Goal: Information Seeking & Learning: Learn about a topic

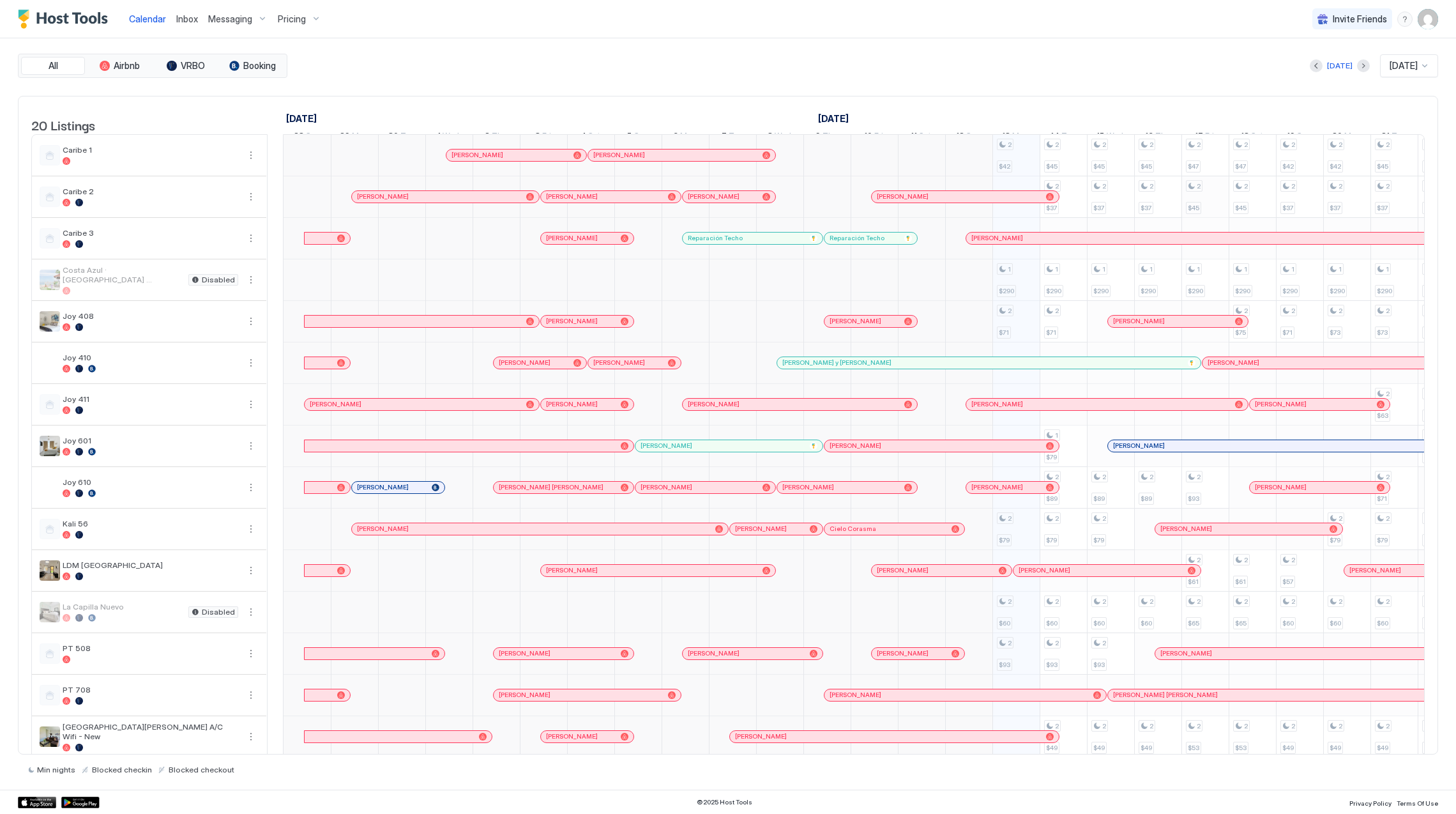
scroll to position [0, 709]
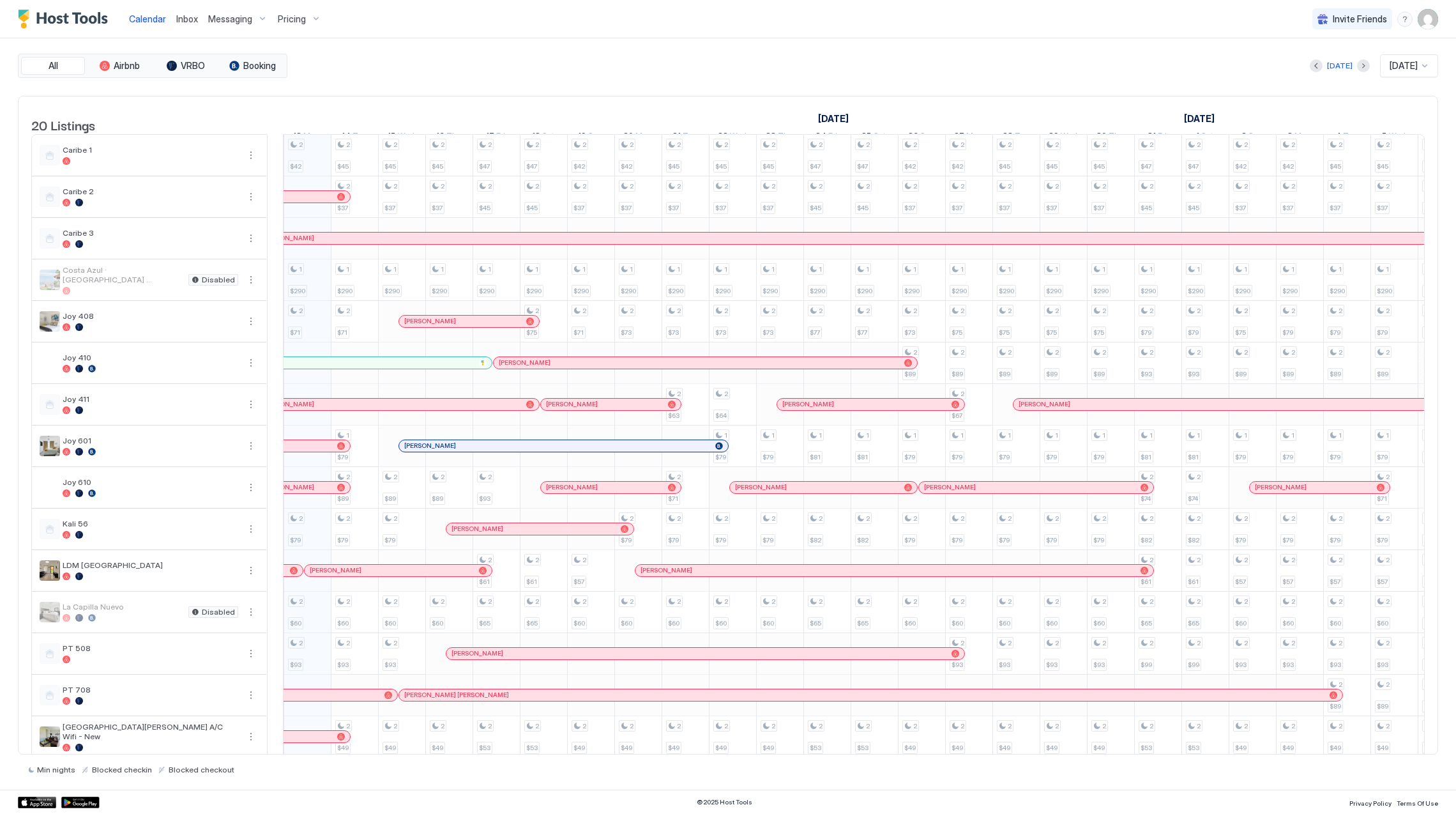
click at [283, 6] on button "Pricing" at bounding box center [299, 19] width 53 height 38
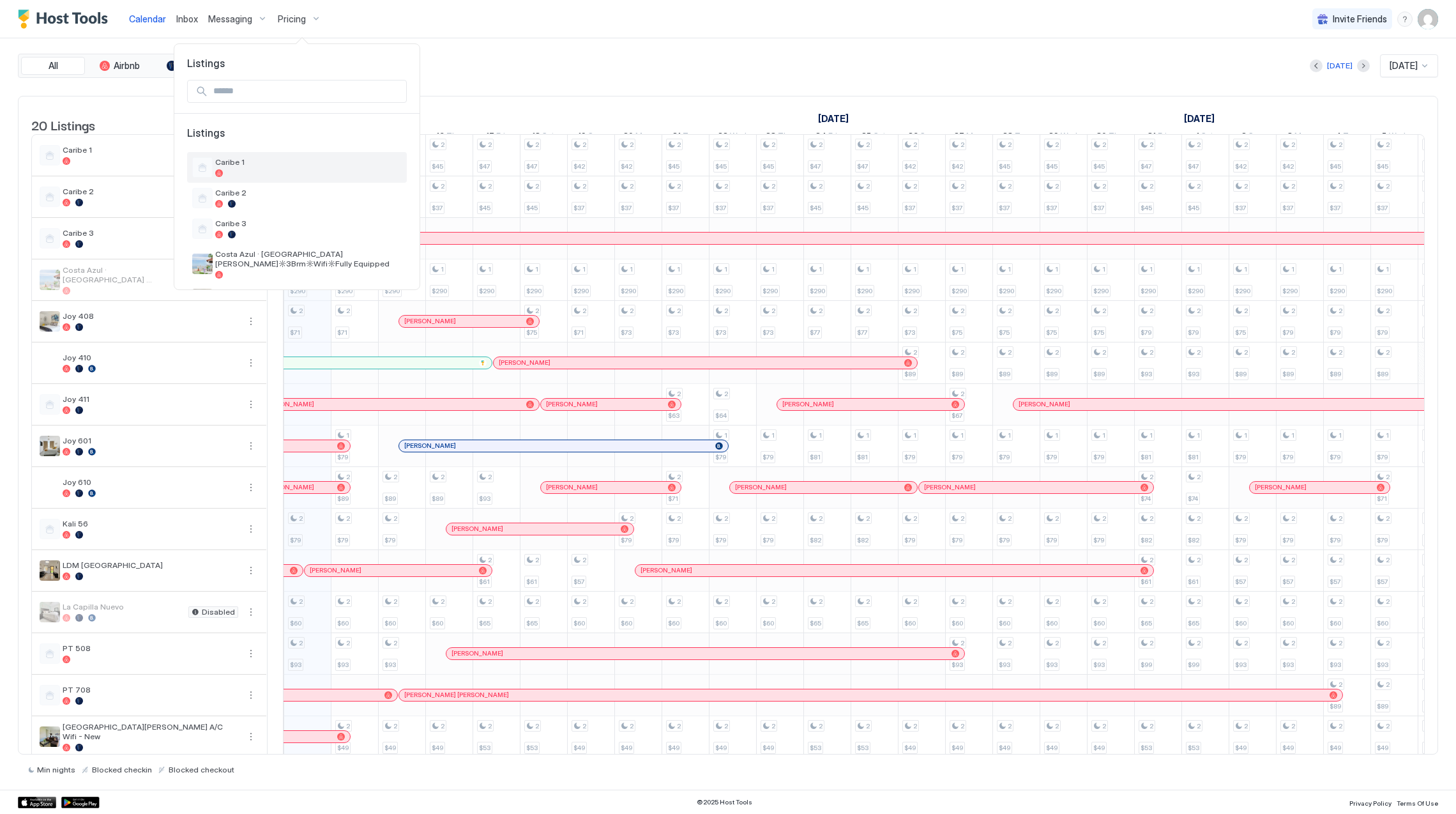
click at [317, 157] on div "Caribe 1" at bounding box center [297, 167] width 210 height 20
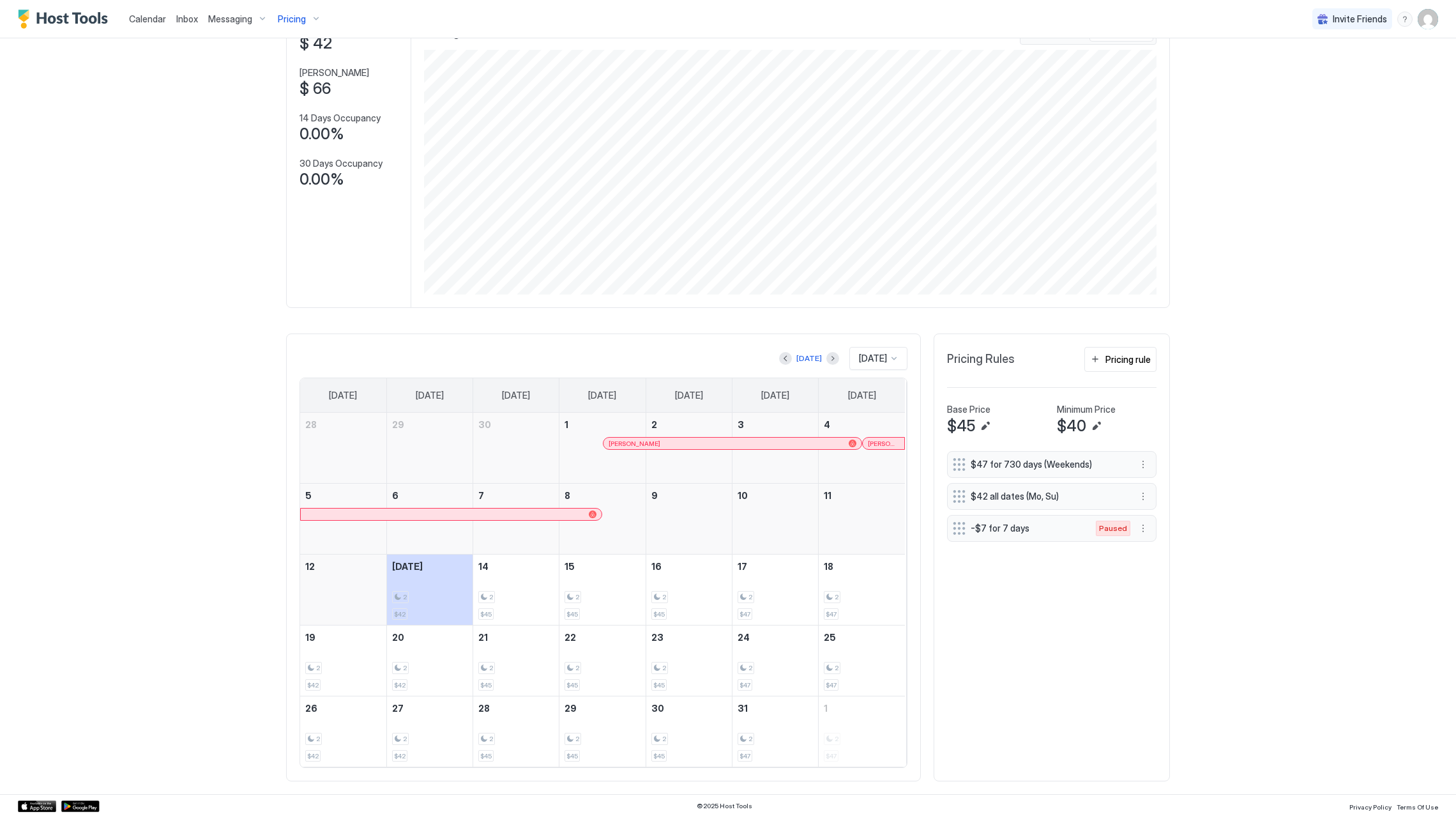
scroll to position [101, 0]
click at [779, 351] on button "Previous month" at bounding box center [785, 355] width 13 height 13
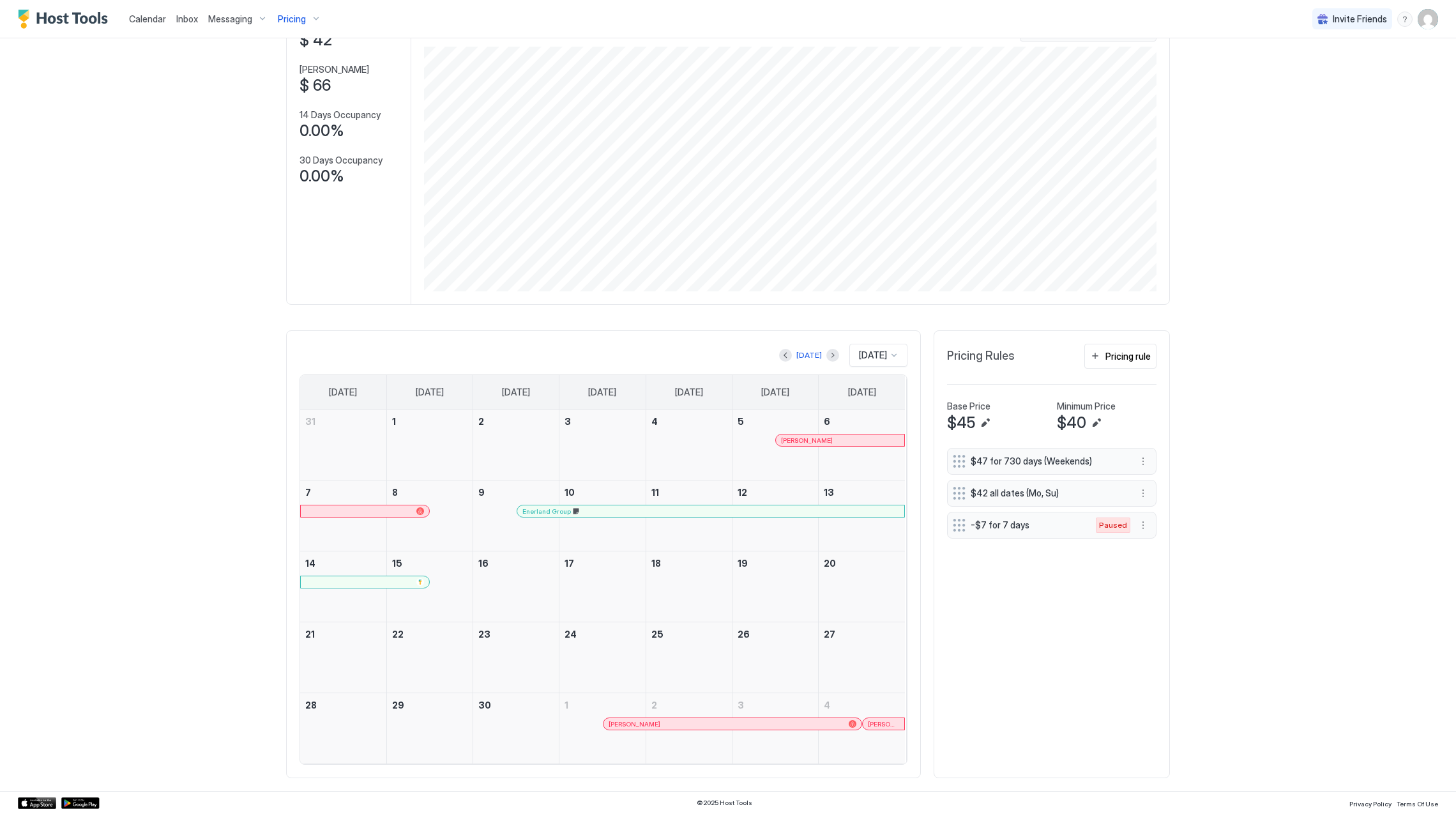
click at [398, 583] on div at bounding box center [365, 581] width 118 height 7
click at [698, 720] on div "[PERSON_NAME]" at bounding box center [726, 724] width 235 height 8
click at [826, 353] on button "Next month" at bounding box center [832, 355] width 13 height 13
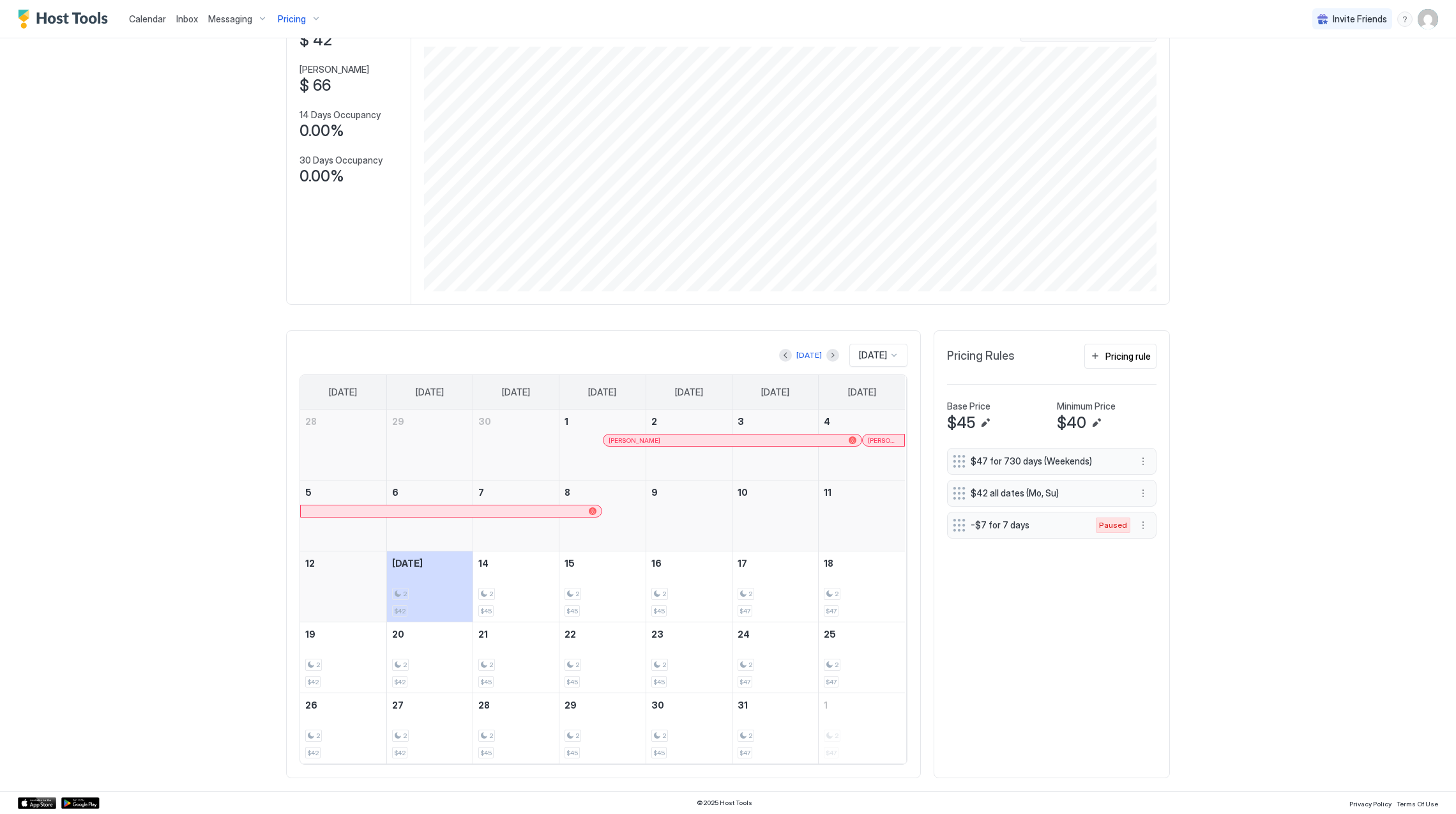
click at [881, 441] on span "[PERSON_NAME]" at bounding box center [883, 440] width 31 height 8
click at [705, 585] on div "2 $45" at bounding box center [689, 586] width 75 height 60
click at [286, 14] on span "Pricing" at bounding box center [292, 19] width 28 height 11
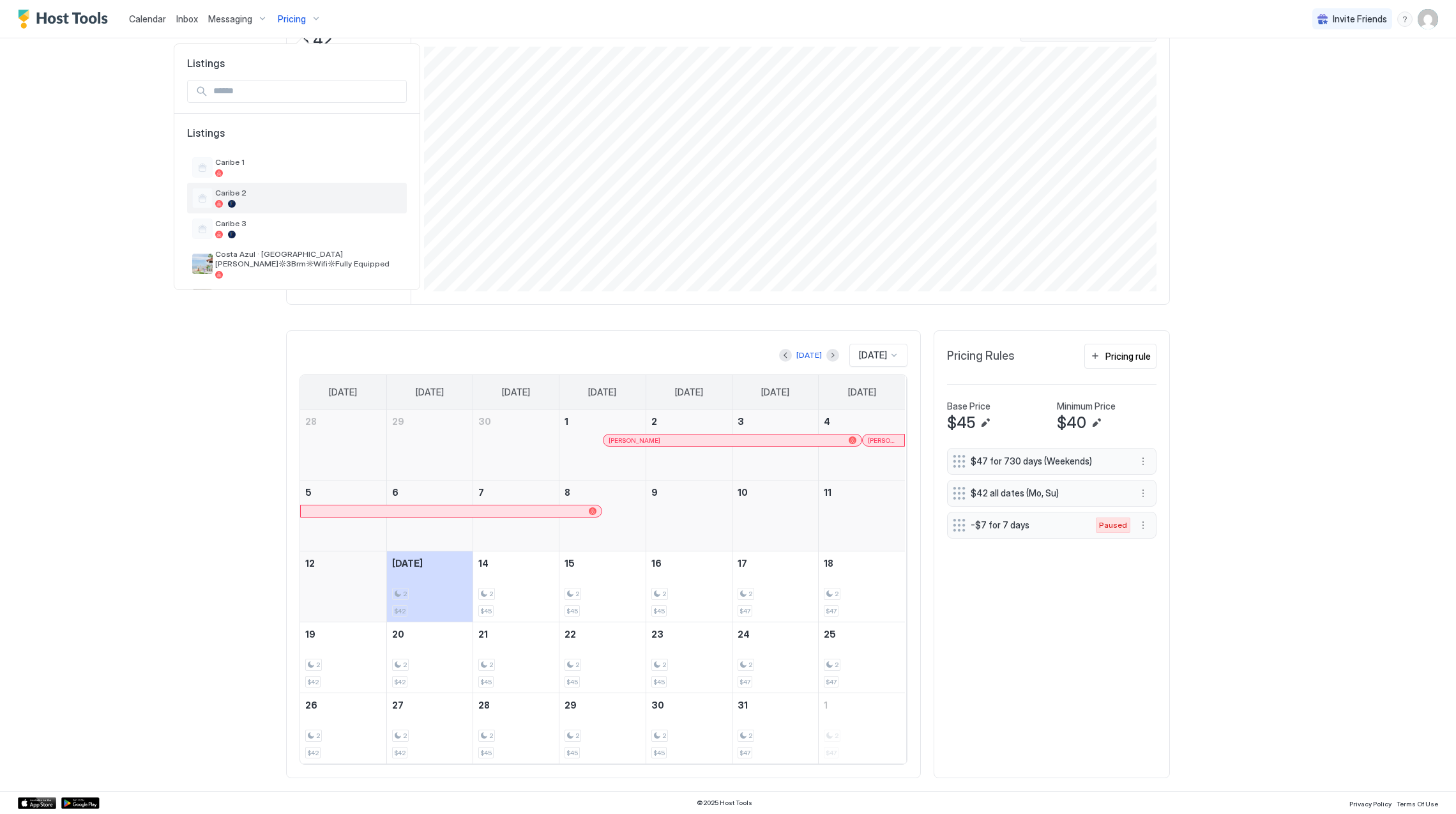
click at [299, 197] on span "Caribe 2" at bounding box center [308, 193] width 187 height 9
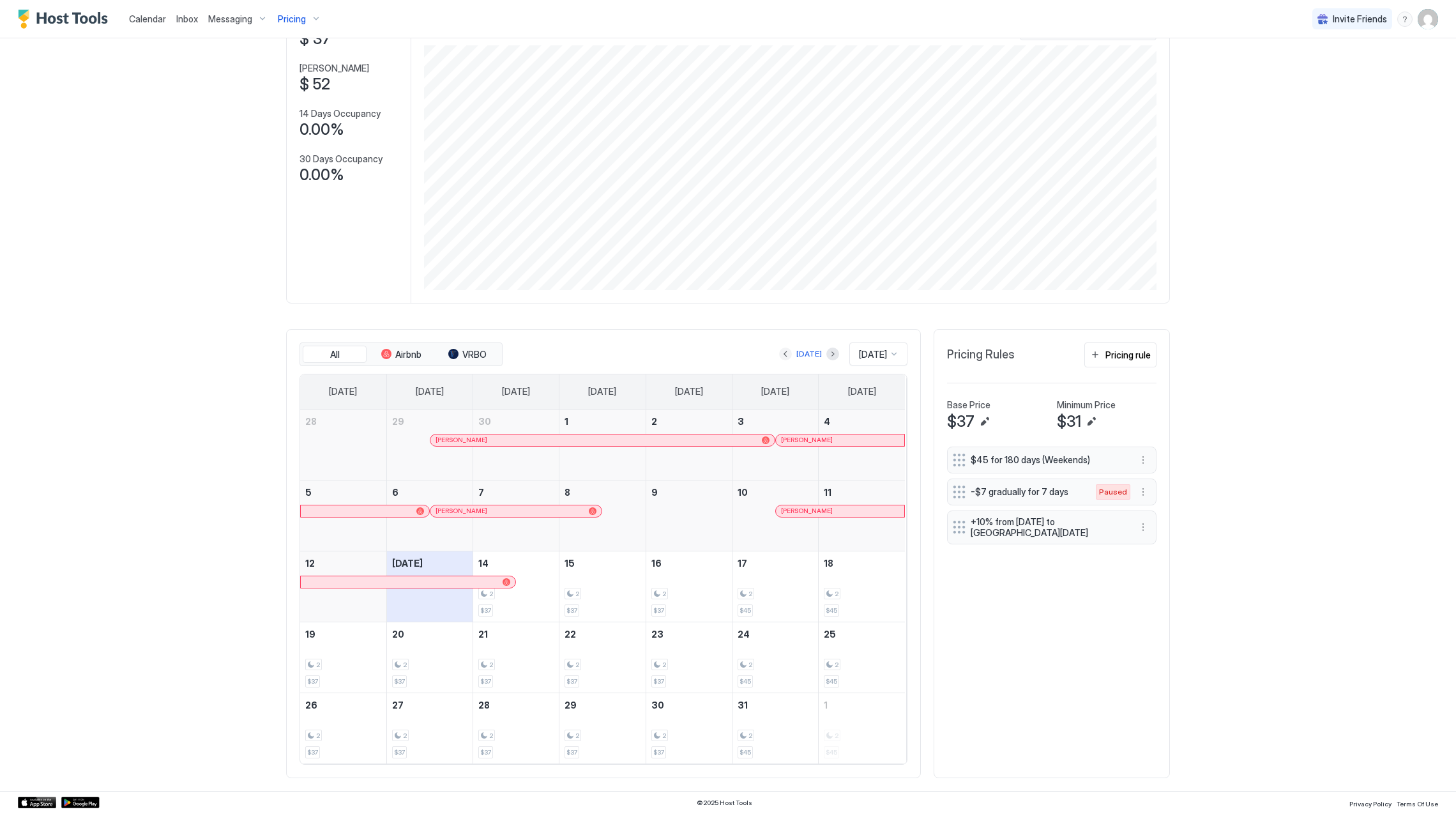
click at [779, 356] on button "Previous month" at bounding box center [785, 354] width 13 height 13
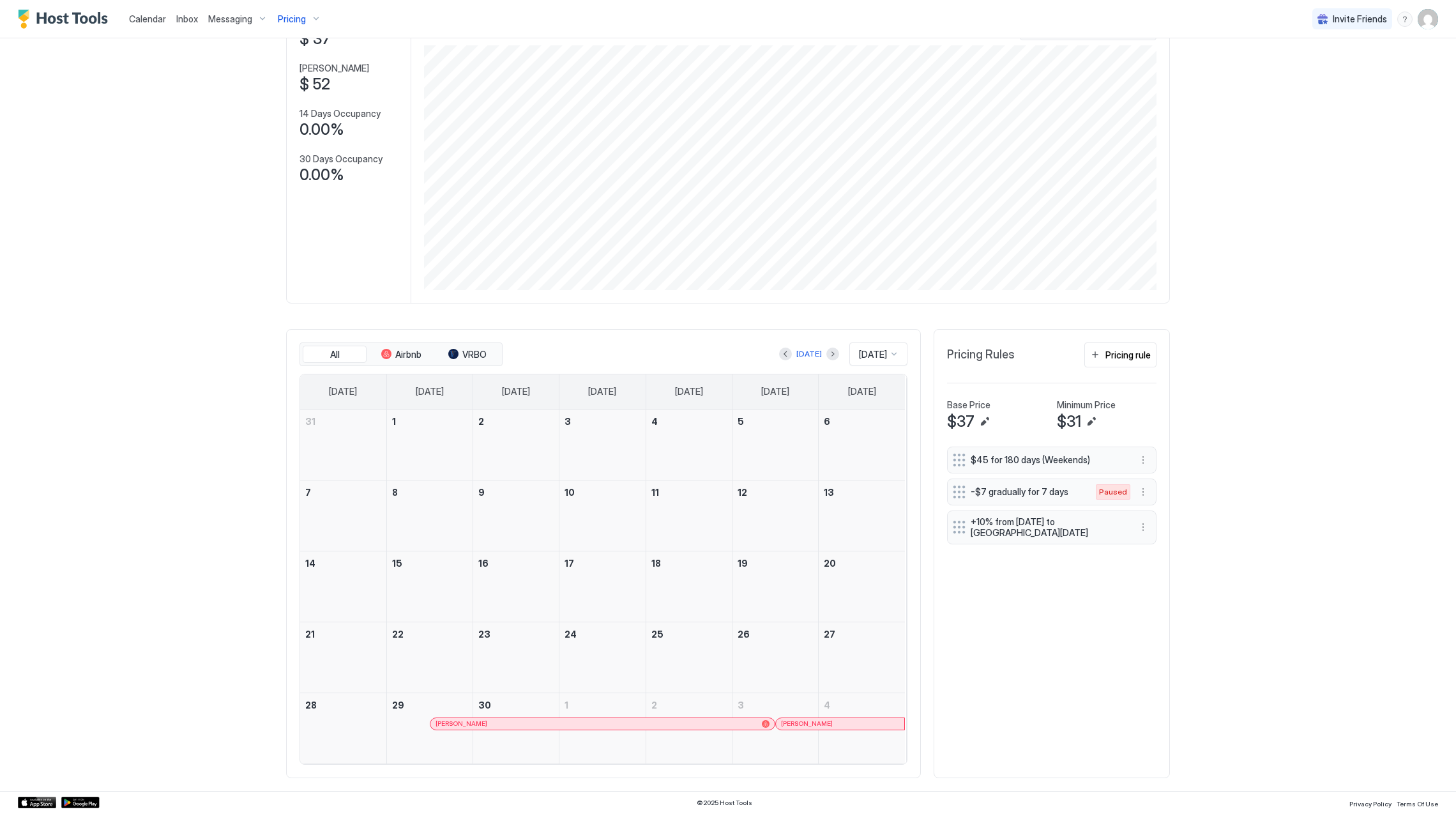
scroll to position [102, 0]
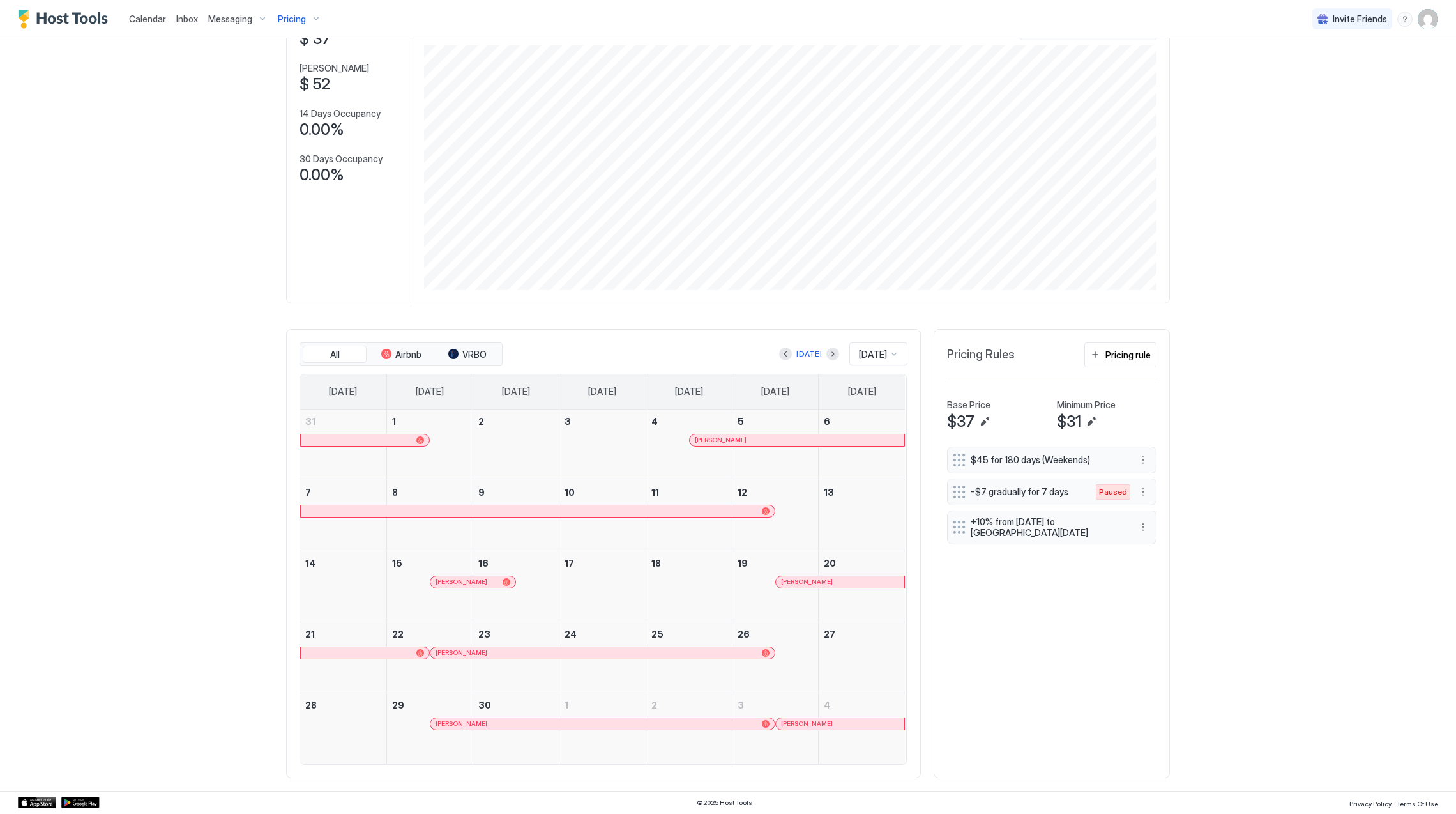
click at [483, 583] on div "[PERSON_NAME]" at bounding box center [472, 581] width 75 height 8
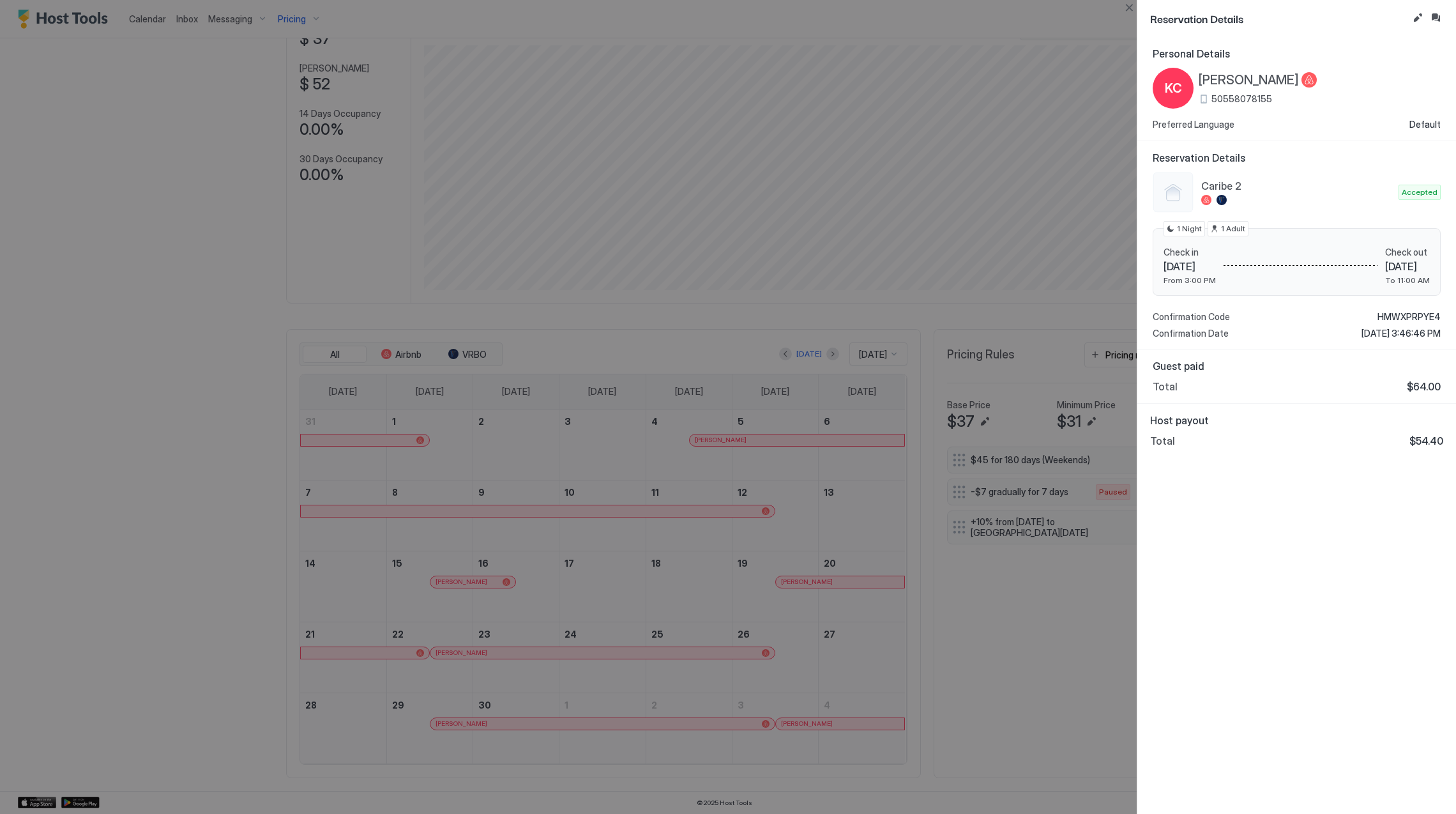
click at [640, 568] on div at bounding box center [728, 407] width 1456 height 814
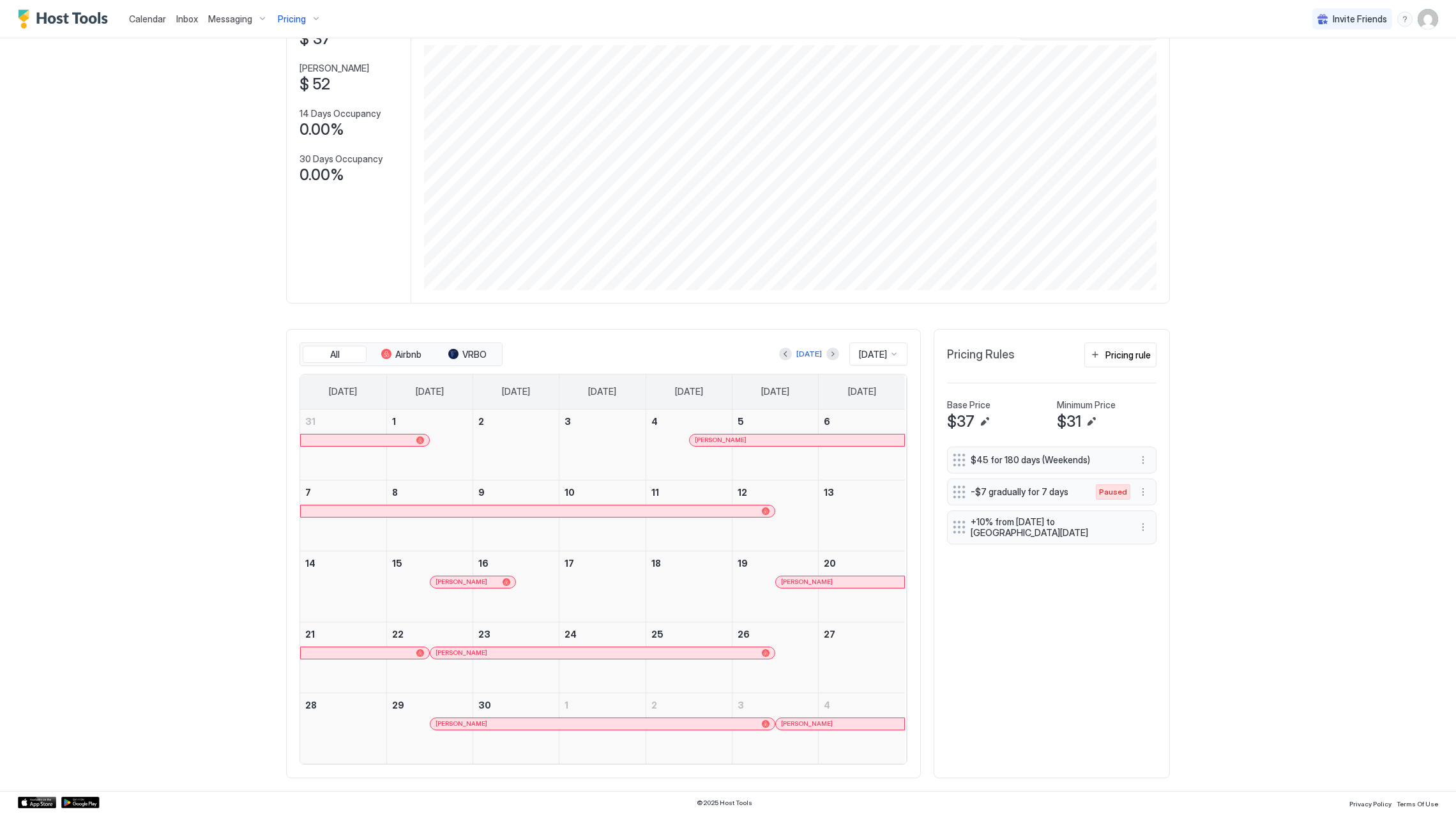
click at [792, 588] on div "[PERSON_NAME]" at bounding box center [775, 594] width 86 height 37
click at [791, 586] on div "[PERSON_NAME]" at bounding box center [840, 581] width 128 height 11
click at [279, 14] on span "Pricing" at bounding box center [292, 19] width 28 height 11
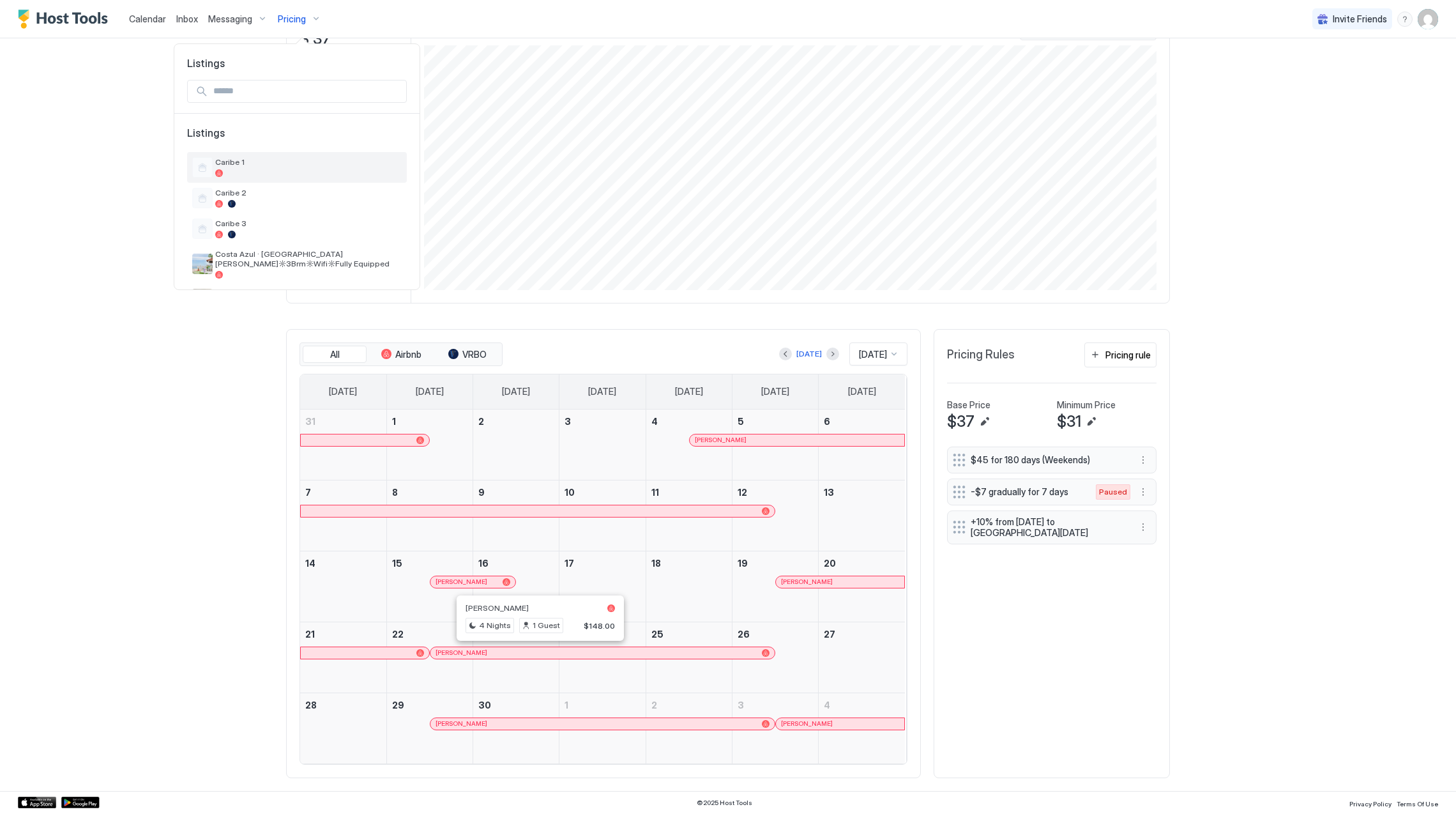
click at [260, 164] on span "Caribe 1" at bounding box center [308, 162] width 187 height 9
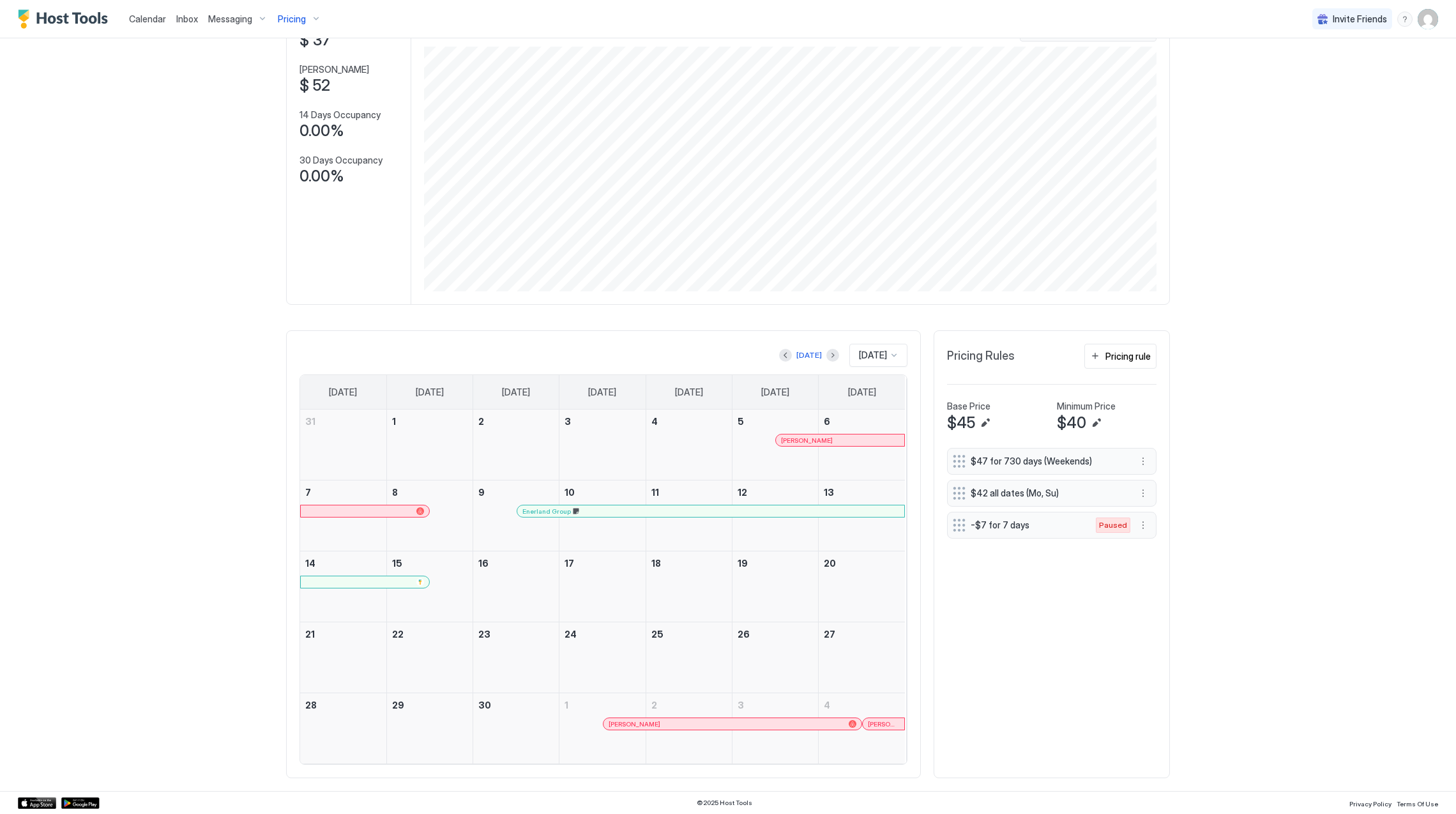
scroll to position [101, 0]
click at [652, 727] on div "[PERSON_NAME]" at bounding box center [733, 723] width 258 height 11
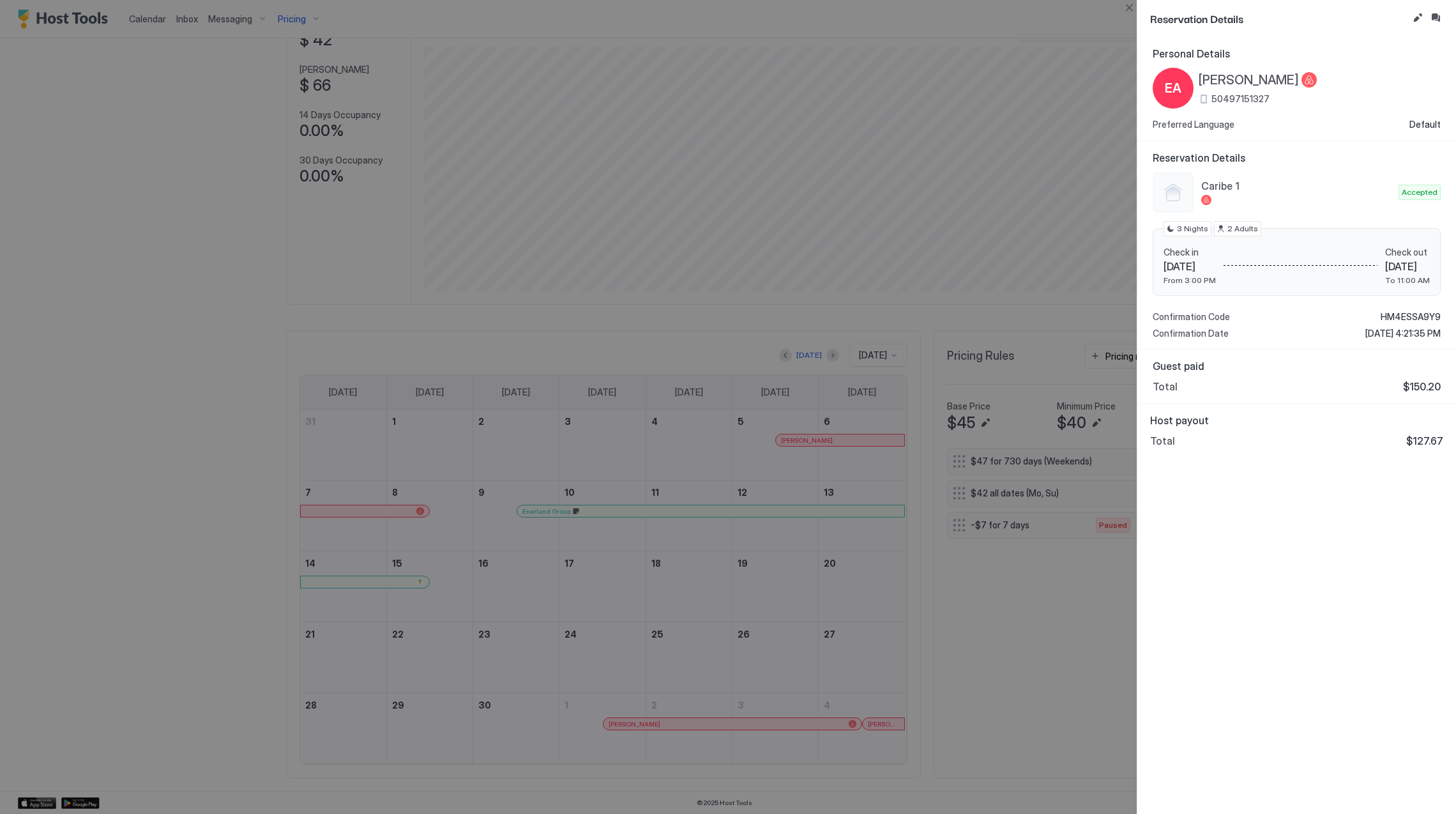
click at [704, 146] on div at bounding box center [728, 407] width 1456 height 814
click at [1288, 543] on div "Personal Details EA [PERSON_NAME] 50497151327 Preferred Language Default Reserv…" at bounding box center [1296, 425] width 318 height 777
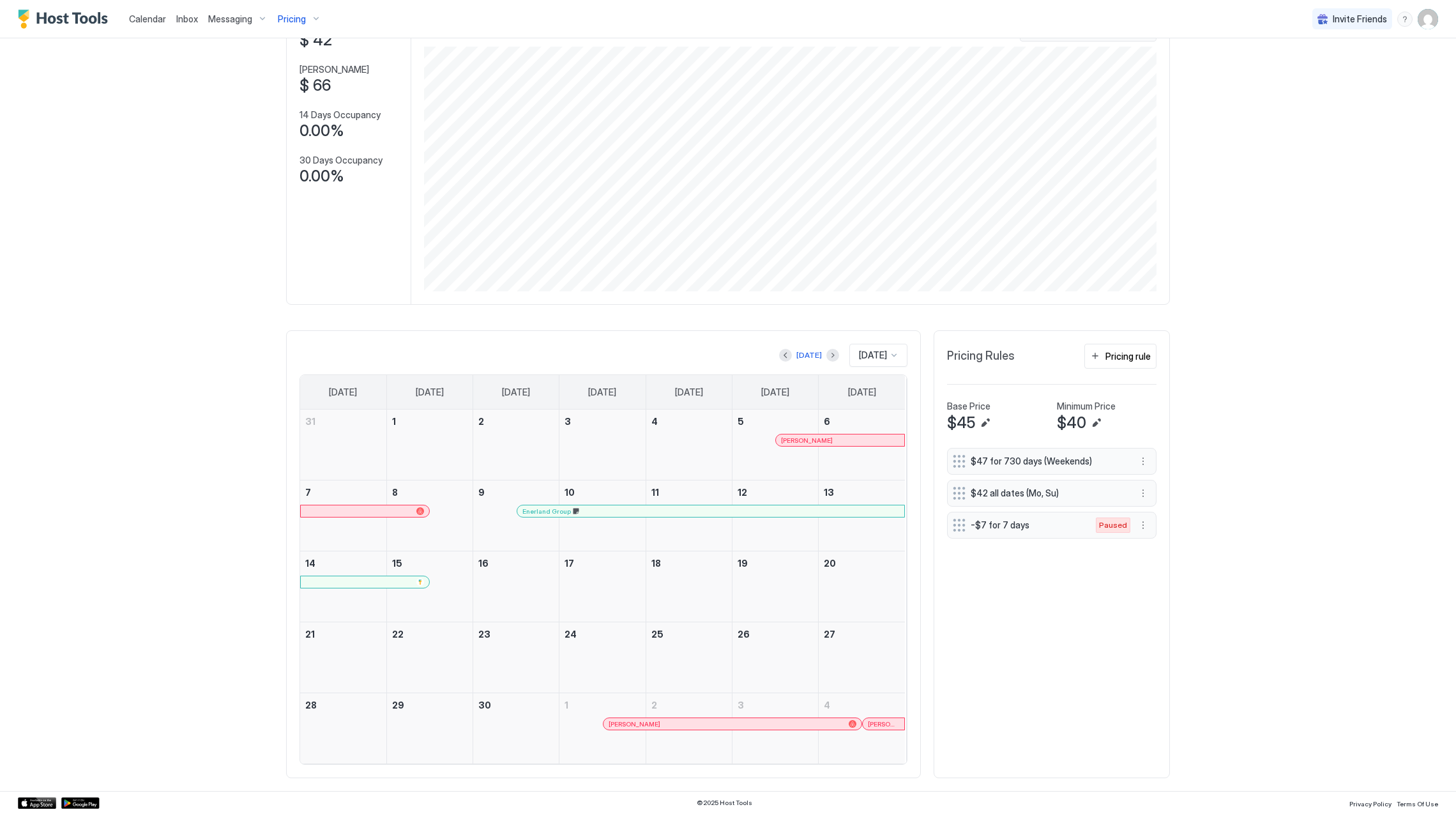
click at [874, 723] on span "[PERSON_NAME]" at bounding box center [883, 724] width 31 height 8
click at [826, 352] on button "Next month" at bounding box center [832, 355] width 13 height 13
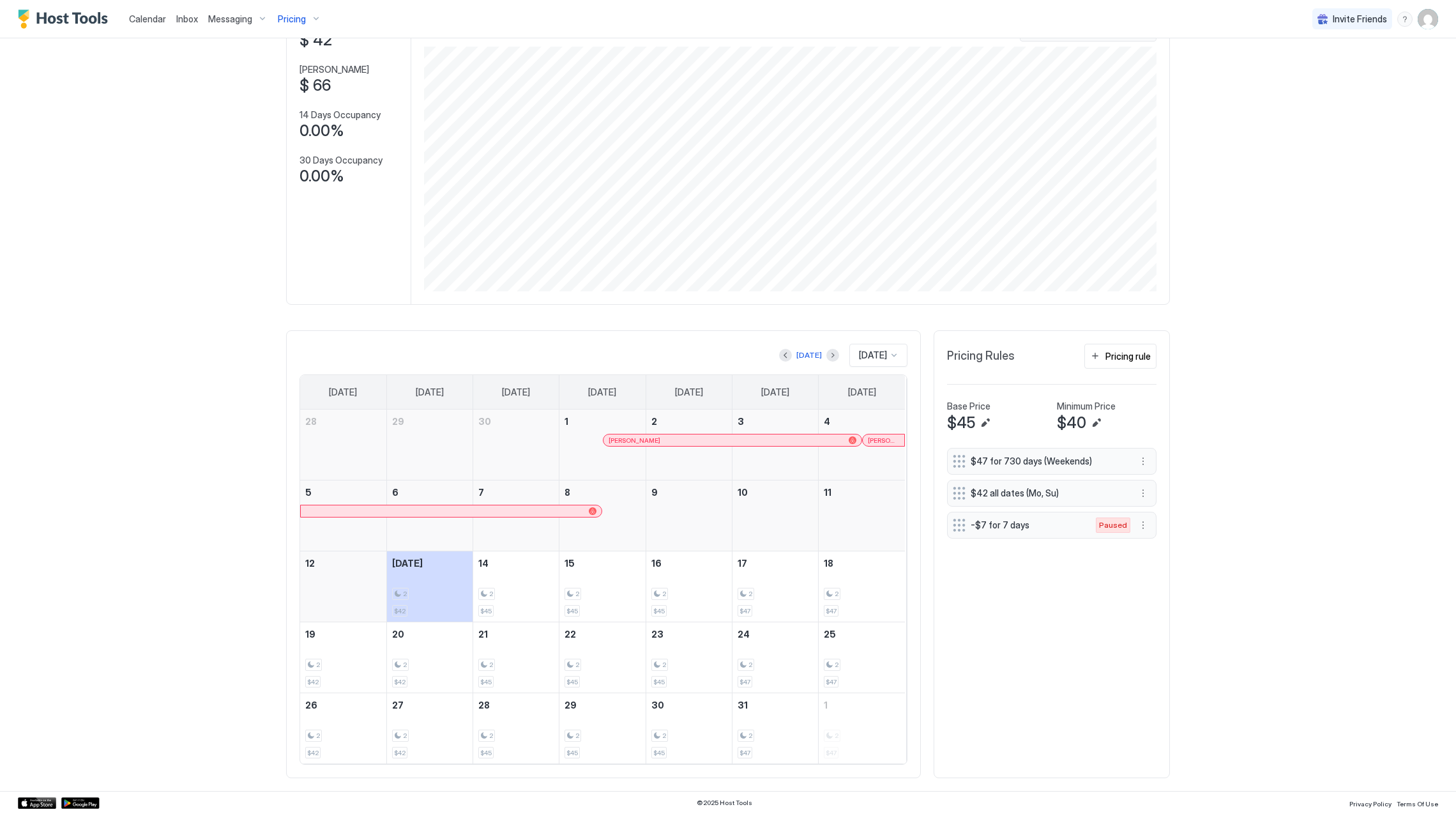
click at [304, 24] on div "Pricing" at bounding box center [299, 19] width 53 height 22
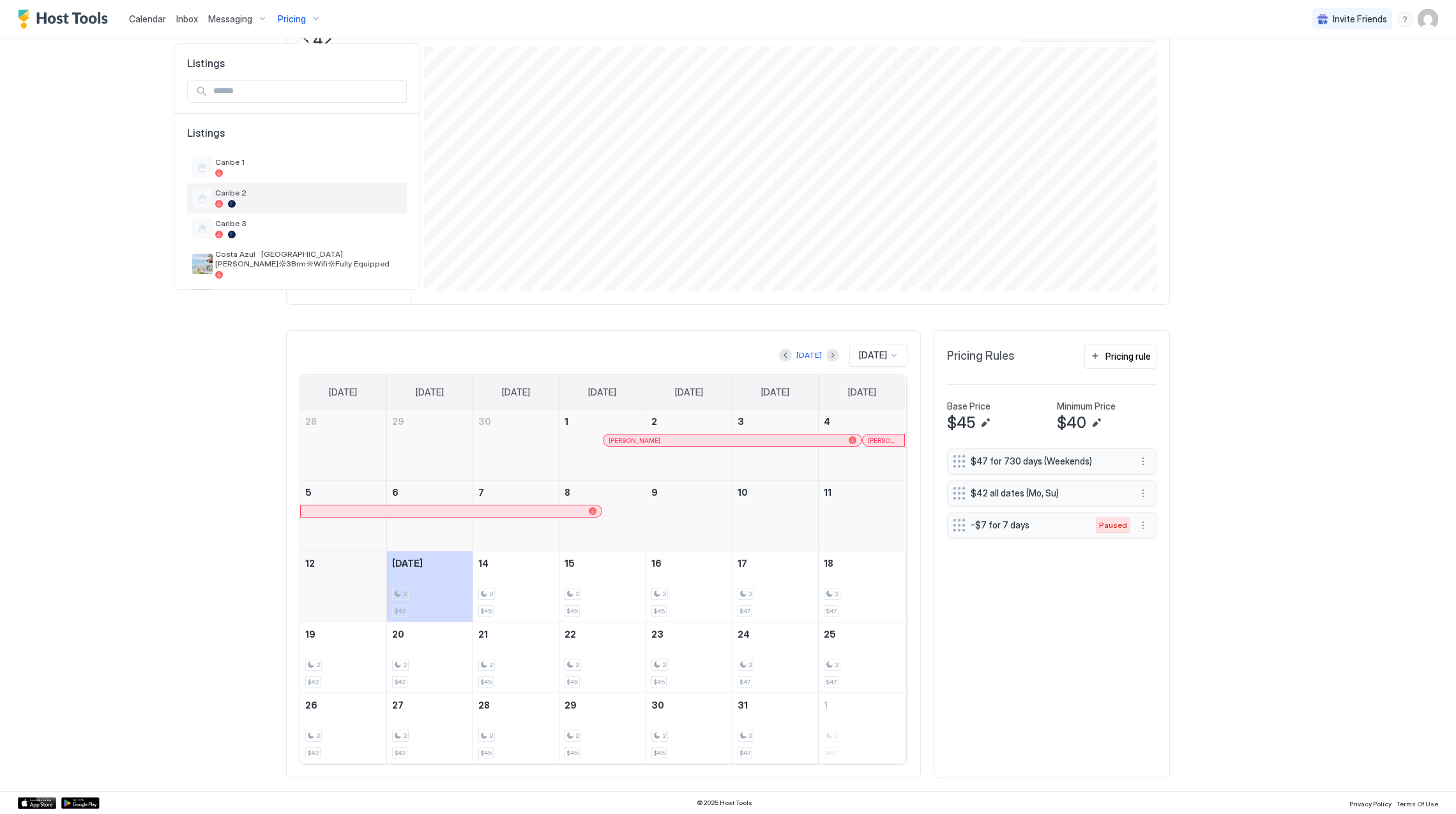
click at [270, 188] on div "Caribe 2" at bounding box center [297, 198] width 210 height 20
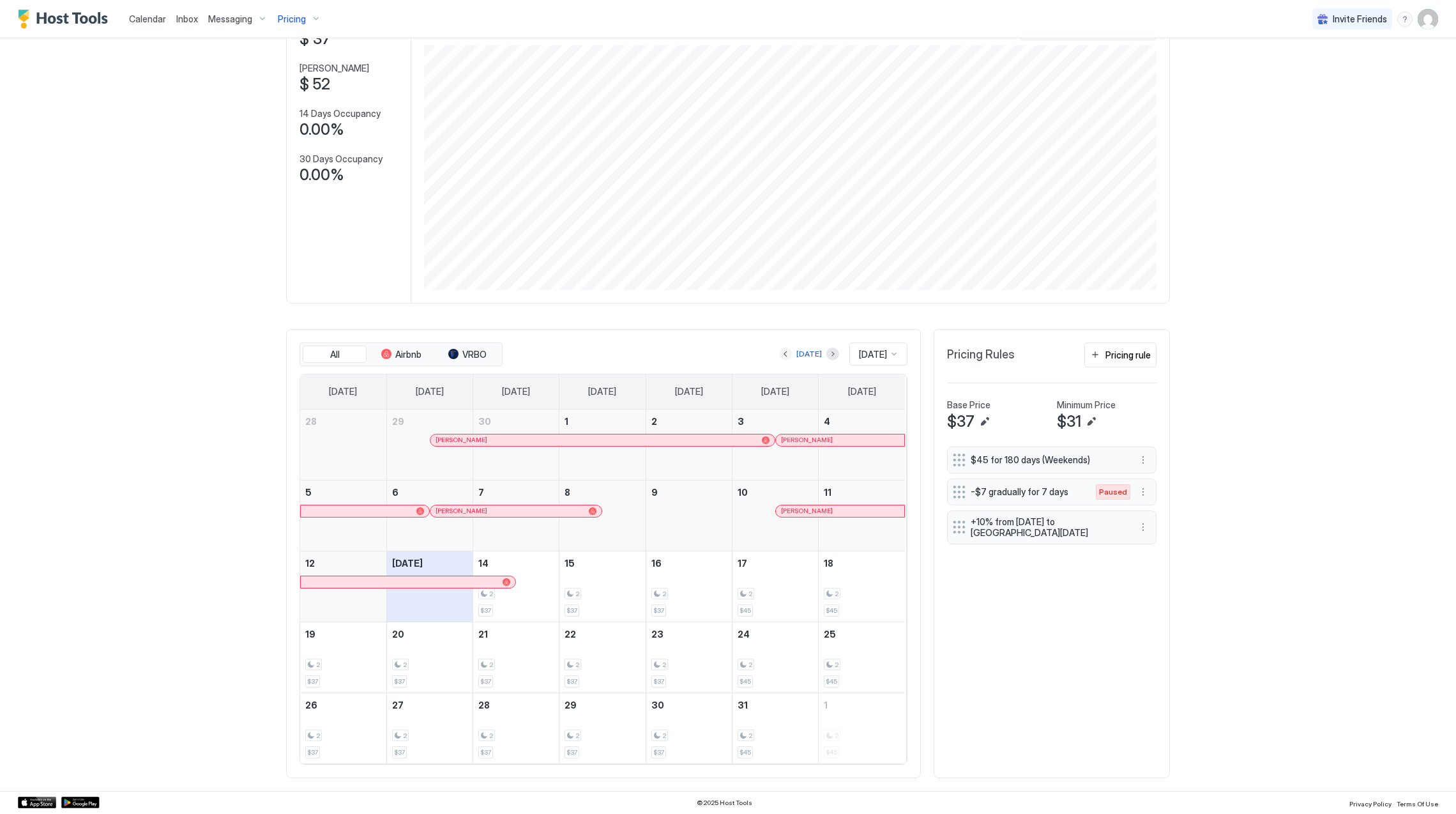
click at [779, 352] on button "Previous month" at bounding box center [785, 354] width 13 height 13
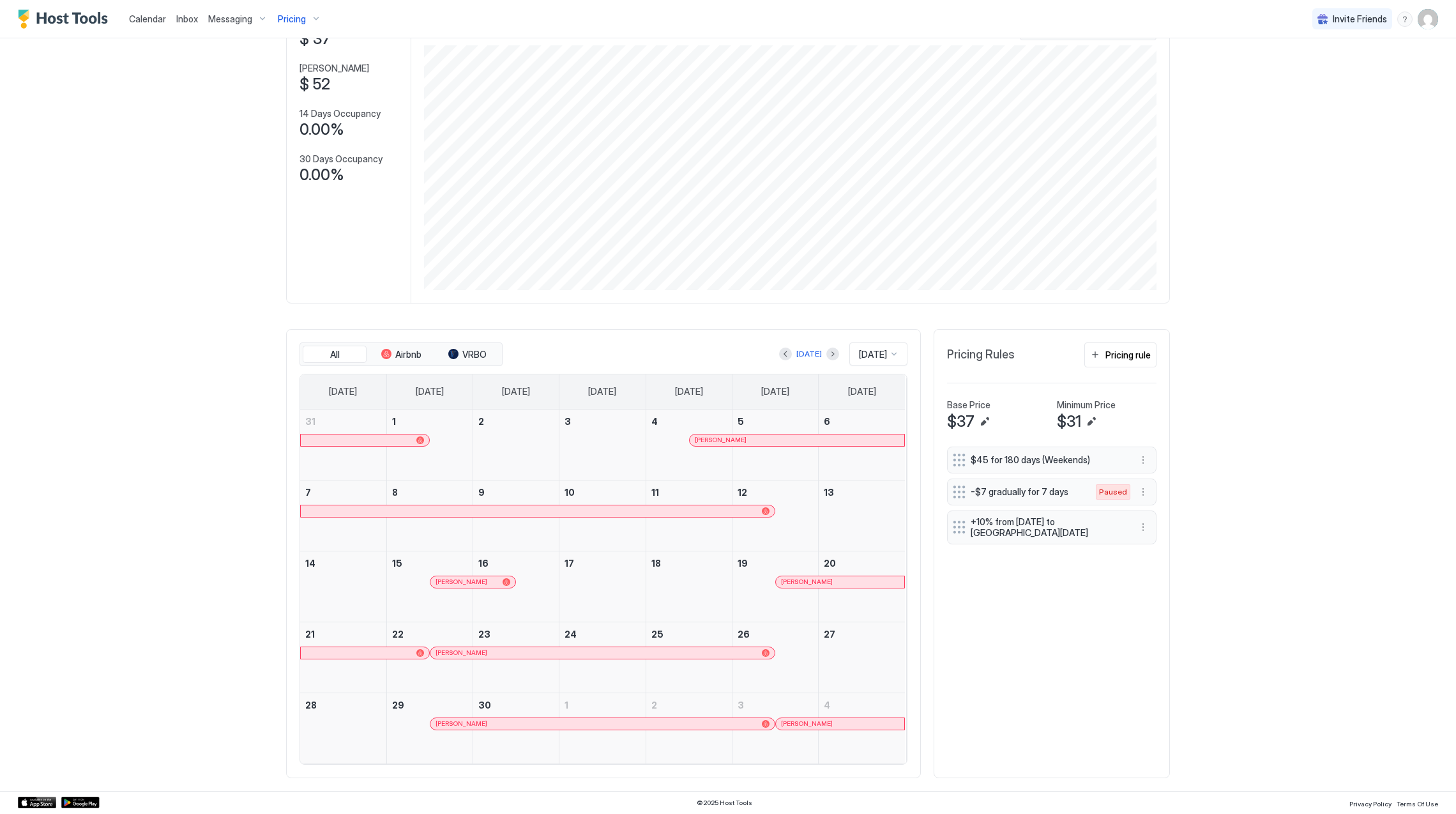
click at [479, 583] on span "[PERSON_NAME]" at bounding box center [461, 581] width 52 height 8
click at [830, 583] on div "[PERSON_NAME]" at bounding box center [840, 581] width 118 height 8
click at [604, 652] on div "[PERSON_NAME]" at bounding box center [596, 652] width 320 height 8
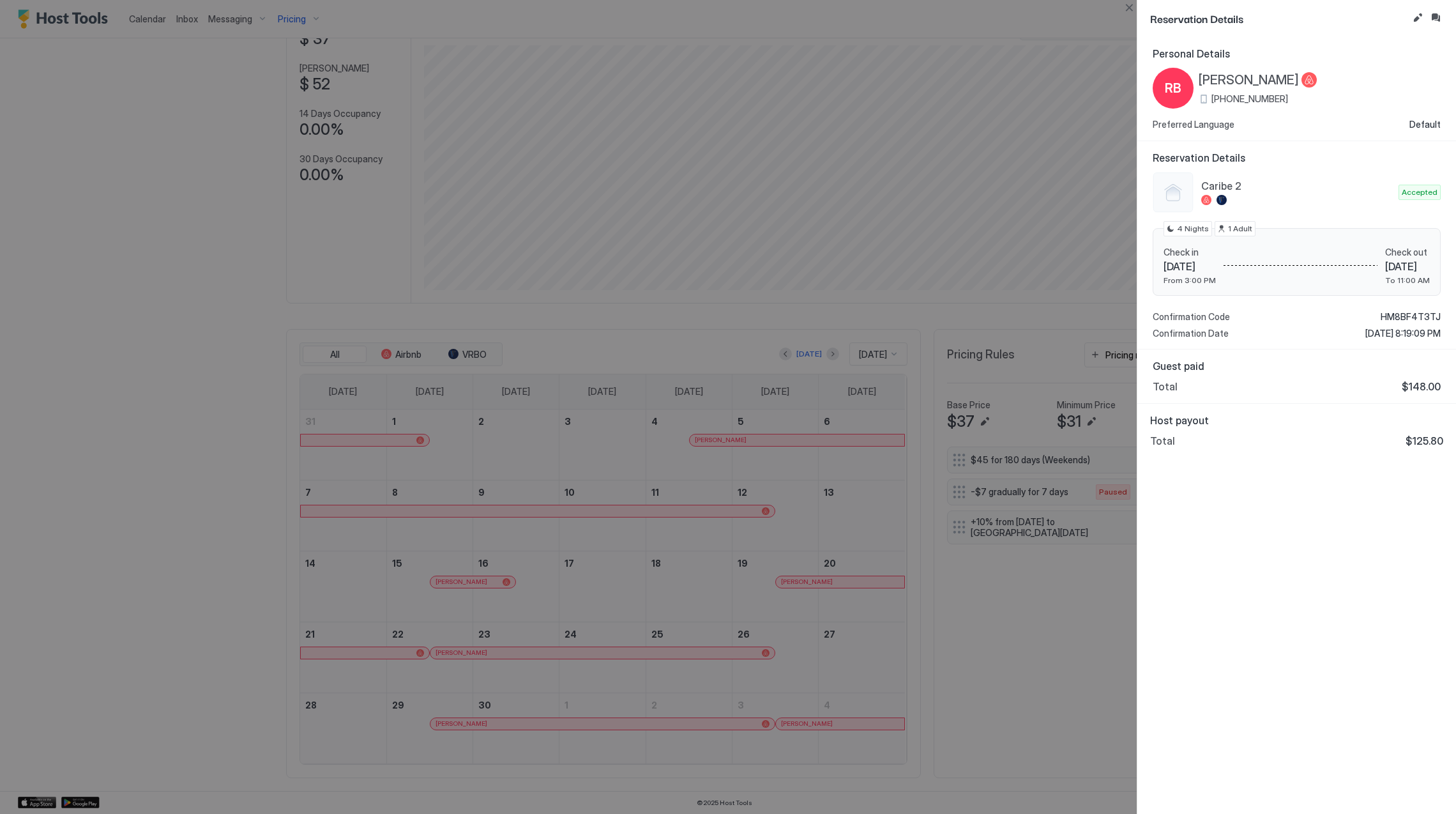
click at [1227, 79] on span "[PERSON_NAME]" at bounding box center [1248, 80] width 100 height 16
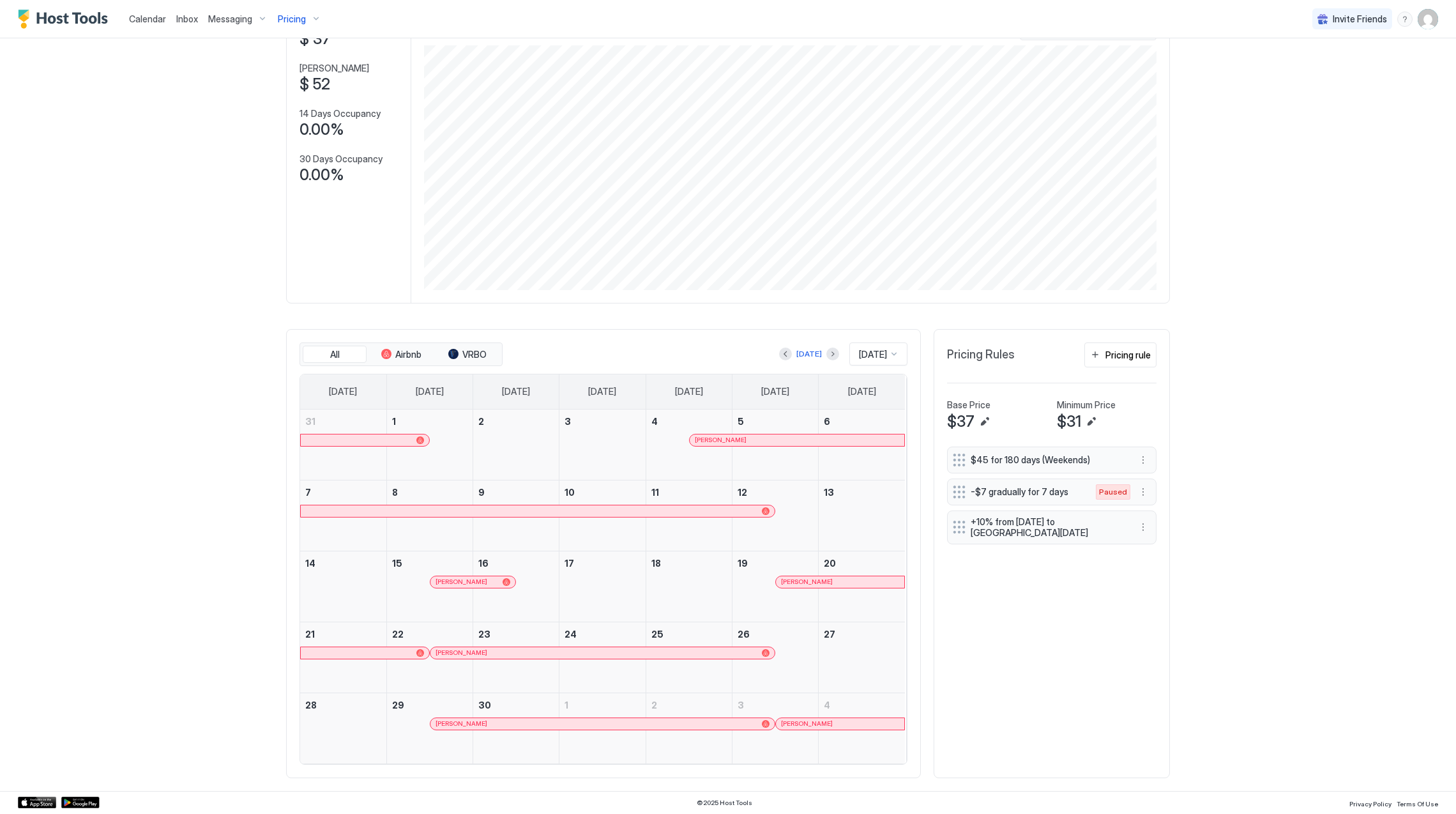
click at [531, 724] on div "[PERSON_NAME]" at bounding box center [596, 723] width 320 height 8
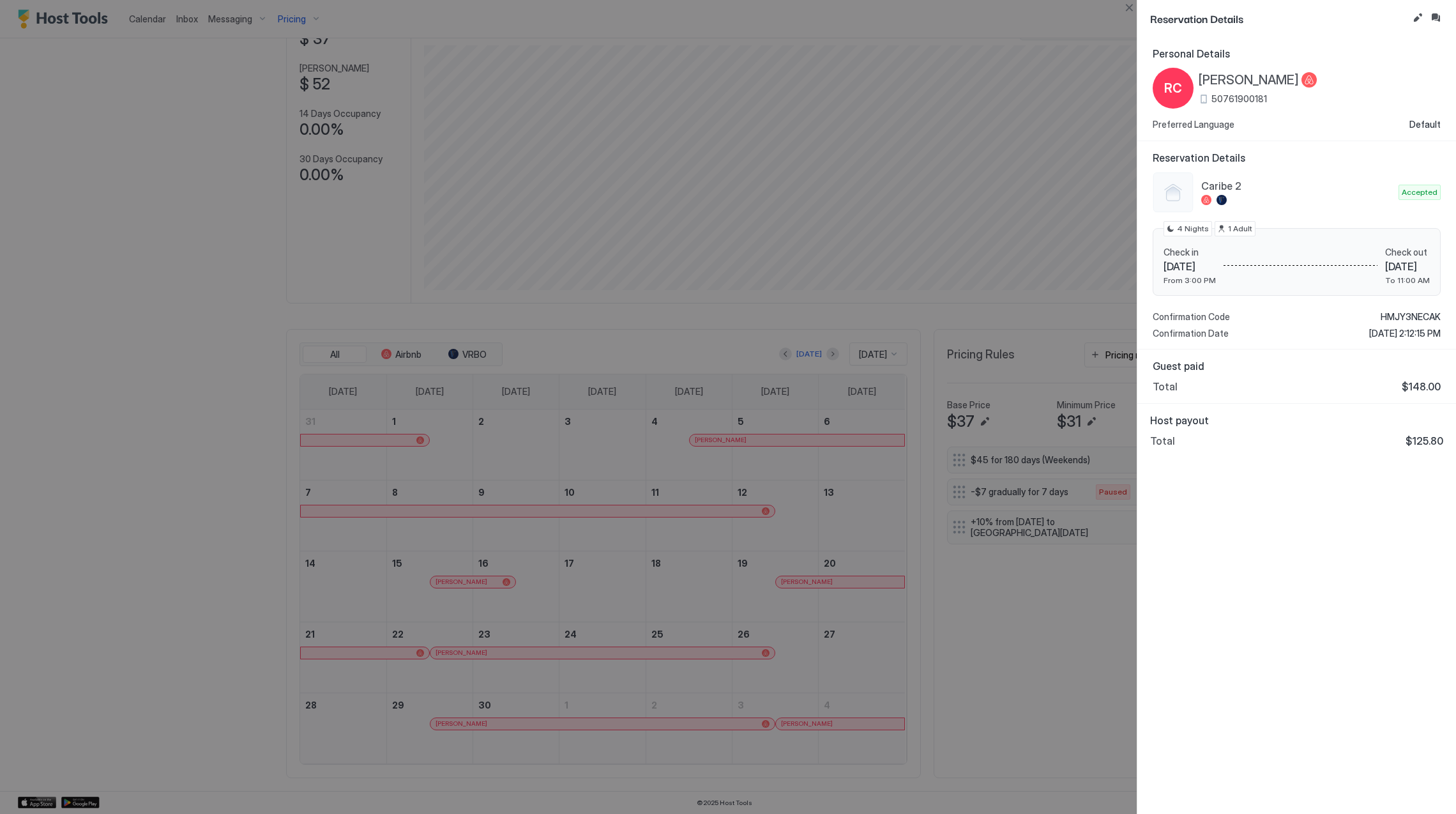
click at [1299, 79] on span "[PERSON_NAME]" at bounding box center [1248, 80] width 100 height 16
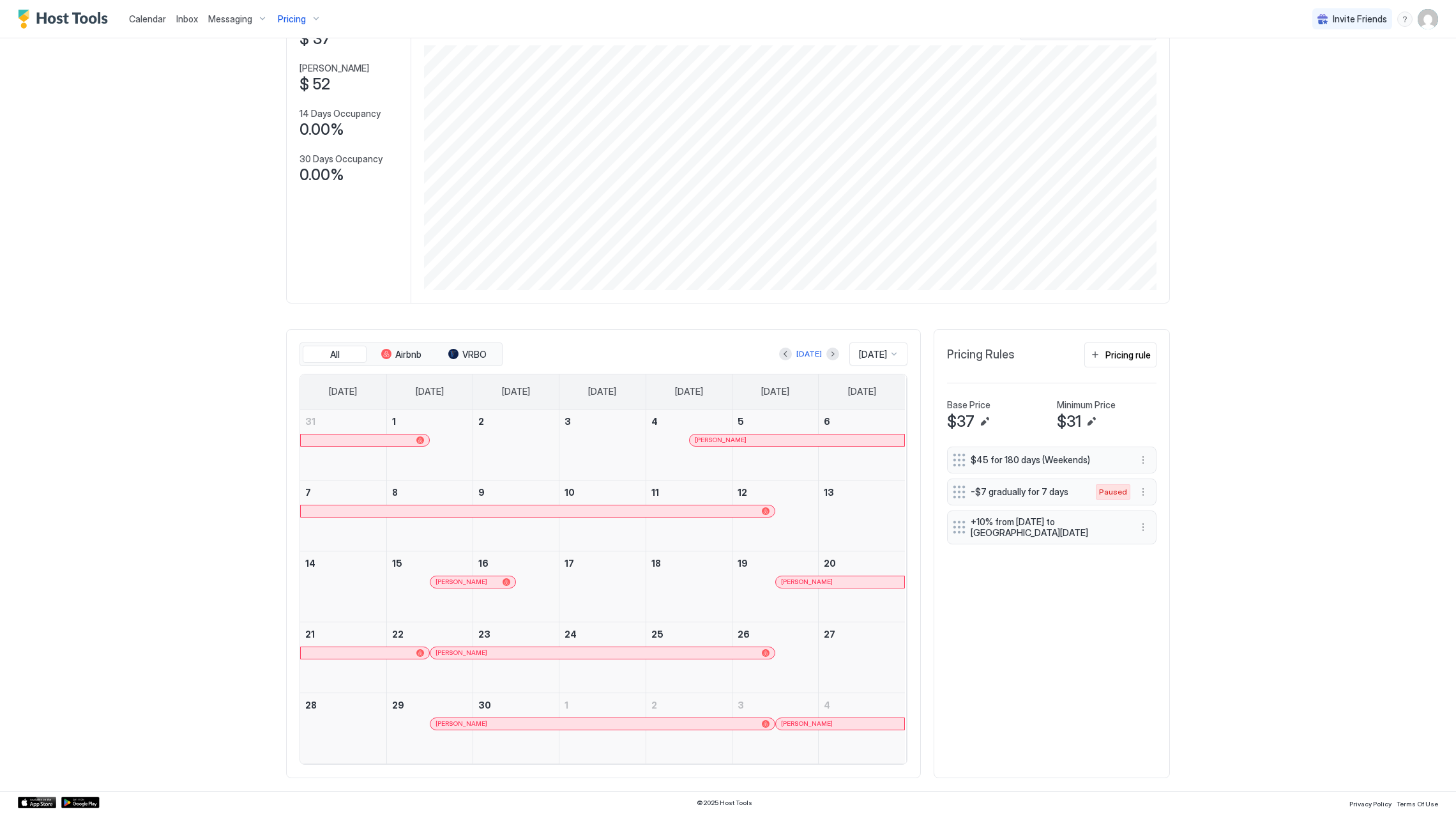
click at [808, 726] on span "[PERSON_NAME]" at bounding box center [806, 723] width 52 height 8
click at [773, 705] on link "3" at bounding box center [775, 704] width 86 height 24
click at [604, 700] on link "1" at bounding box center [602, 704] width 86 height 24
click at [391, 721] on div "[PERSON_NAME]" at bounding box center [429, 736] width 86 height 37
click at [819, 572] on link "20" at bounding box center [862, 562] width 87 height 24
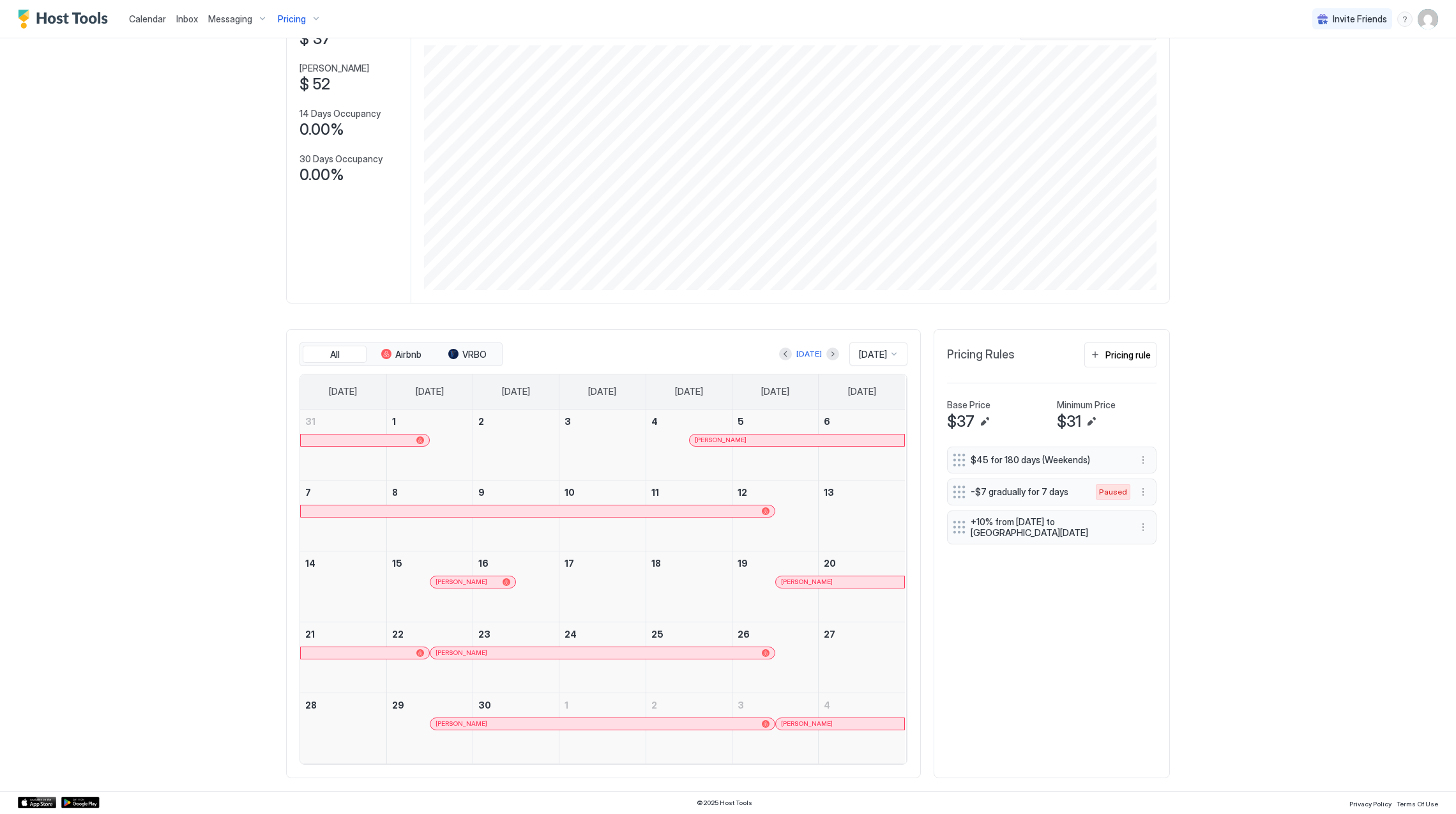
click at [786, 580] on div at bounding box center [781, 581] width 10 height 10
click at [479, 649] on div "[PERSON_NAME]" at bounding box center [596, 652] width 320 height 8
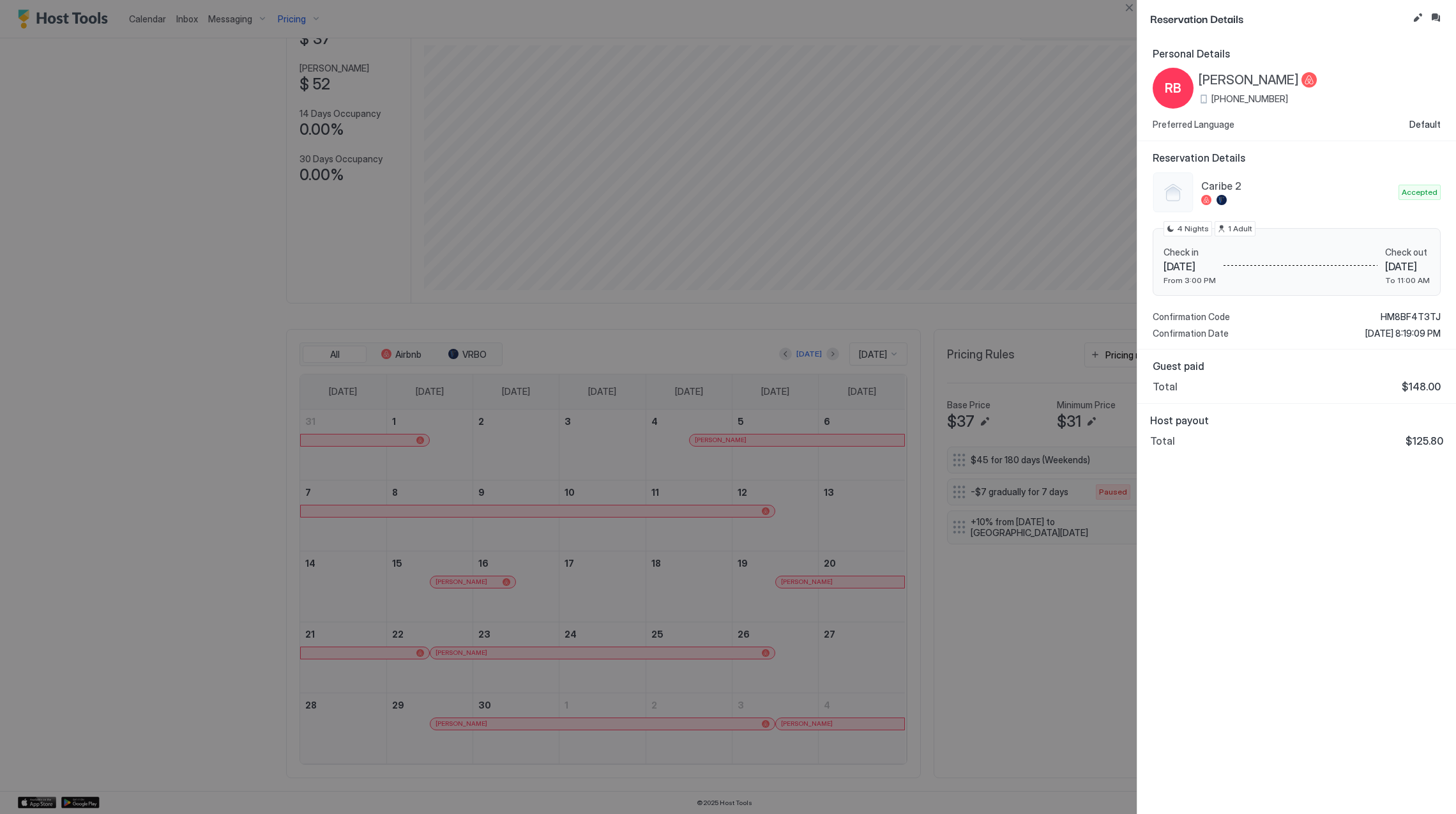
click at [1377, 639] on div "Personal Details RB [PERSON_NAME] [PHONE_NUMBER] Preferred Language Default Res…" at bounding box center [1296, 425] width 318 height 777
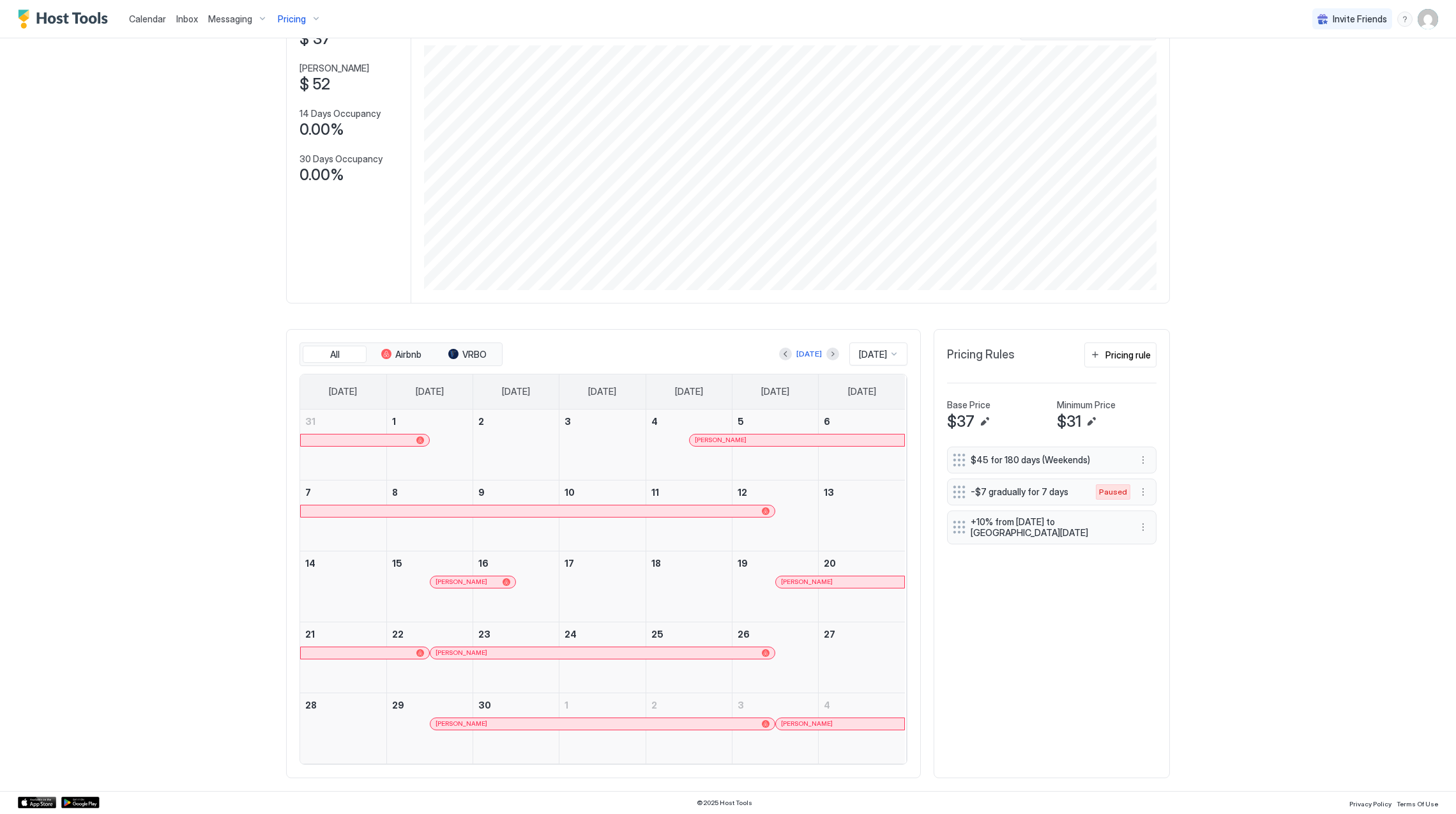
click at [552, 719] on div "[PERSON_NAME]" at bounding box center [602, 723] width 343 height 11
click at [843, 722] on div "[PERSON_NAME]" at bounding box center [840, 723] width 118 height 8
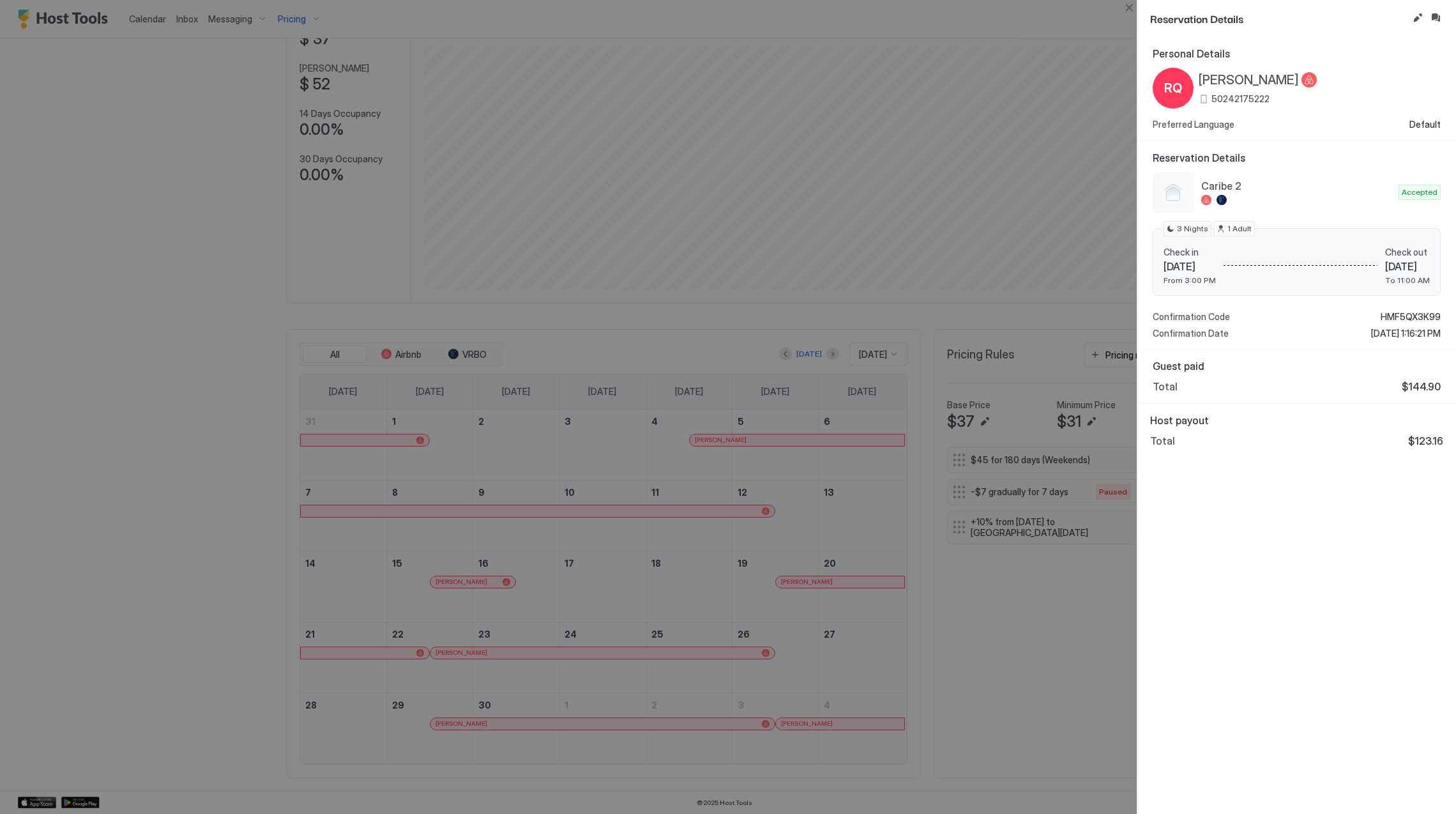
click at [835, 673] on div at bounding box center [728, 407] width 1456 height 814
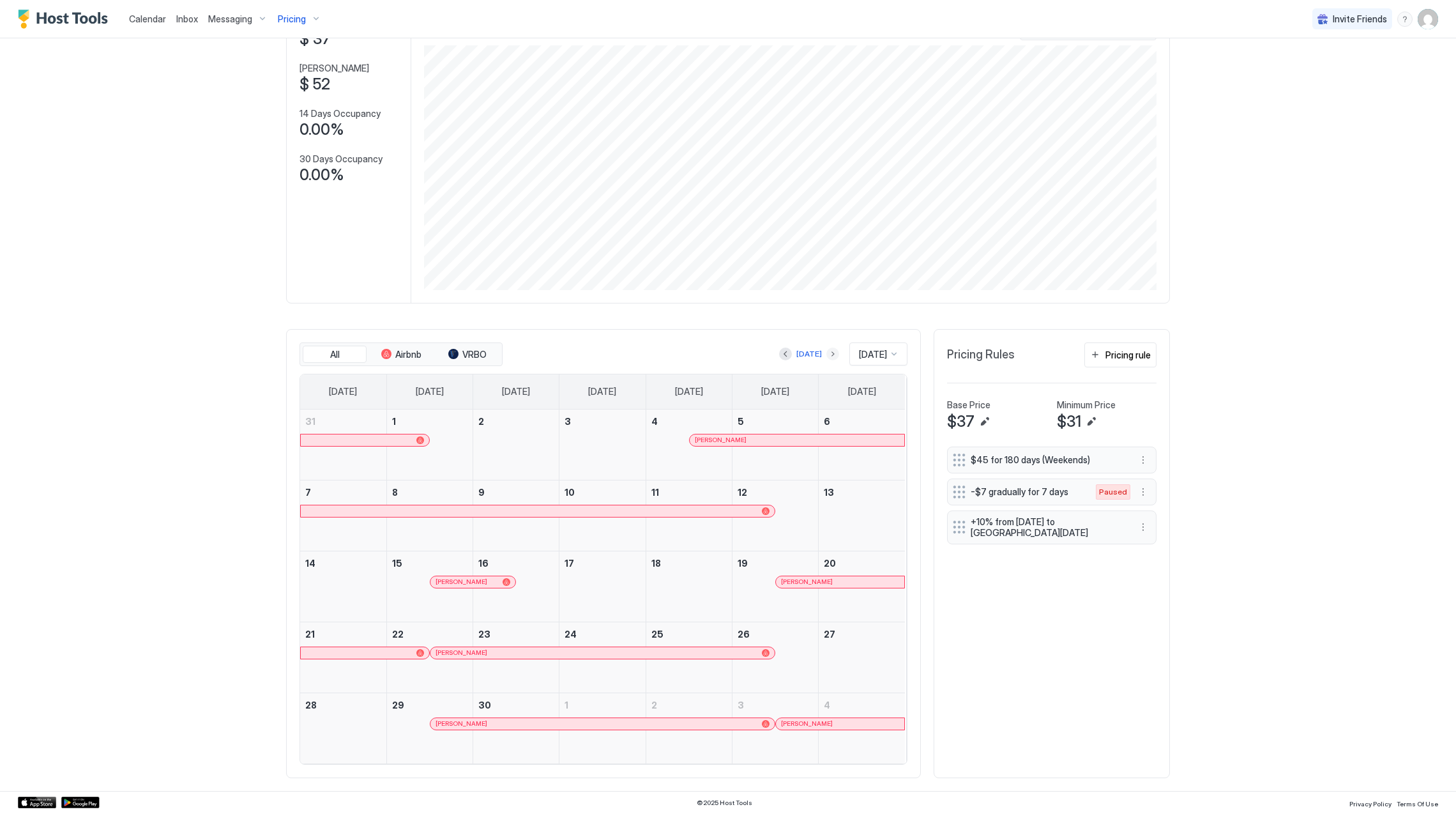
click at [826, 351] on button "Next month" at bounding box center [832, 354] width 13 height 13
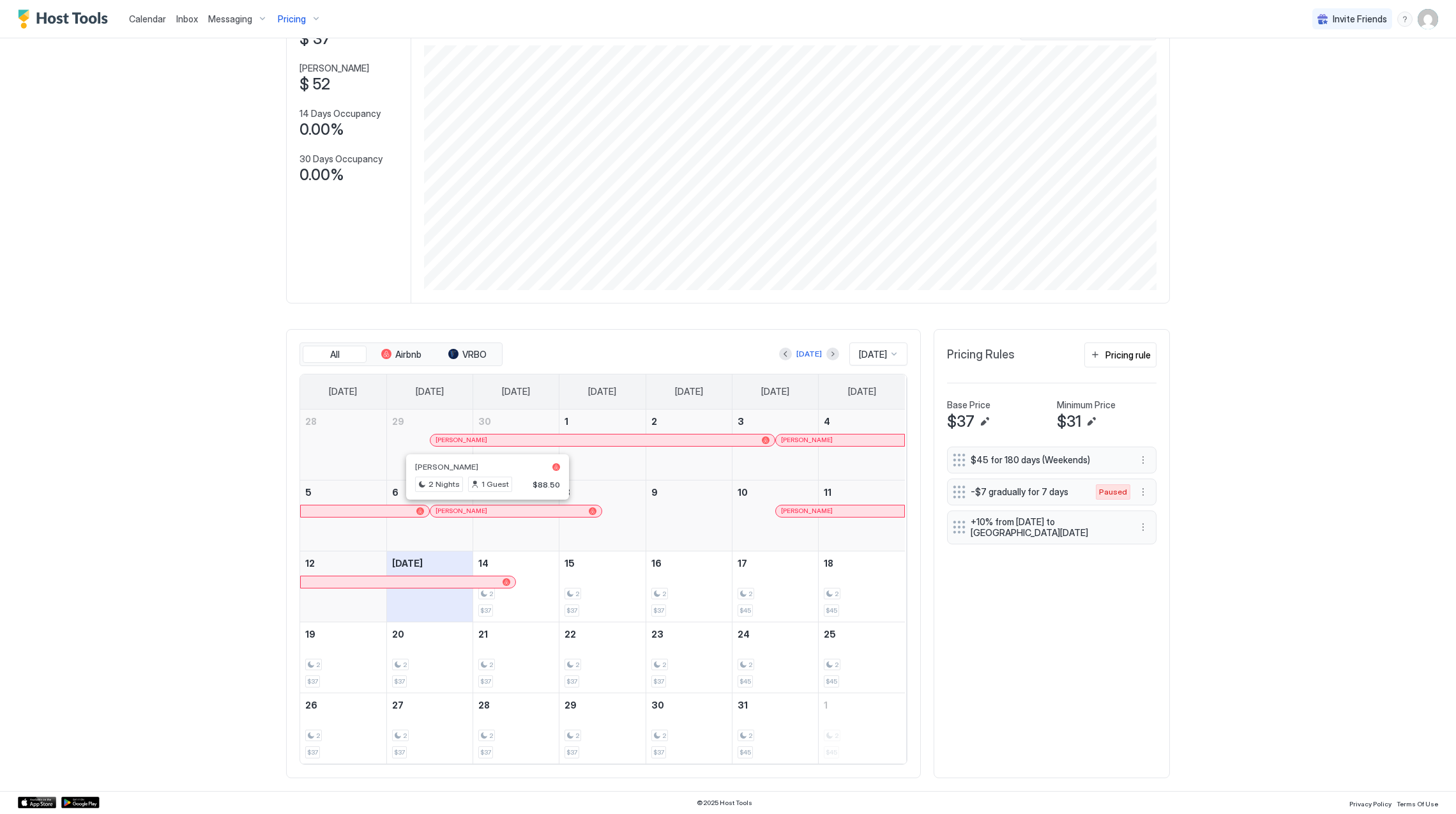
click at [489, 514] on div at bounding box center [494, 510] width 10 height 10
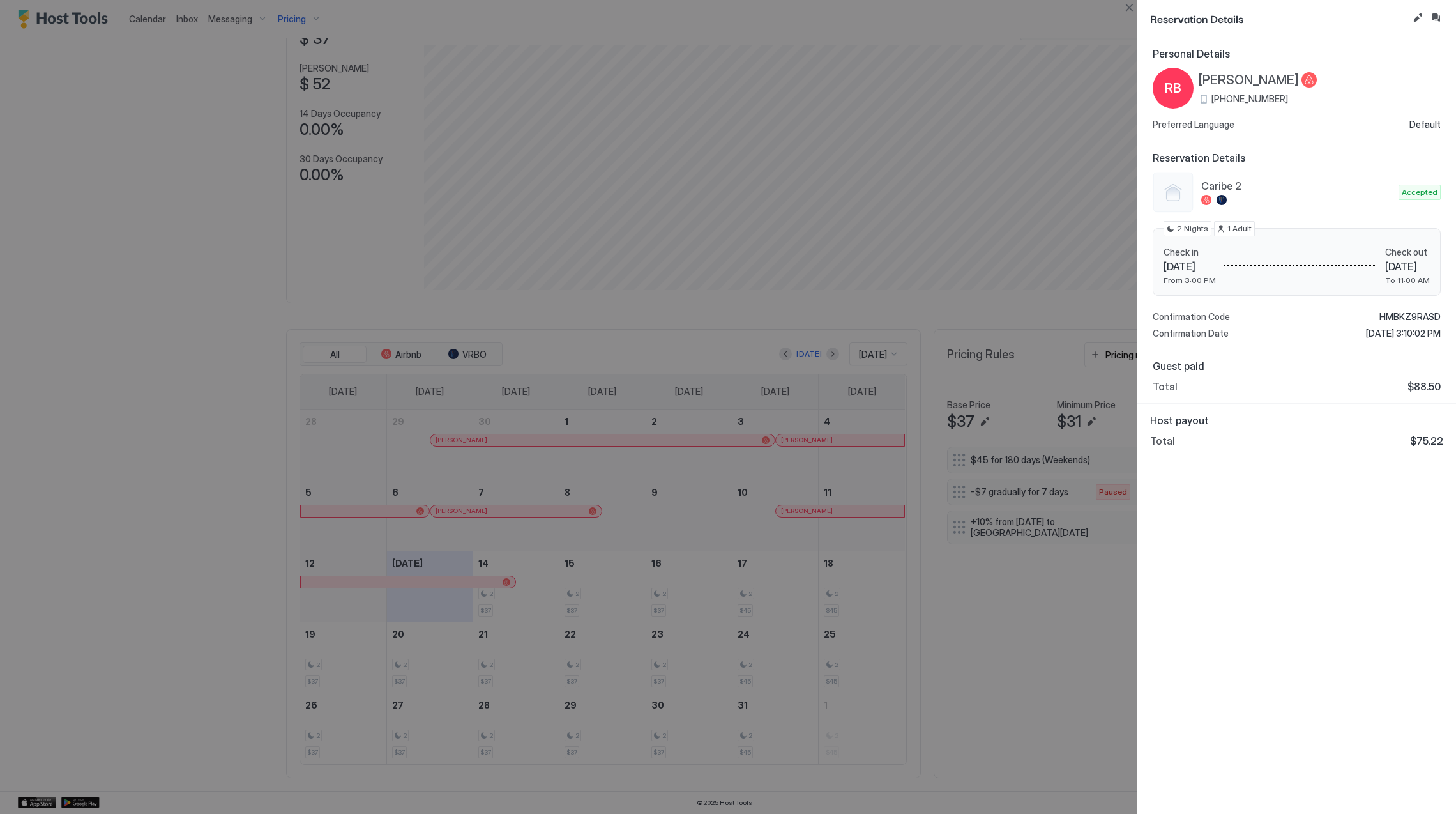
click at [1251, 78] on span "[PERSON_NAME]" at bounding box center [1248, 80] width 100 height 16
click at [1299, 491] on div "Personal Details RB [PERSON_NAME] [PHONE_NUMBER] Preferred Language Default Res…" at bounding box center [1296, 425] width 318 height 777
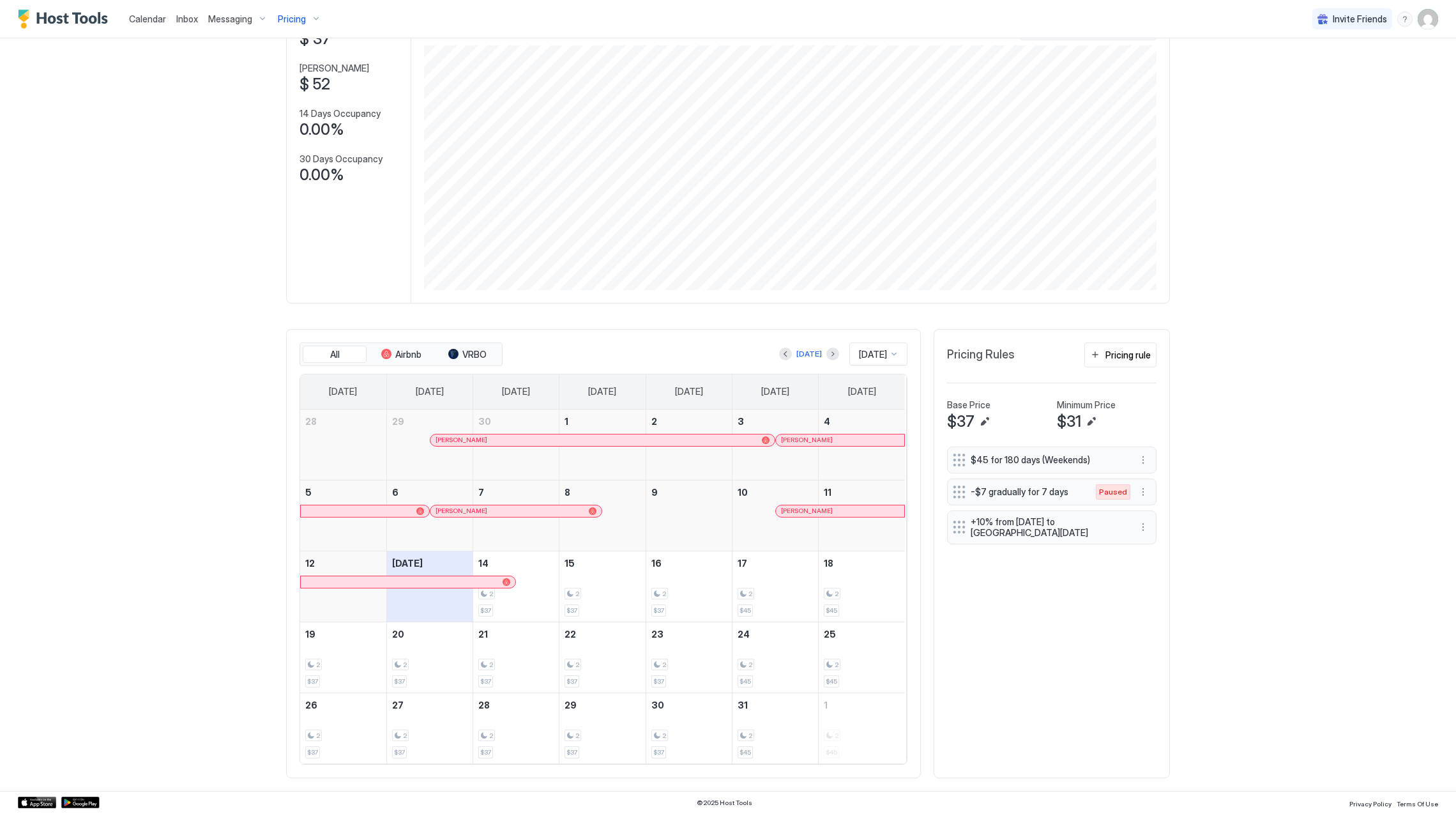
click at [807, 509] on div "[PERSON_NAME]" at bounding box center [840, 510] width 118 height 8
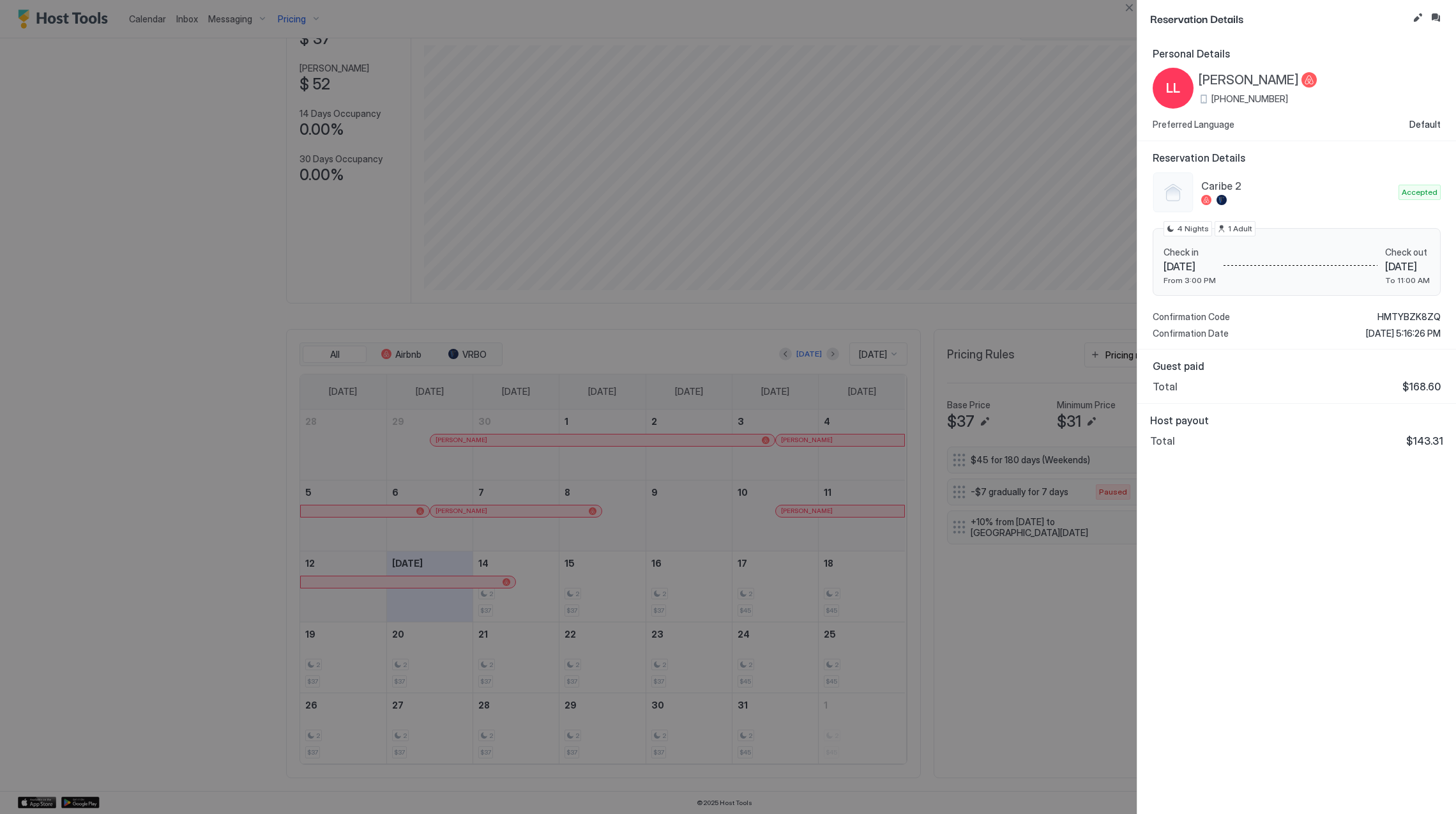
click at [1224, 75] on span "[PERSON_NAME]" at bounding box center [1248, 80] width 100 height 16
click at [1353, 596] on div "Personal Details LL [PERSON_NAME] [PHONE_NUMBER] Preferred Language Default Res…" at bounding box center [1296, 425] width 318 height 777
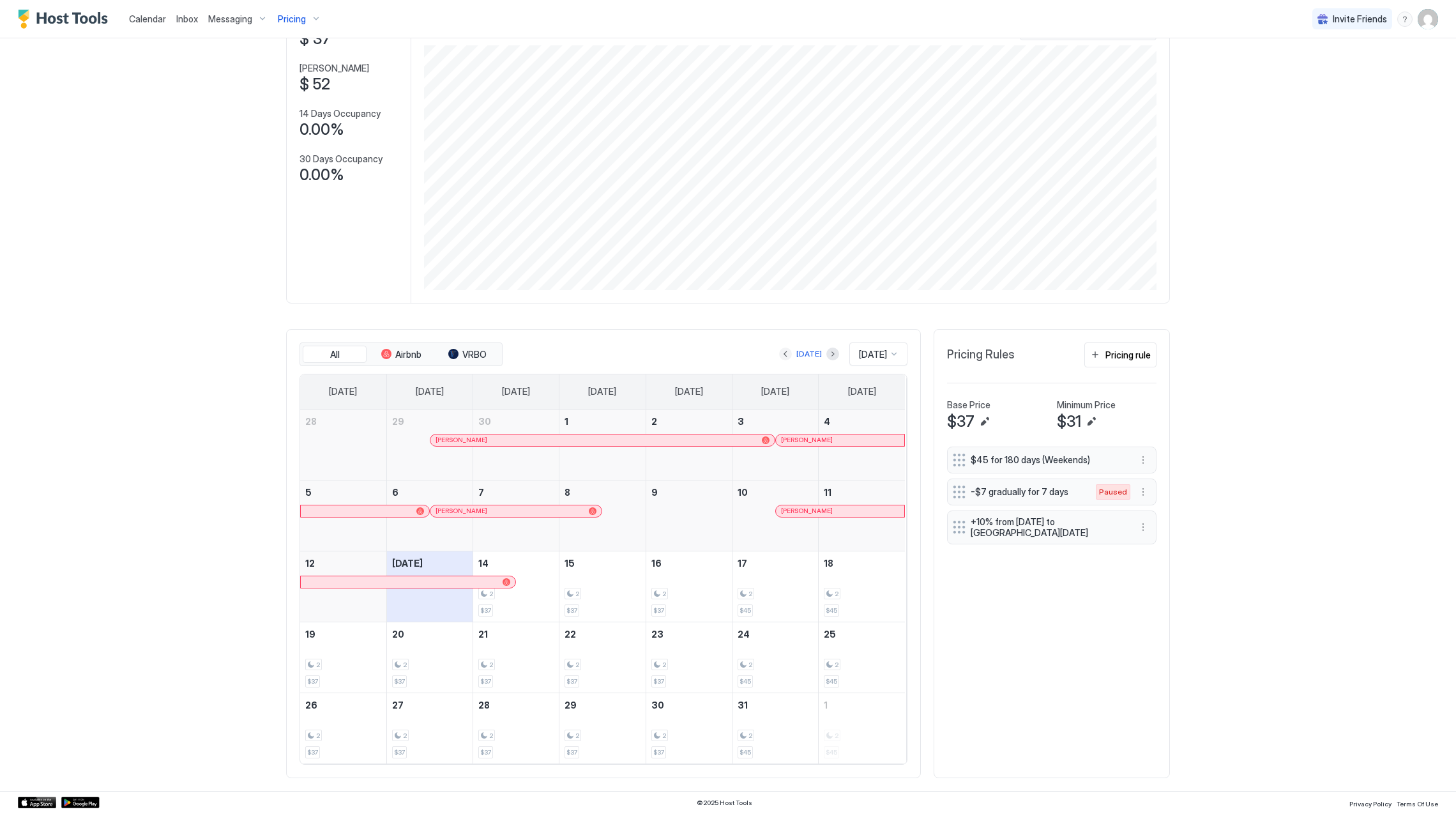
click at [779, 354] on button "Previous month" at bounding box center [785, 354] width 13 height 13
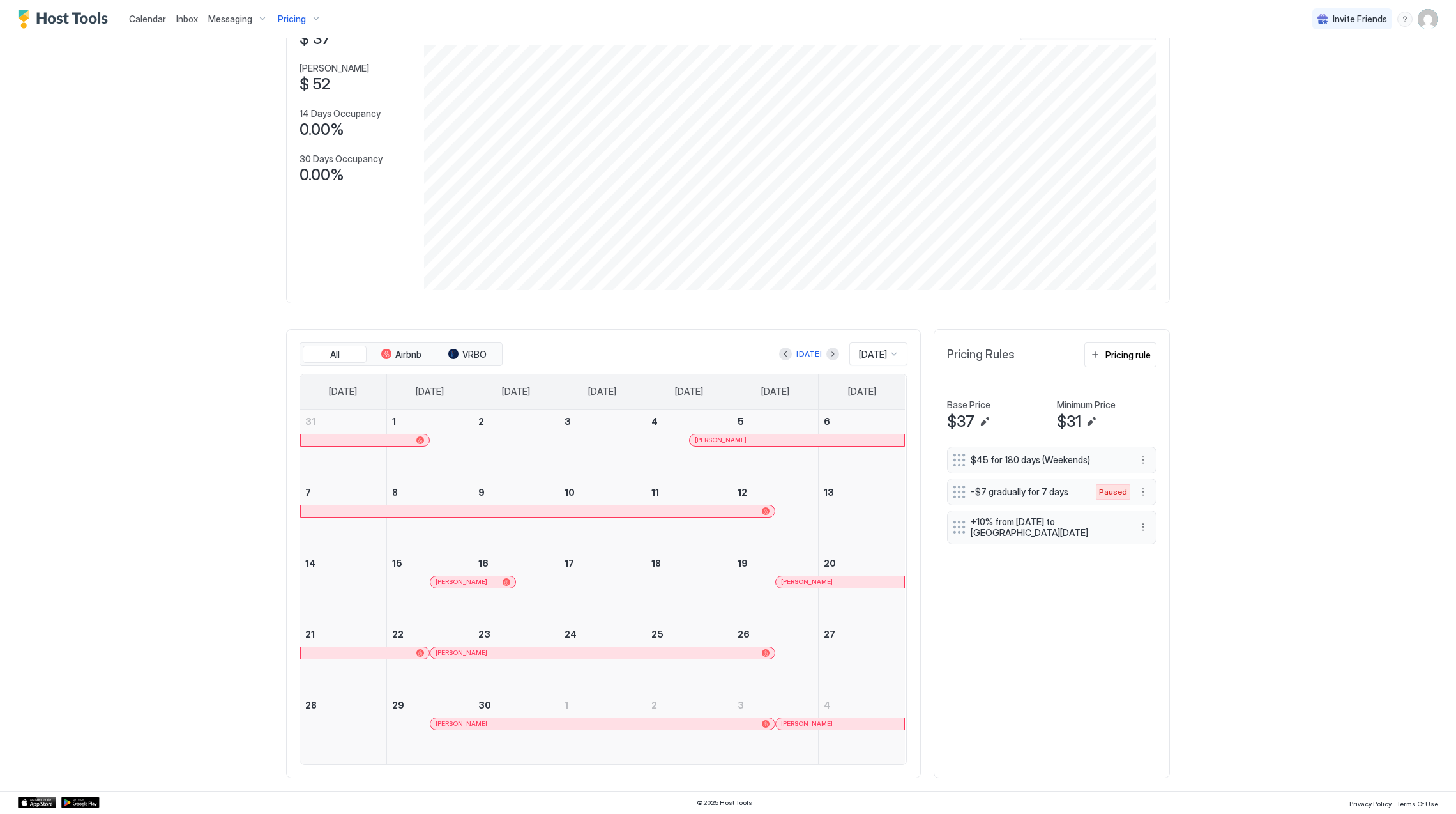
click at [468, 585] on span "[PERSON_NAME]" at bounding box center [461, 581] width 52 height 8
click at [826, 586] on div "[PERSON_NAME]" at bounding box center [840, 581] width 128 height 11
click at [568, 652] on div "[PERSON_NAME]" at bounding box center [596, 652] width 320 height 8
click at [703, 725] on div "[PERSON_NAME]" at bounding box center [596, 723] width 320 height 8
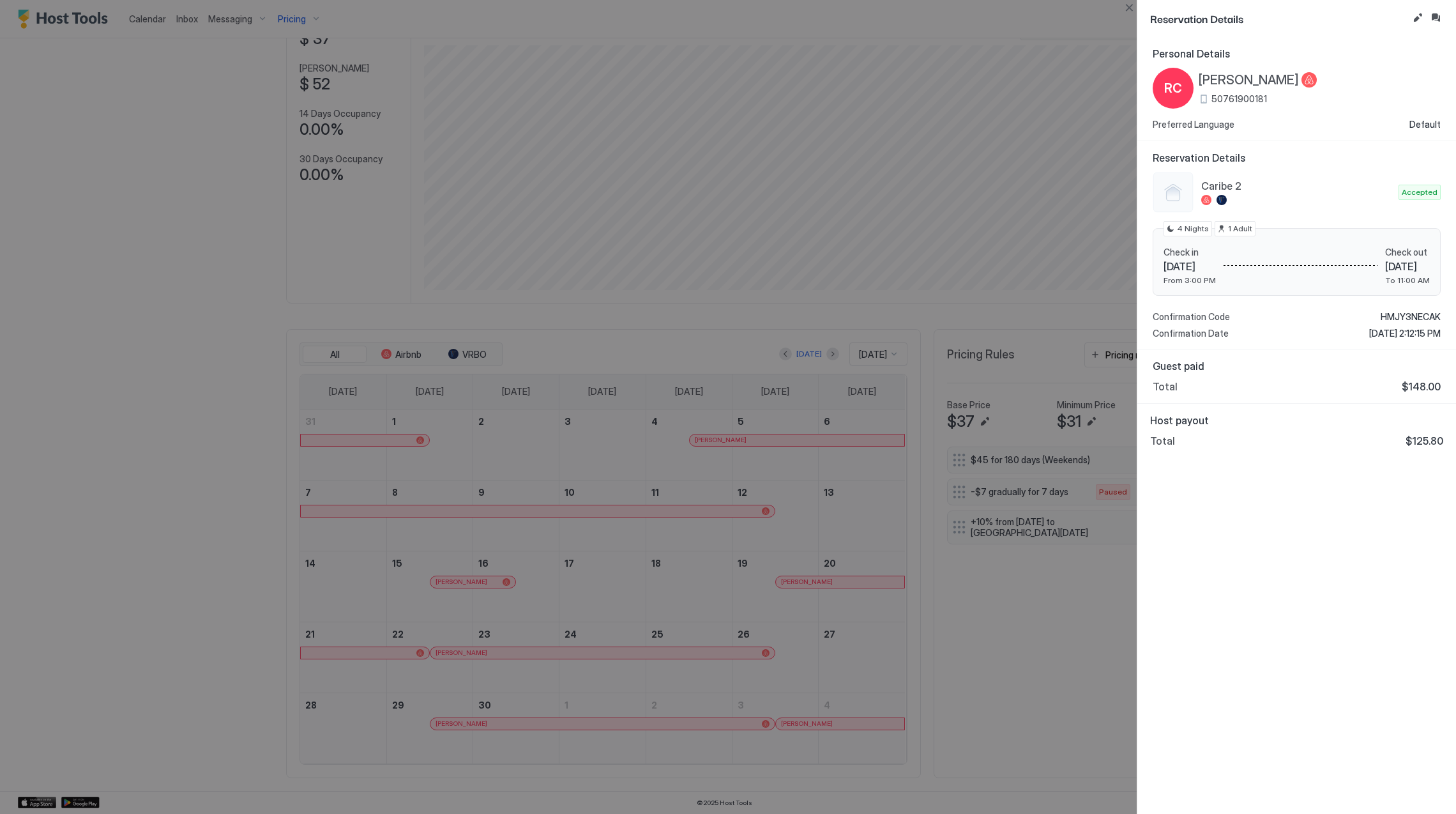
click at [834, 649] on div at bounding box center [728, 407] width 1456 height 814
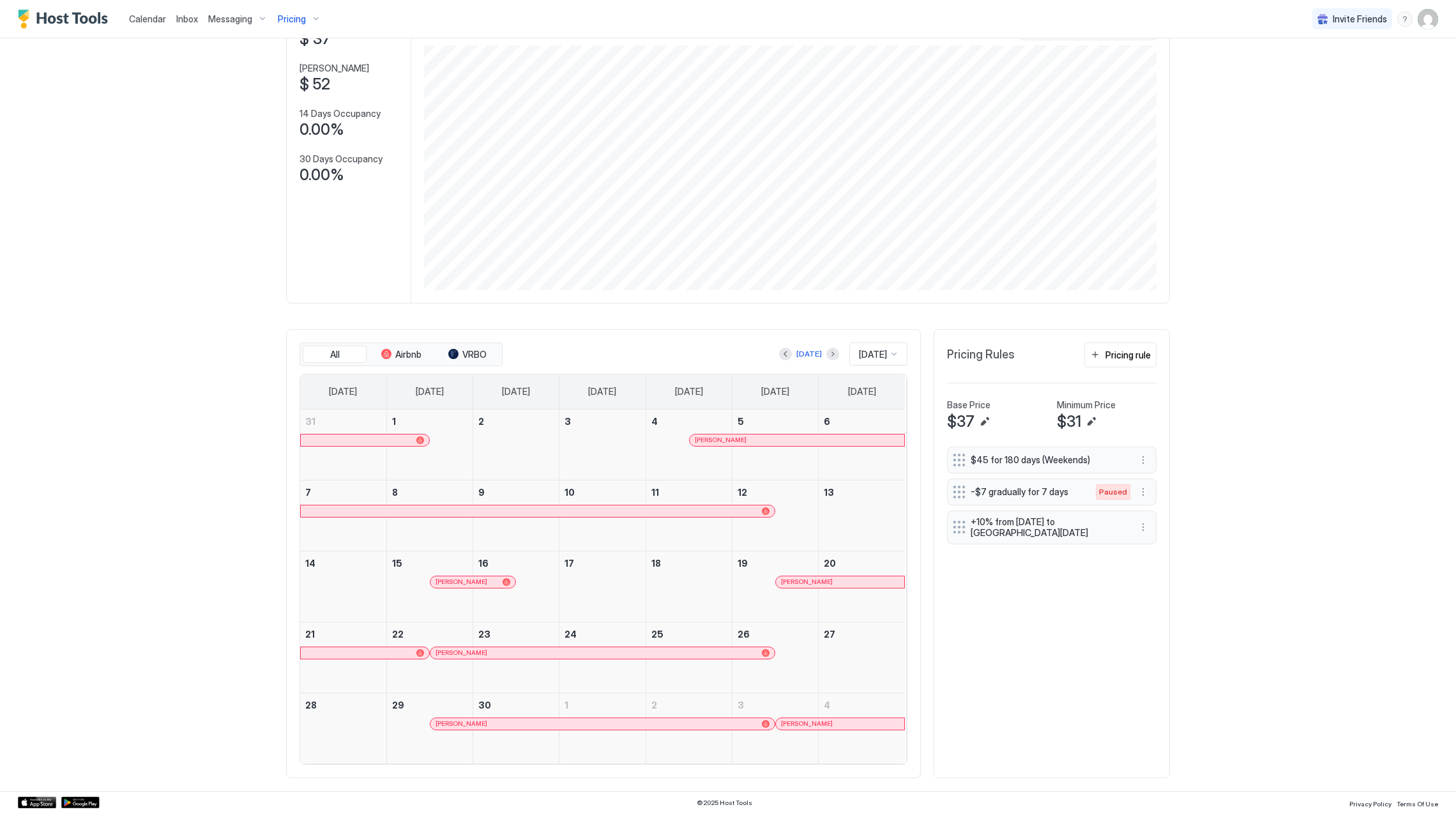
click at [700, 649] on div "[PERSON_NAME]" at bounding box center [596, 652] width 320 height 8
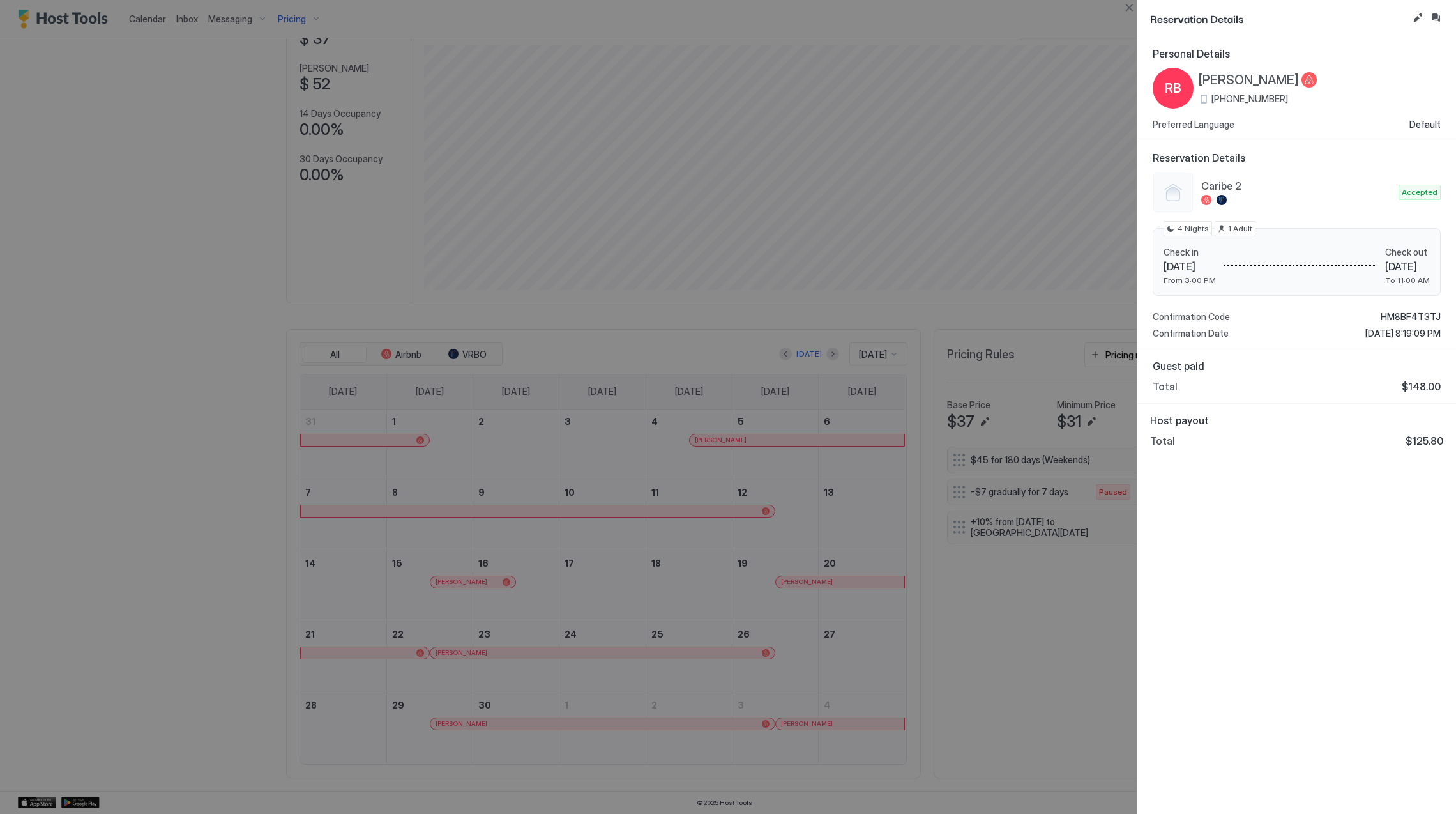
click at [850, 464] on div at bounding box center [728, 407] width 1456 height 814
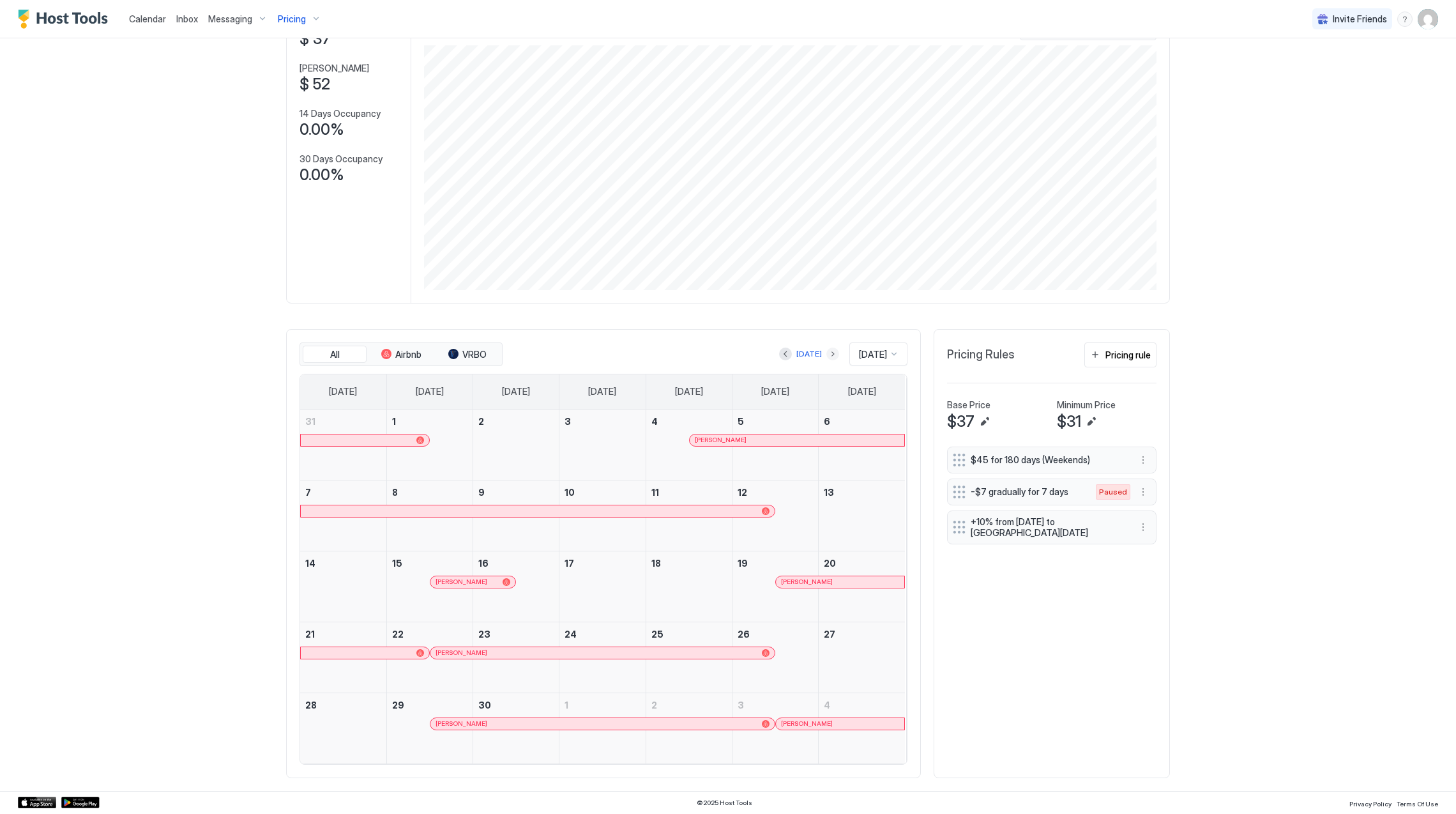
click at [826, 351] on button "Next month" at bounding box center [832, 354] width 13 height 13
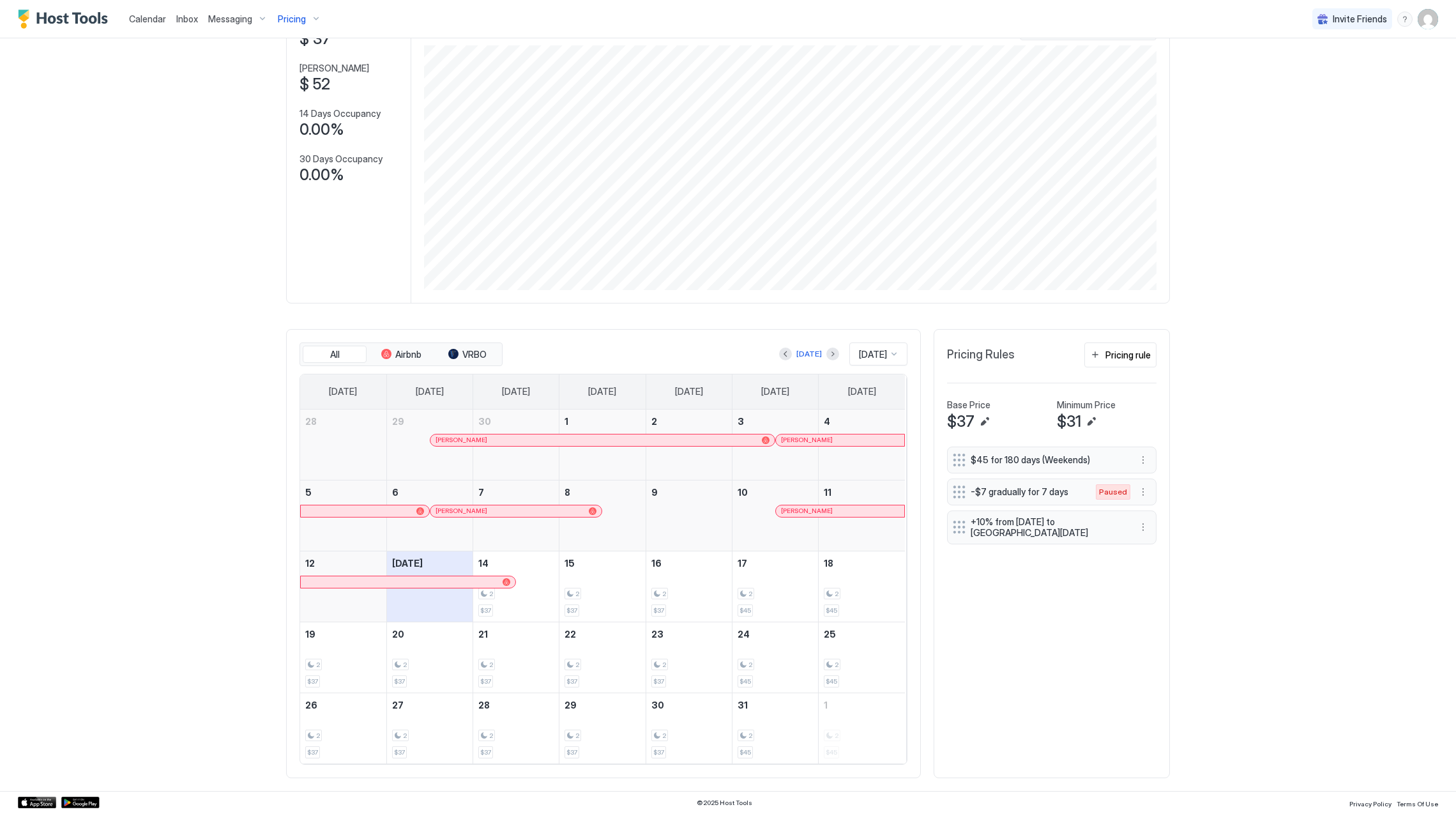
click at [824, 434] on div "[PERSON_NAME]" at bounding box center [840, 439] width 128 height 11
click at [527, 514] on div "[PERSON_NAME]" at bounding box center [509, 510] width 148 height 8
click at [825, 514] on div at bounding box center [830, 510] width 10 height 10
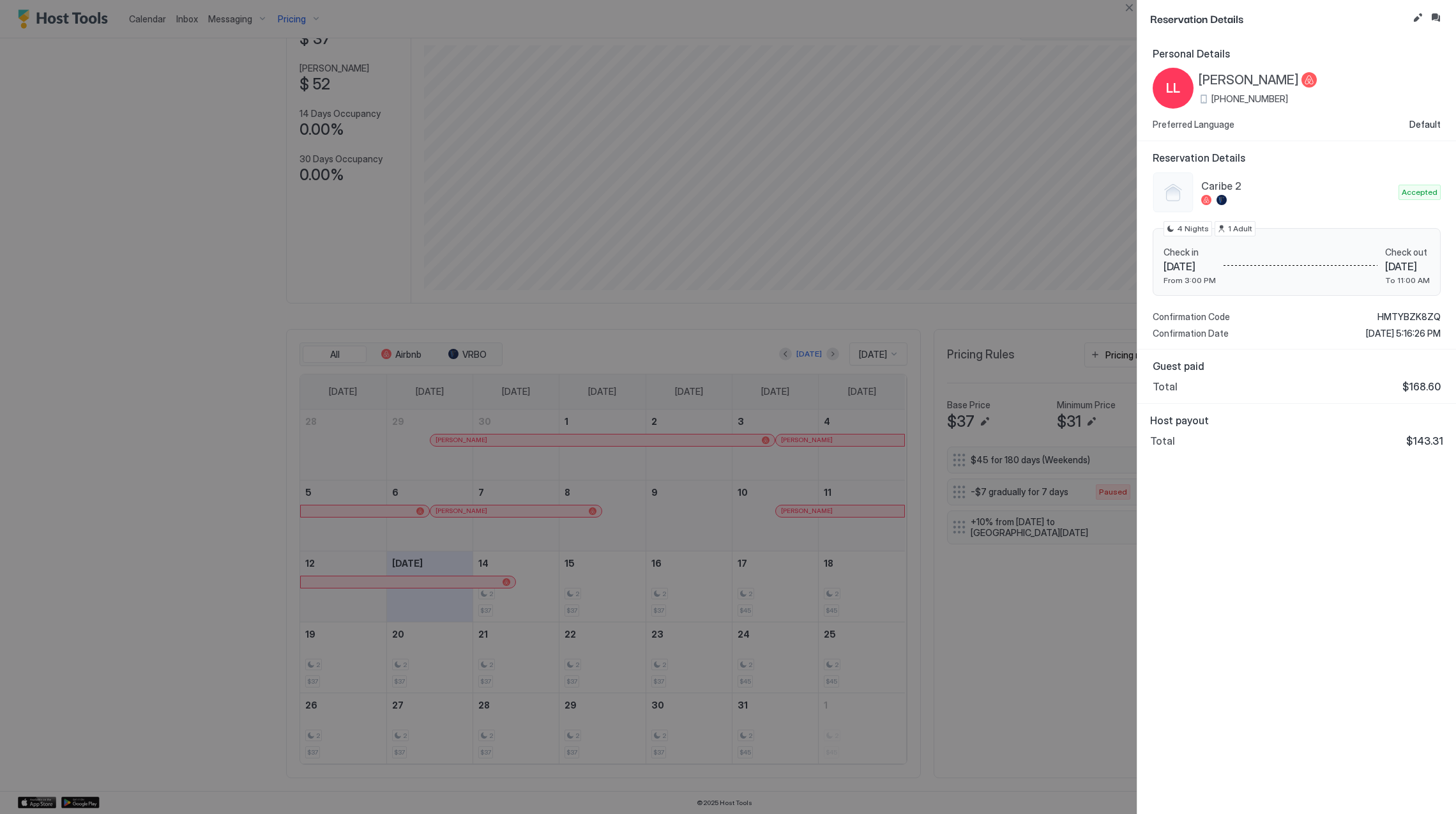
click at [1224, 74] on span "[PERSON_NAME]" at bounding box center [1248, 80] width 100 height 16
click at [1394, 313] on span "HMTYBZK8ZQ" at bounding box center [1409, 316] width 64 height 11
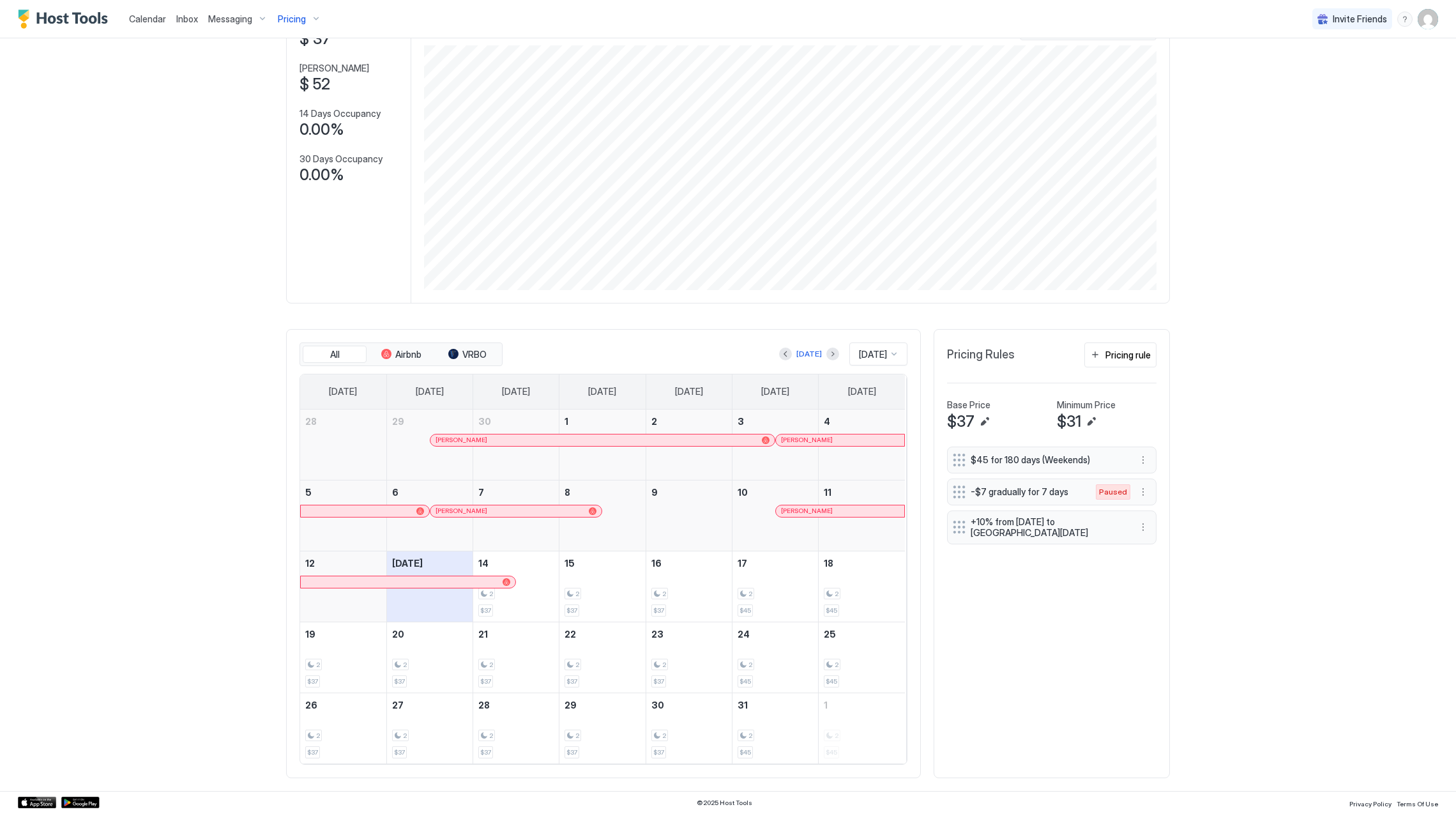
click at [302, 18] on span "Pricing" at bounding box center [292, 19] width 28 height 11
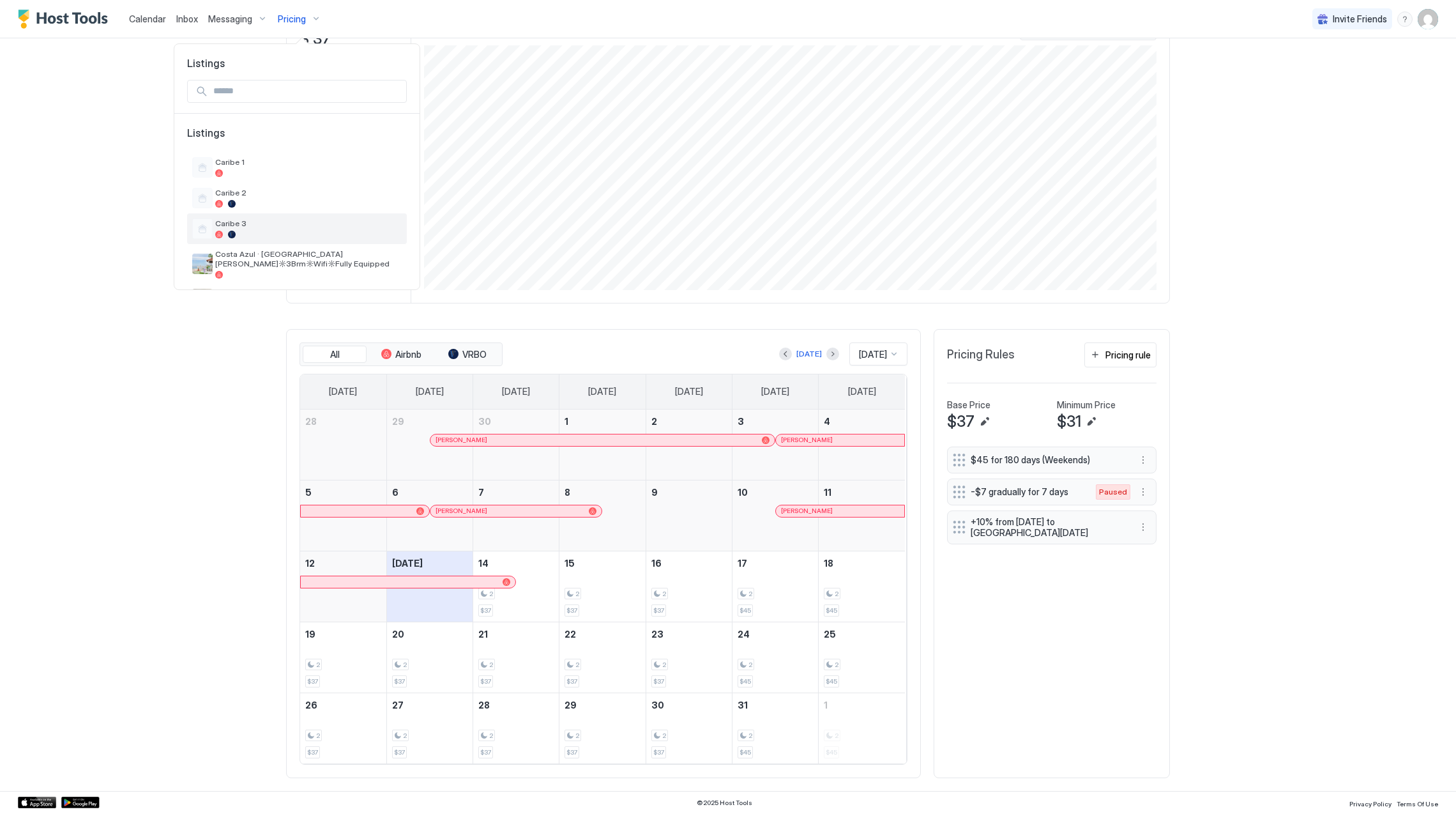
click at [310, 230] on div "Caribe 3" at bounding box center [308, 228] width 187 height 20
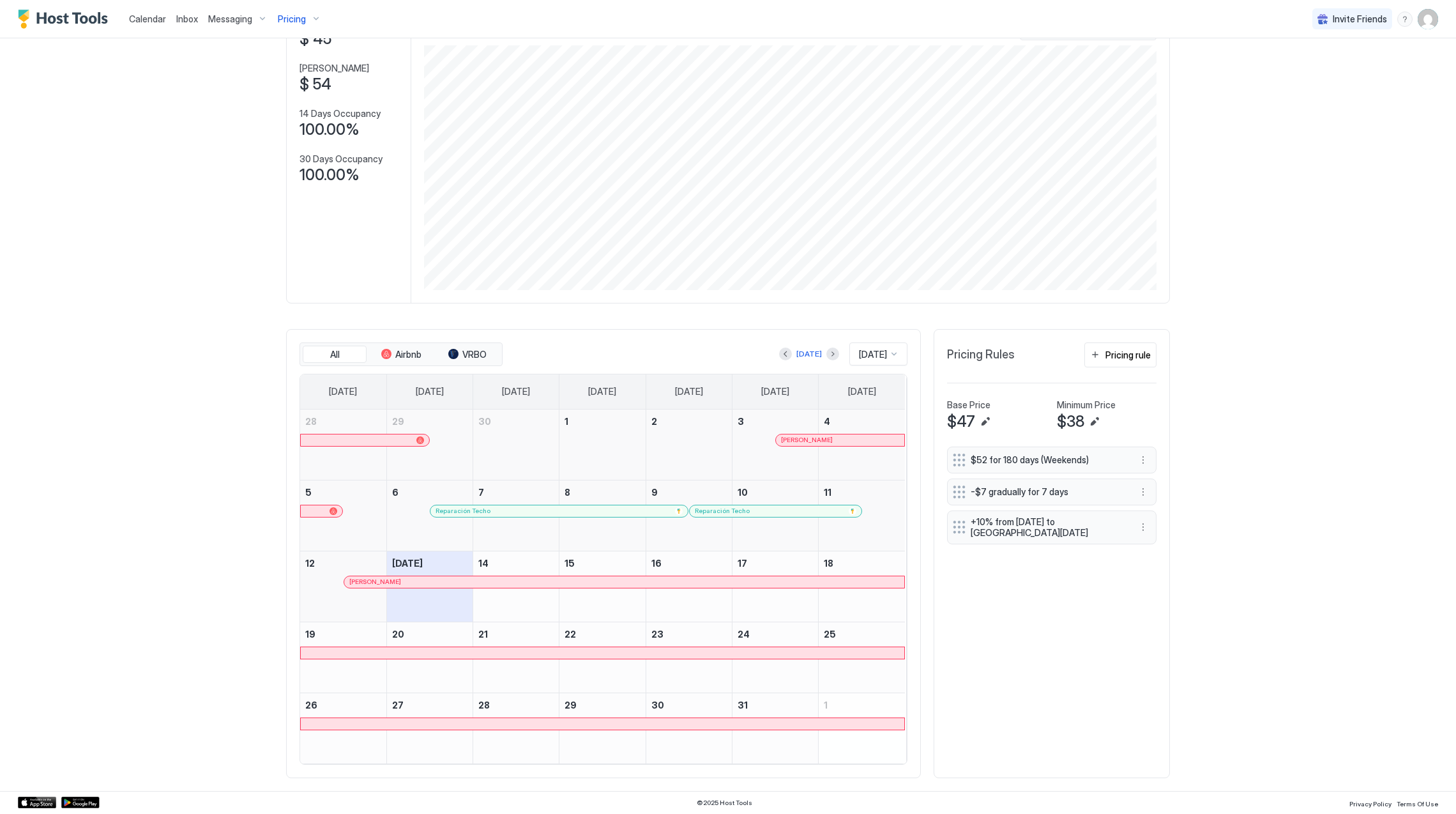
scroll to position [102, 0]
click at [779, 353] on button "Previous month" at bounding box center [785, 354] width 13 height 13
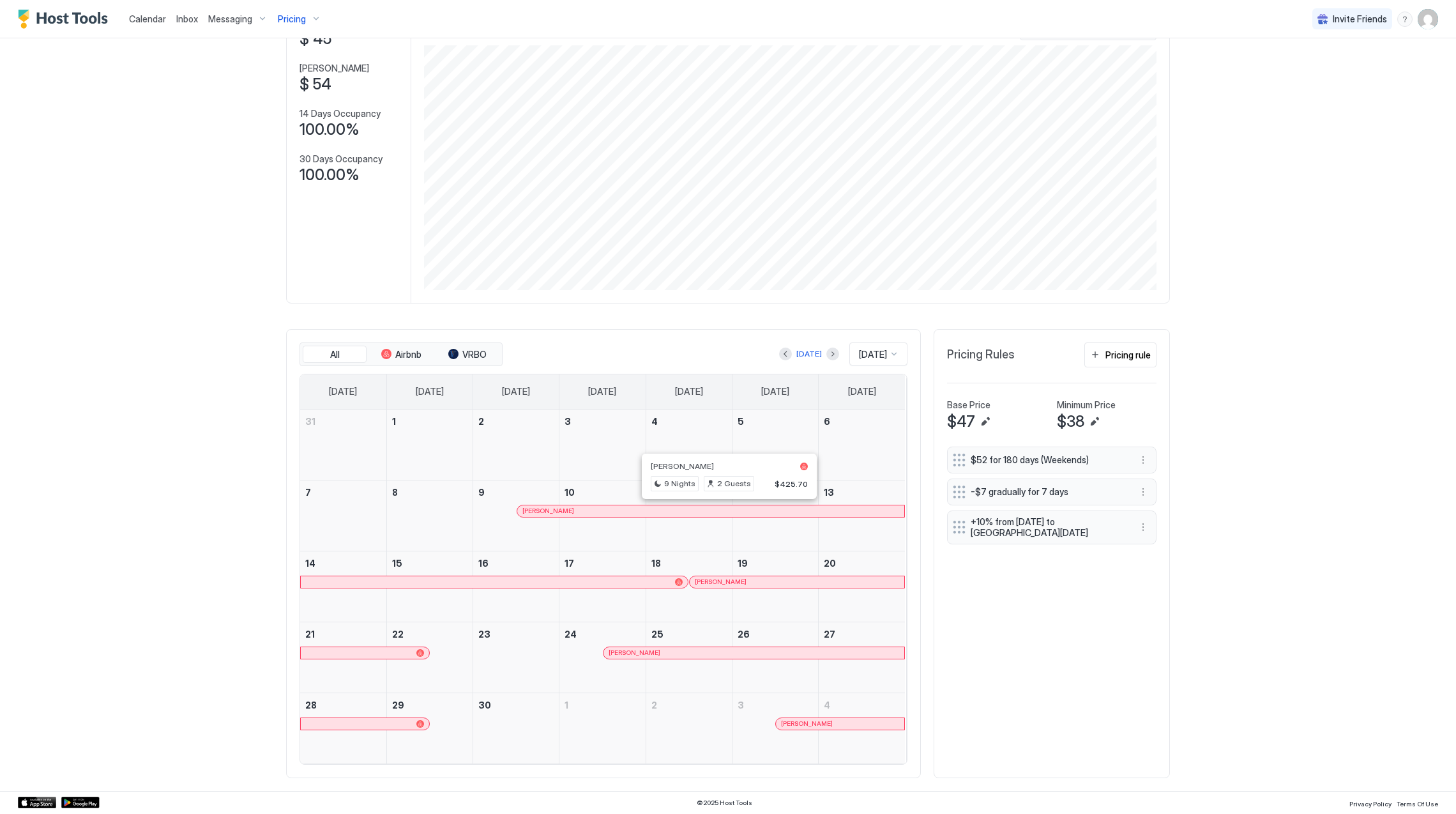
click at [647, 575] on link at bounding box center [494, 581] width 388 height 13
click at [631, 583] on div at bounding box center [494, 581] width 377 height 7
click at [792, 583] on div "[PERSON_NAME]" at bounding box center [797, 581] width 204 height 8
click at [656, 652] on div "[PERSON_NAME]" at bounding box center [754, 652] width 291 height 8
click at [805, 348] on button "[DATE]" at bounding box center [808, 354] width 29 height 16
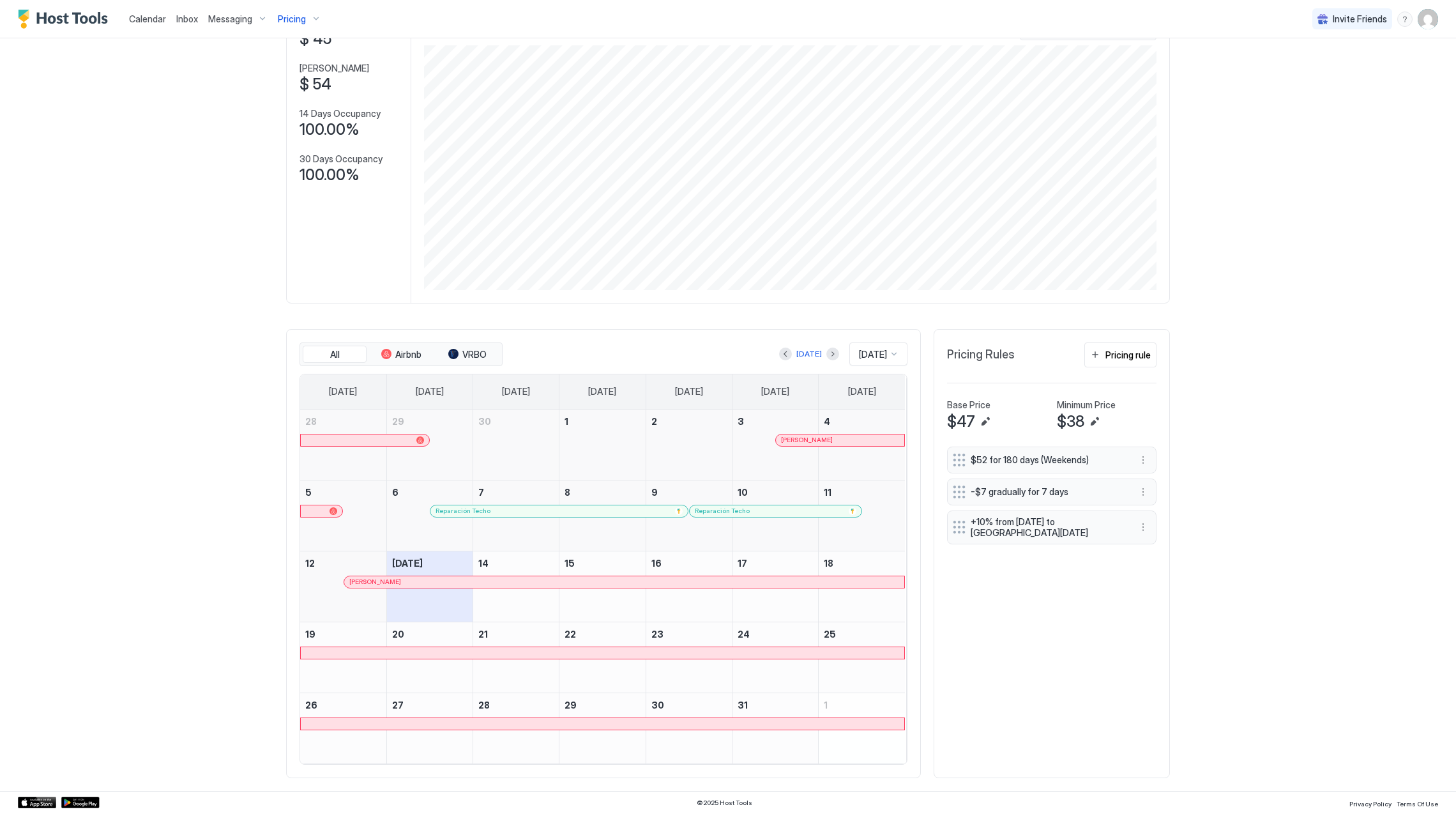
click at [787, 434] on div "[PERSON_NAME]" at bounding box center [840, 439] width 128 height 11
click at [479, 511] on span "Reparación Techo" at bounding box center [462, 510] width 55 height 8
click at [731, 511] on span "Reparación Techo" at bounding box center [722, 510] width 55 height 8
click at [591, 580] on div at bounding box center [596, 581] width 10 height 10
click at [779, 353] on button "Previous month" at bounding box center [785, 354] width 13 height 13
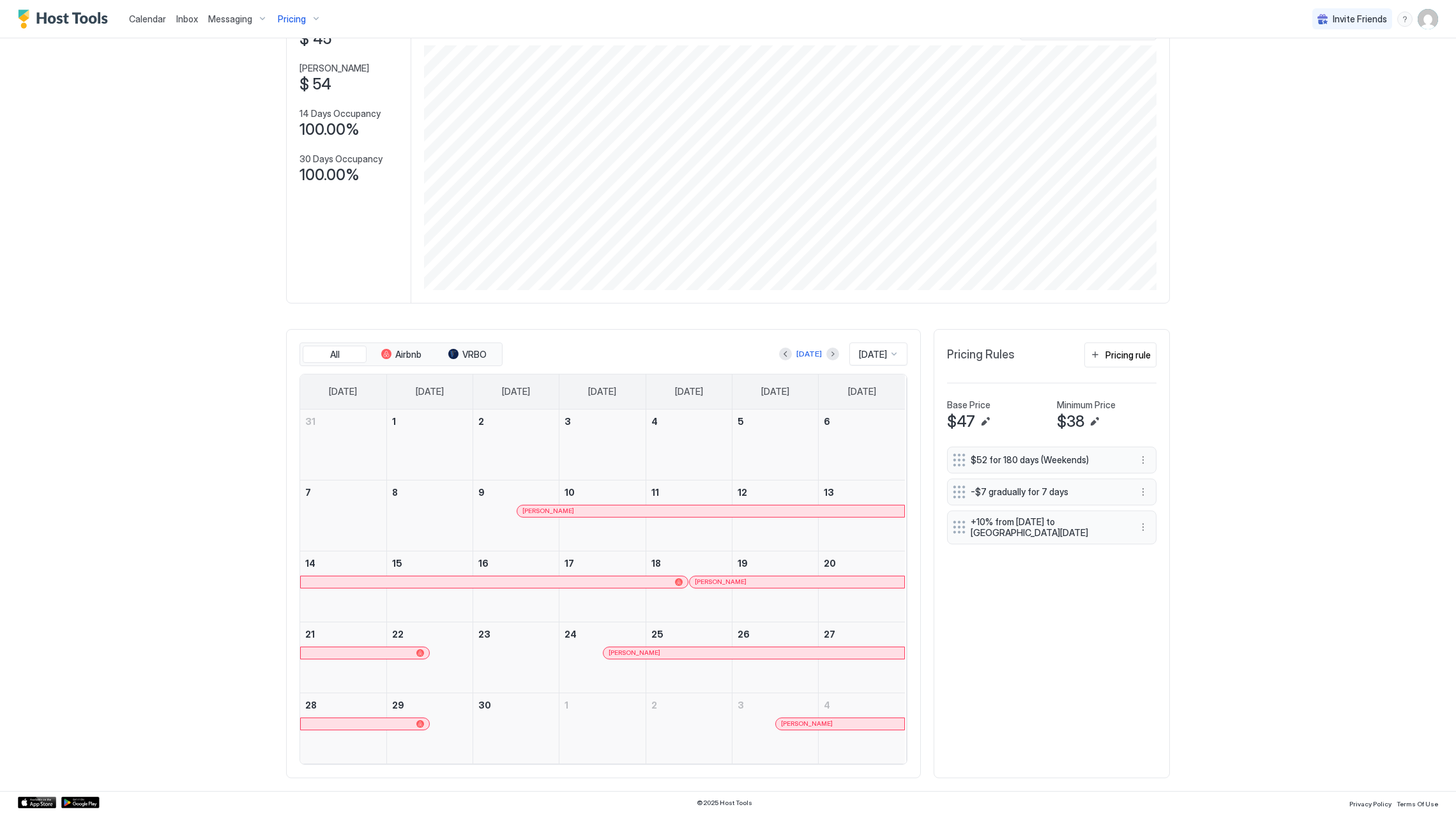
click at [627, 586] on link at bounding box center [494, 581] width 388 height 13
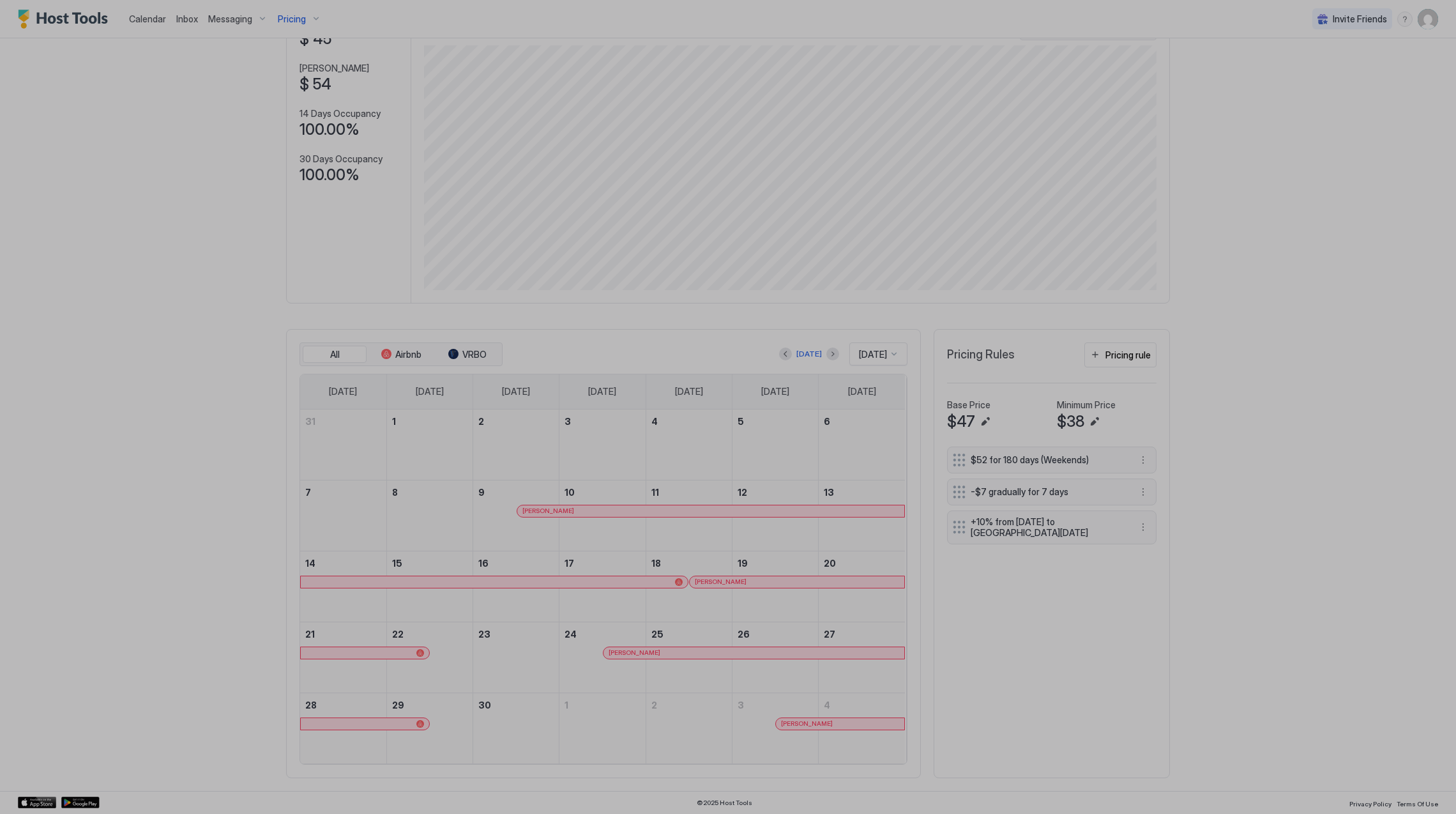
click at [625, 583] on div at bounding box center [728, 407] width 1456 height 814
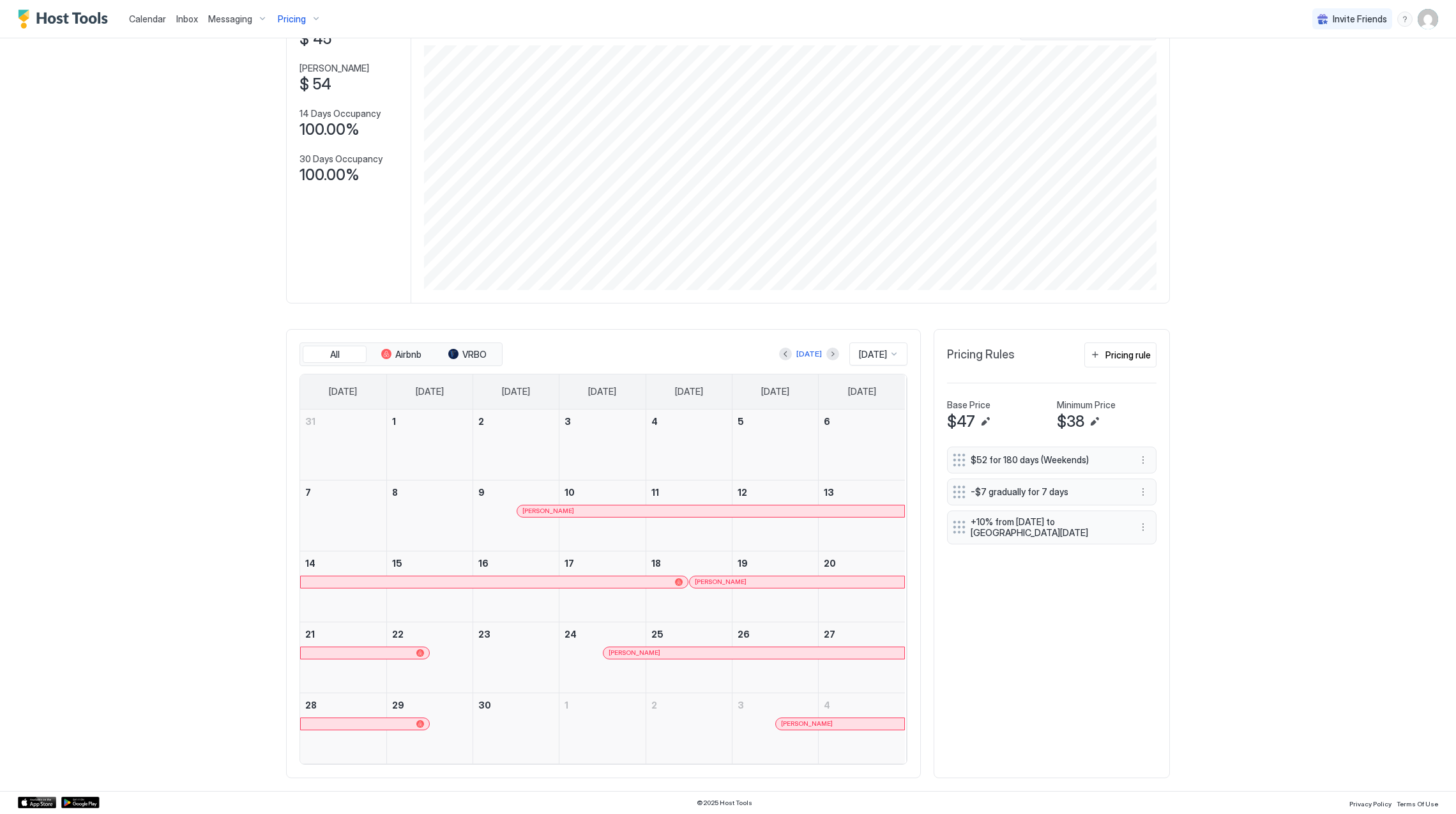
click at [762, 581] on div "[PERSON_NAME]" at bounding box center [797, 581] width 204 height 8
click at [677, 648] on div "[PERSON_NAME]" at bounding box center [754, 652] width 291 height 8
click at [810, 727] on span "[PERSON_NAME]" at bounding box center [806, 723] width 52 height 8
click at [826, 349] on button "Next month" at bounding box center [832, 354] width 13 height 13
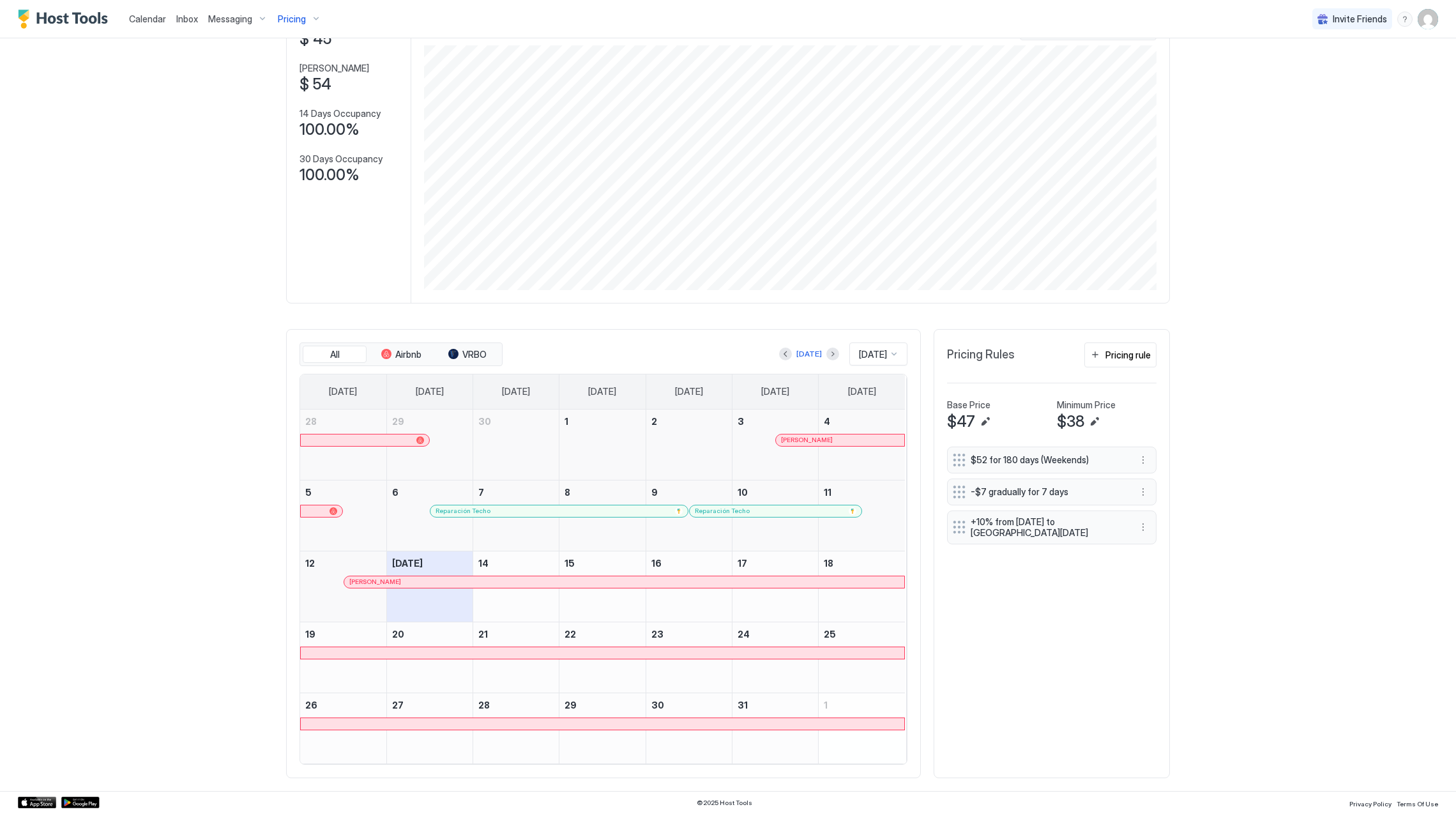
click at [802, 511] on div "Reparación Techo" at bounding box center [769, 510] width 148 height 8
click at [493, 583] on div "[PERSON_NAME]" at bounding box center [625, 581] width 550 height 8
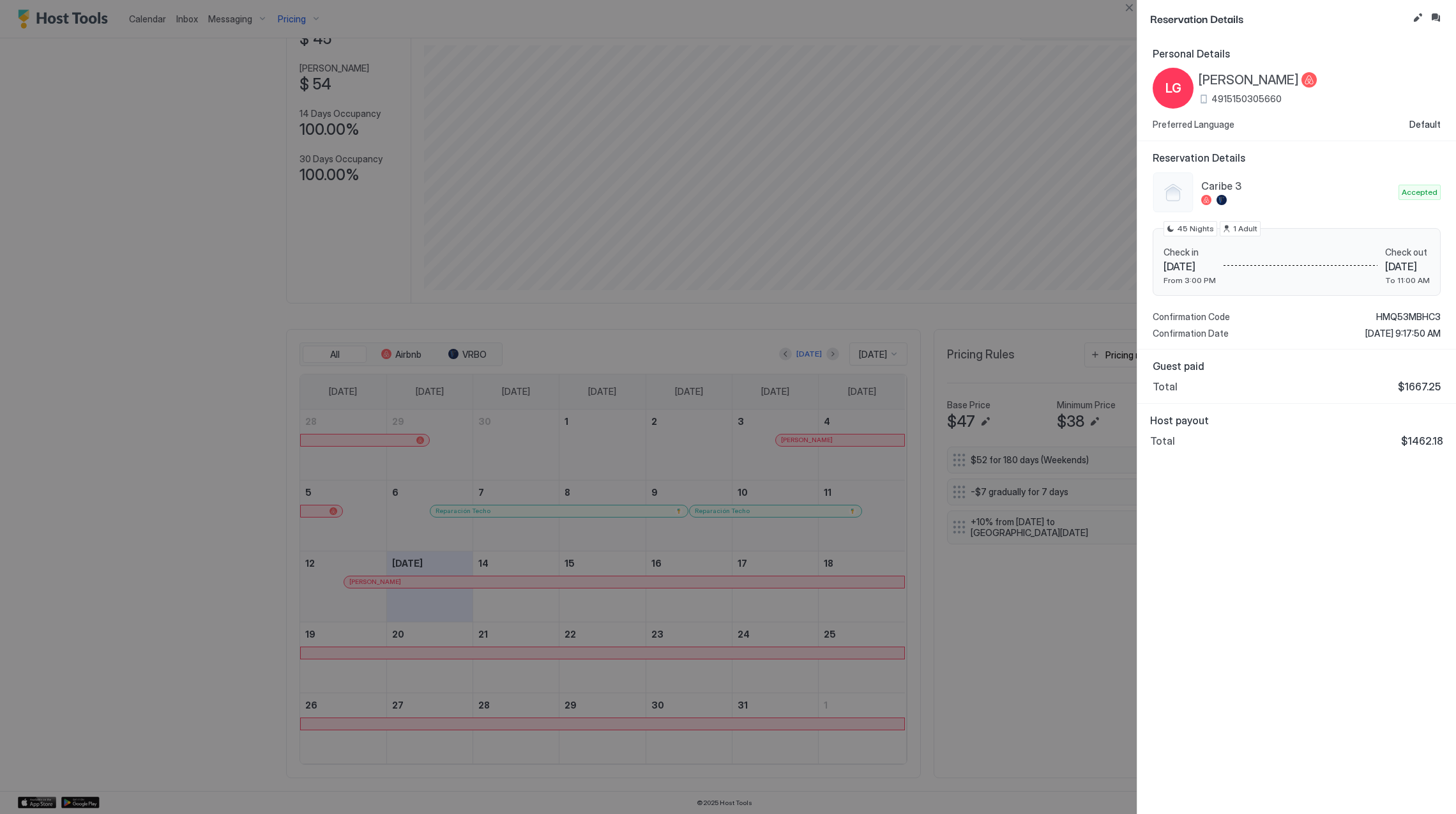
click at [208, 402] on div at bounding box center [728, 407] width 1456 height 814
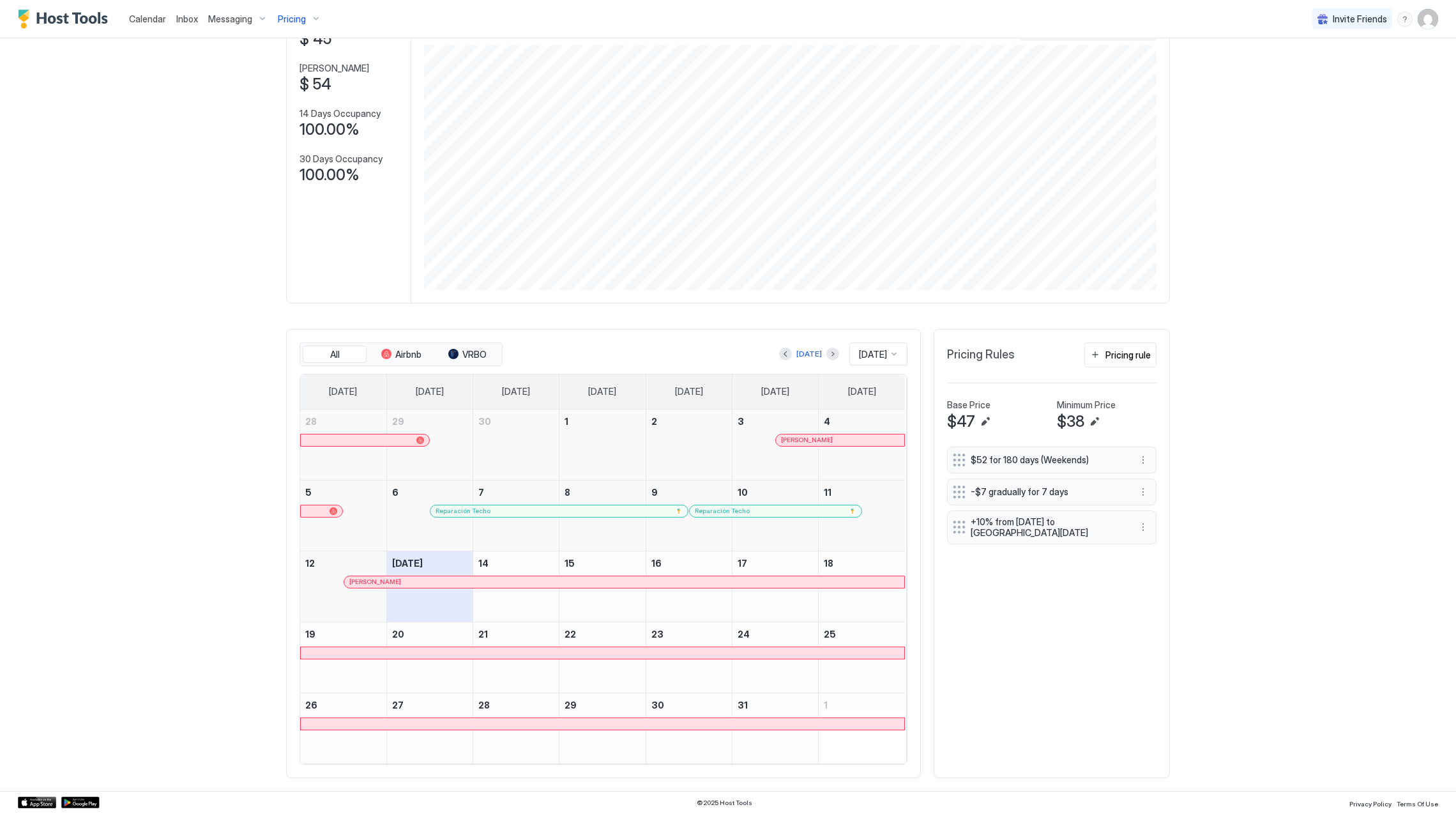
click at [282, 21] on span "Pricing" at bounding box center [292, 19] width 28 height 11
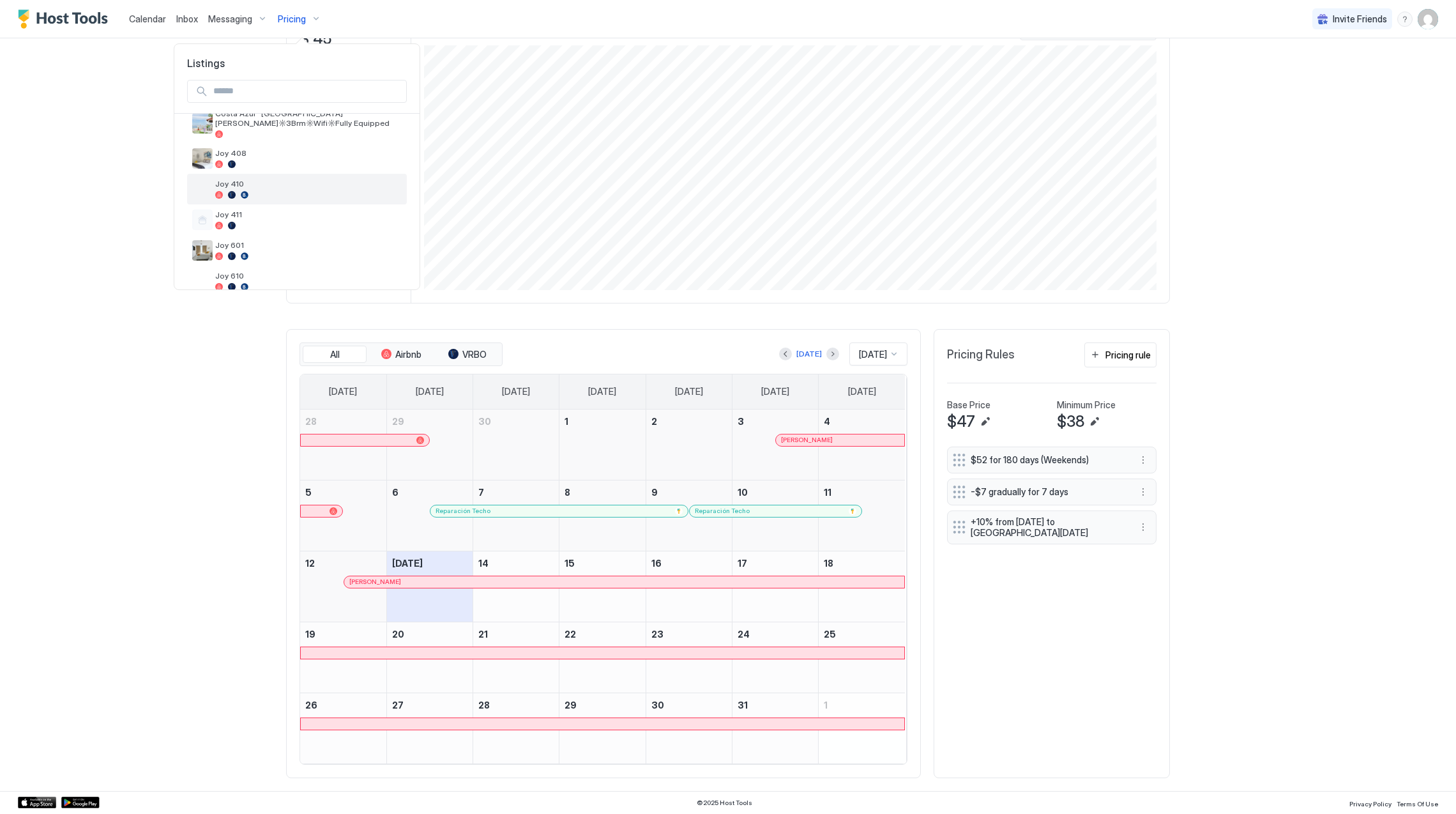
scroll to position [170, 0]
click at [294, 191] on div "Joy 411" at bounding box center [308, 189] width 187 height 20
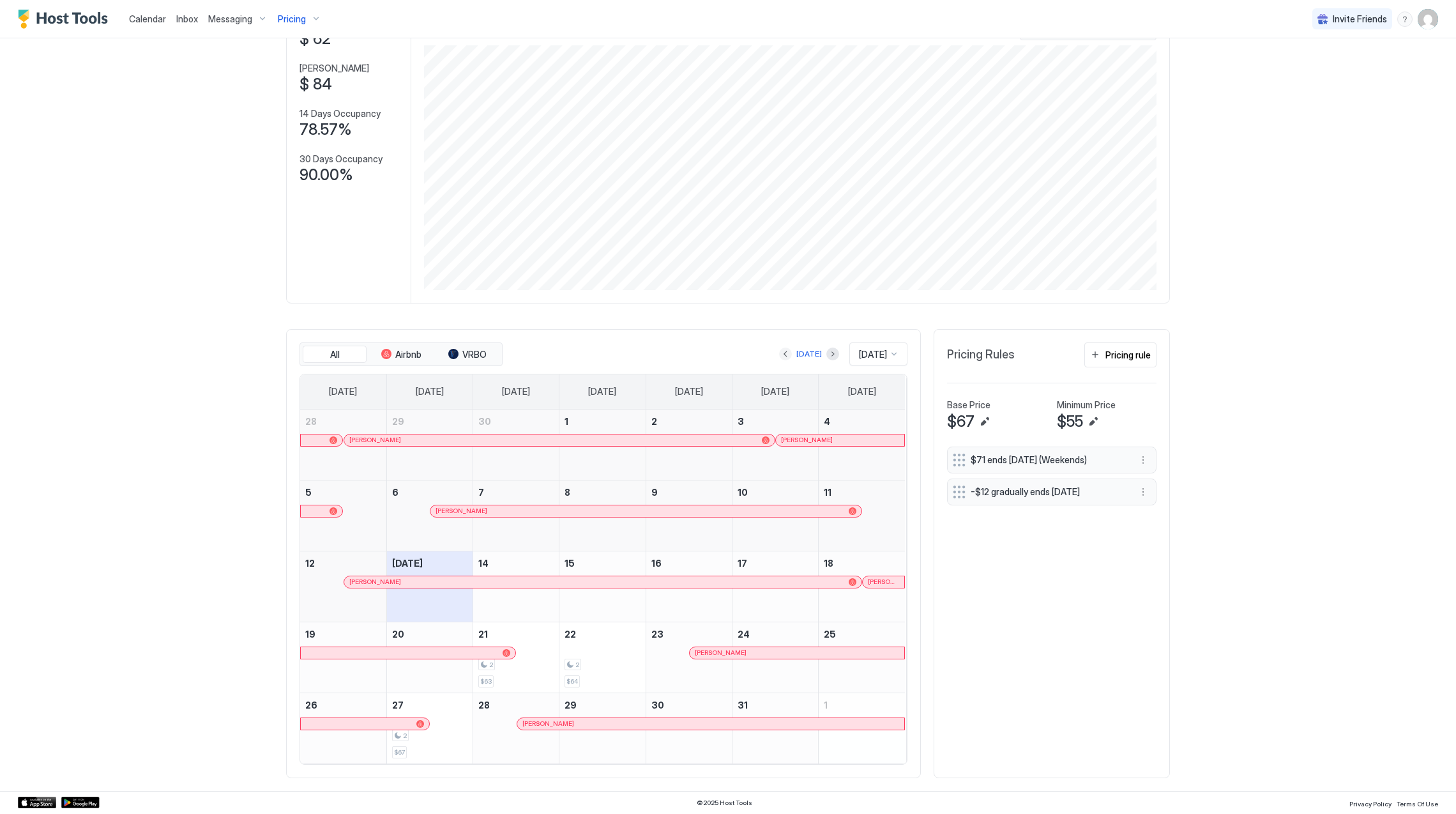
click at [779, 351] on button "Previous month" at bounding box center [785, 354] width 13 height 13
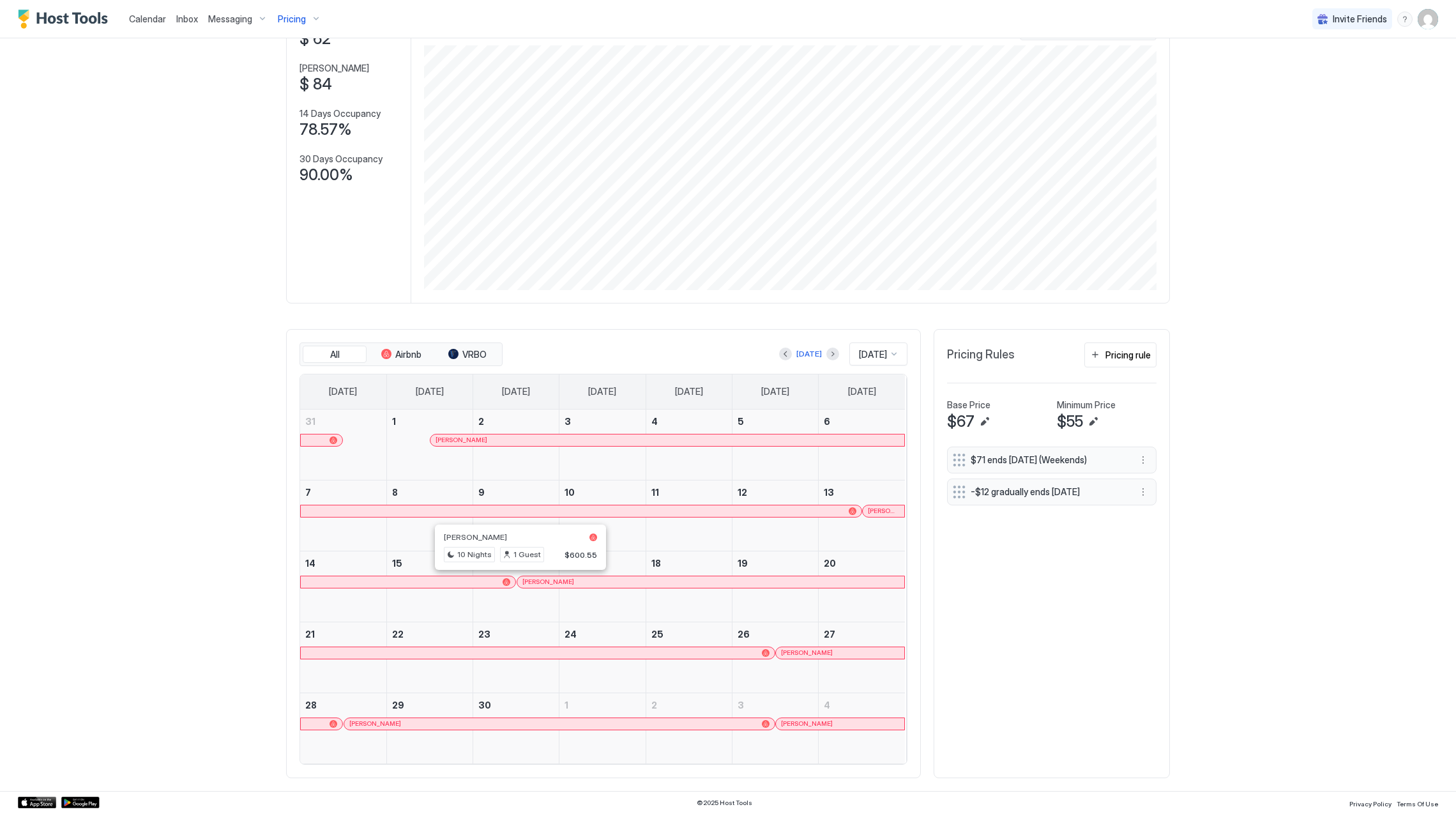
click at [616, 577] on div "[PERSON_NAME]" at bounding box center [711, 581] width 377 height 8
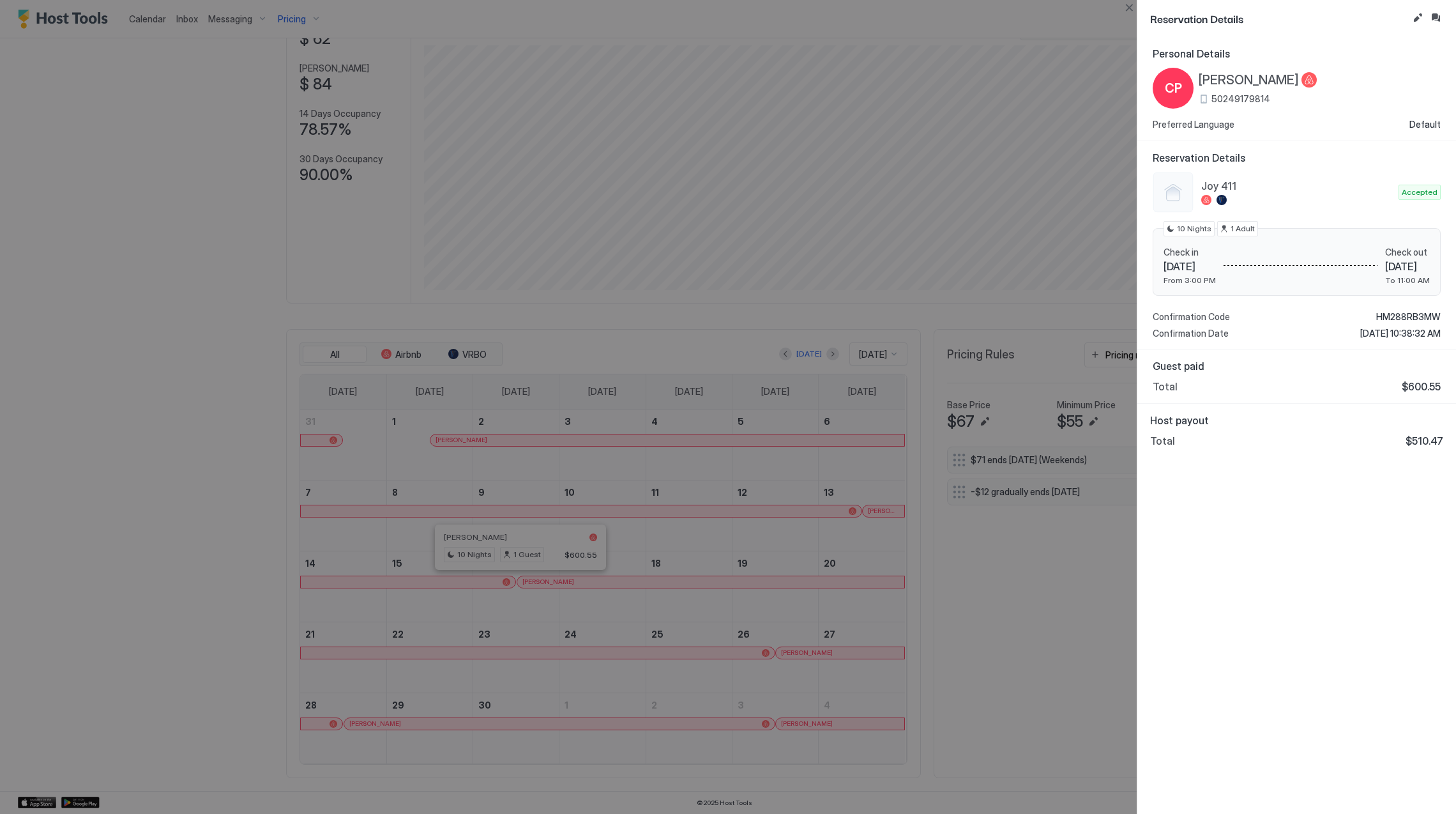
click at [1037, 571] on div at bounding box center [728, 407] width 1456 height 814
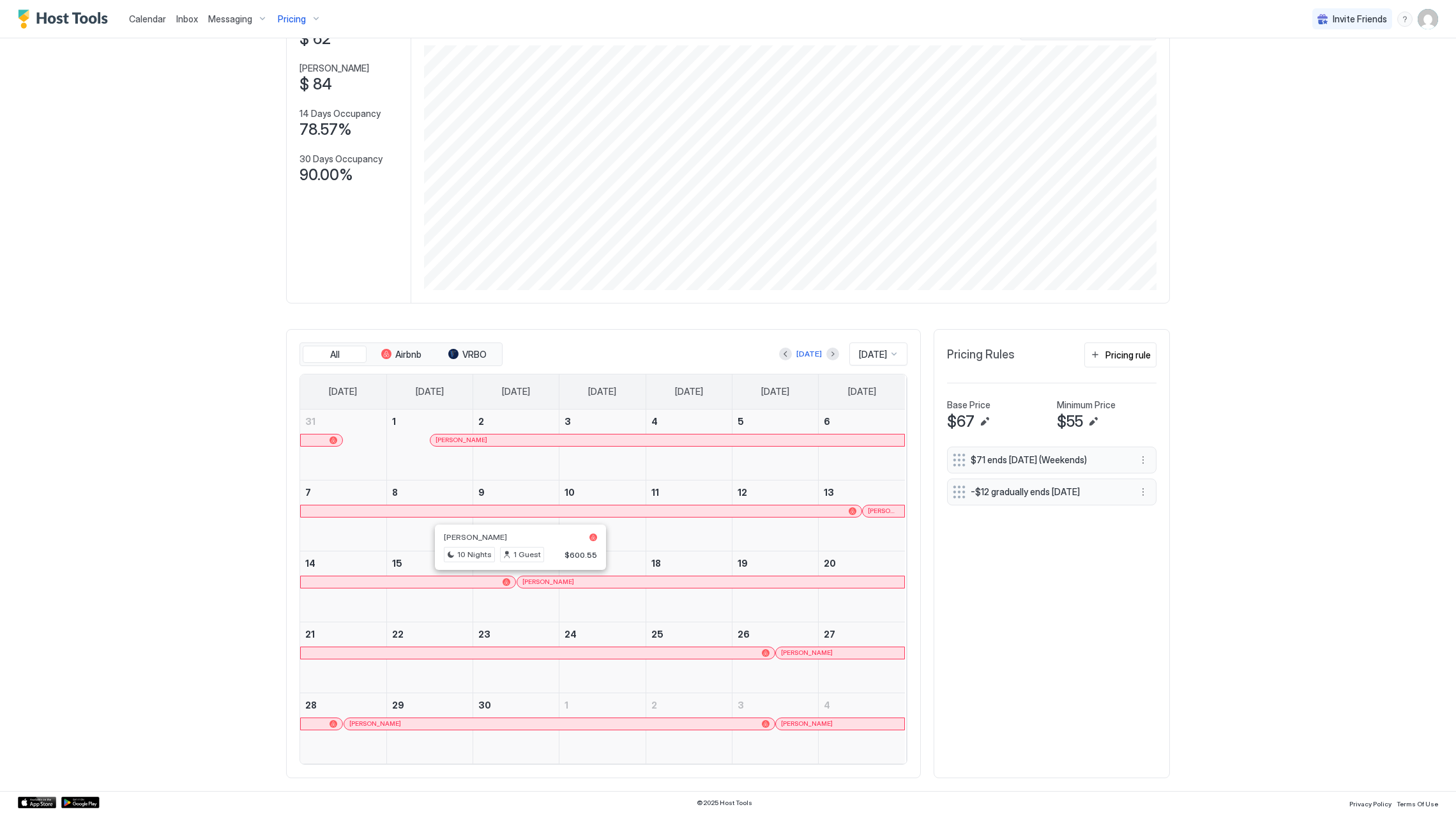
click at [829, 652] on div "[PERSON_NAME]" at bounding box center [840, 652] width 118 height 8
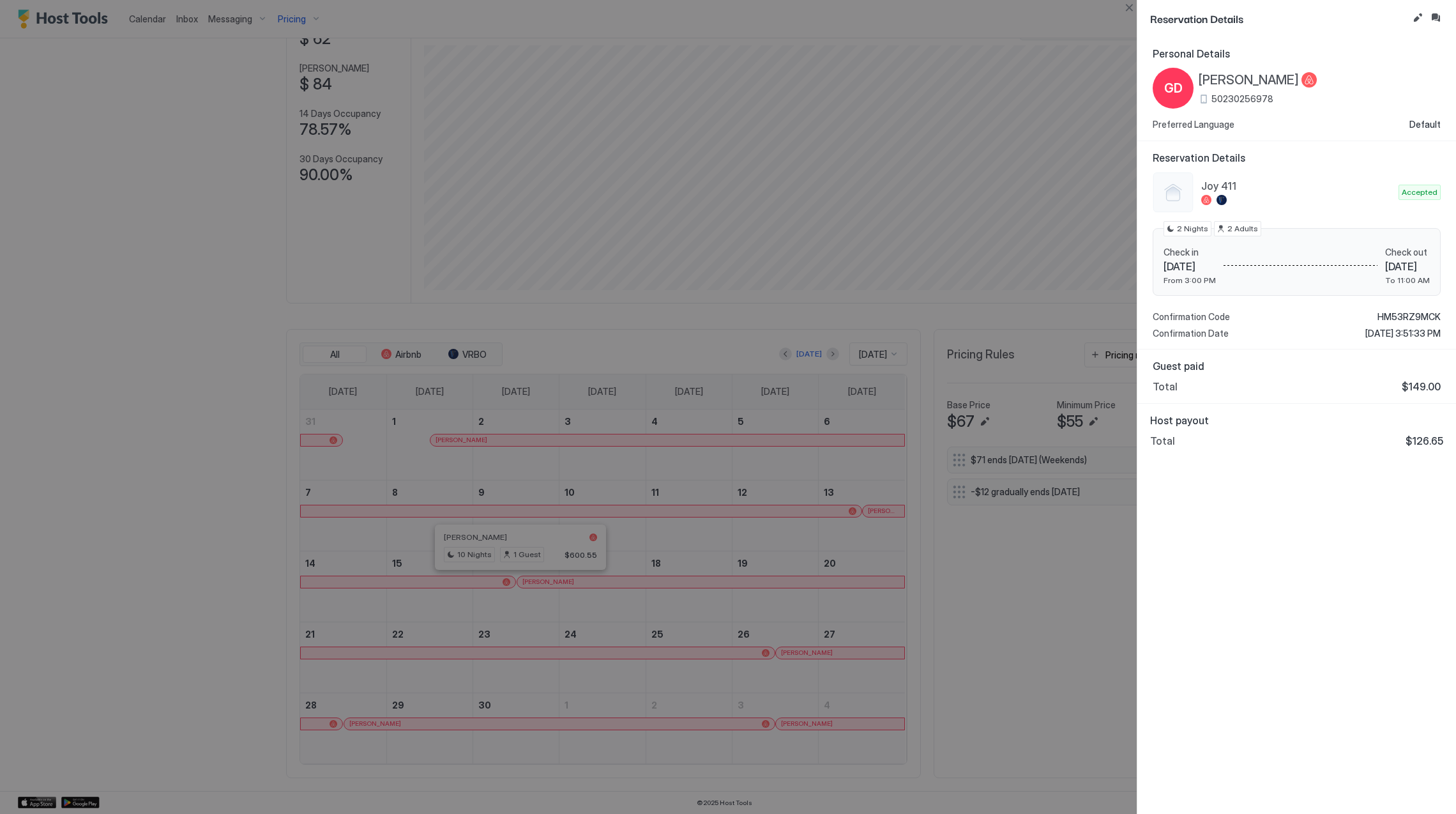
click at [656, 641] on div at bounding box center [728, 407] width 1456 height 814
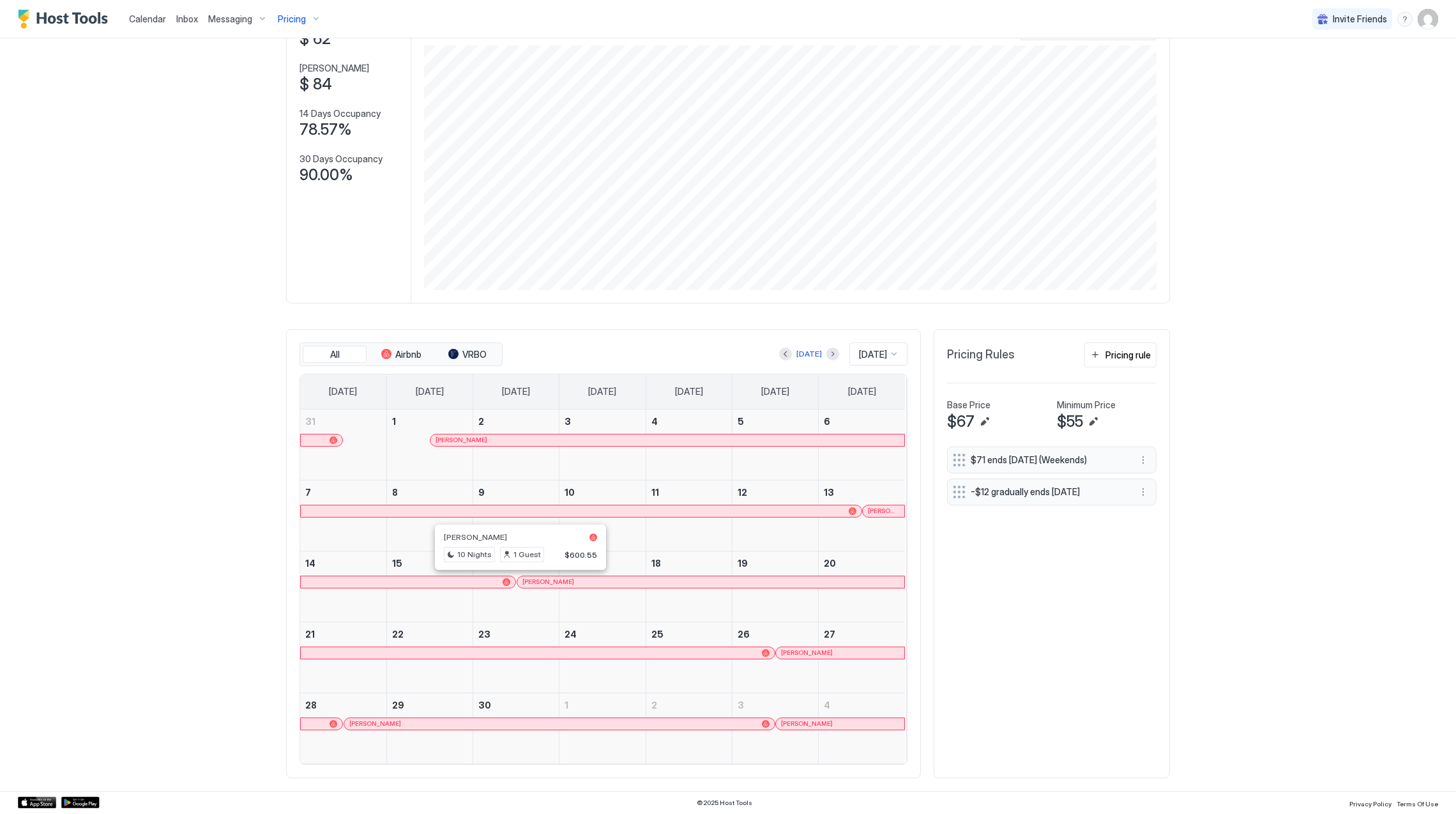
click at [392, 722] on span "[PERSON_NAME]" at bounding box center [375, 723] width 52 height 8
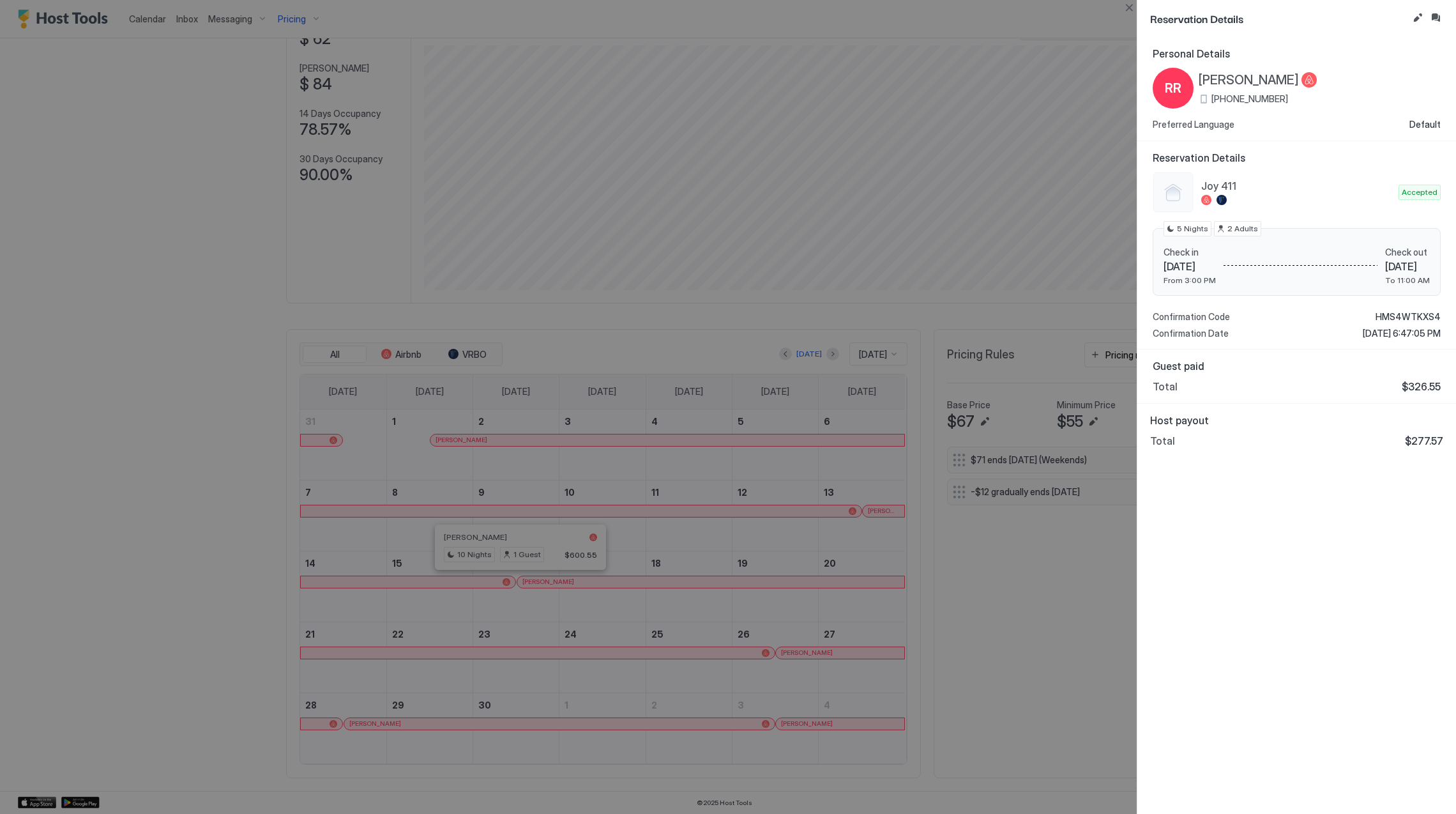
click at [1244, 79] on span "[PERSON_NAME]" at bounding box center [1248, 80] width 100 height 16
click at [1345, 709] on div "Personal Details RR [PERSON_NAME] [PHONE_NUMBER] Preferred Language Default Res…" at bounding box center [1296, 425] width 318 height 777
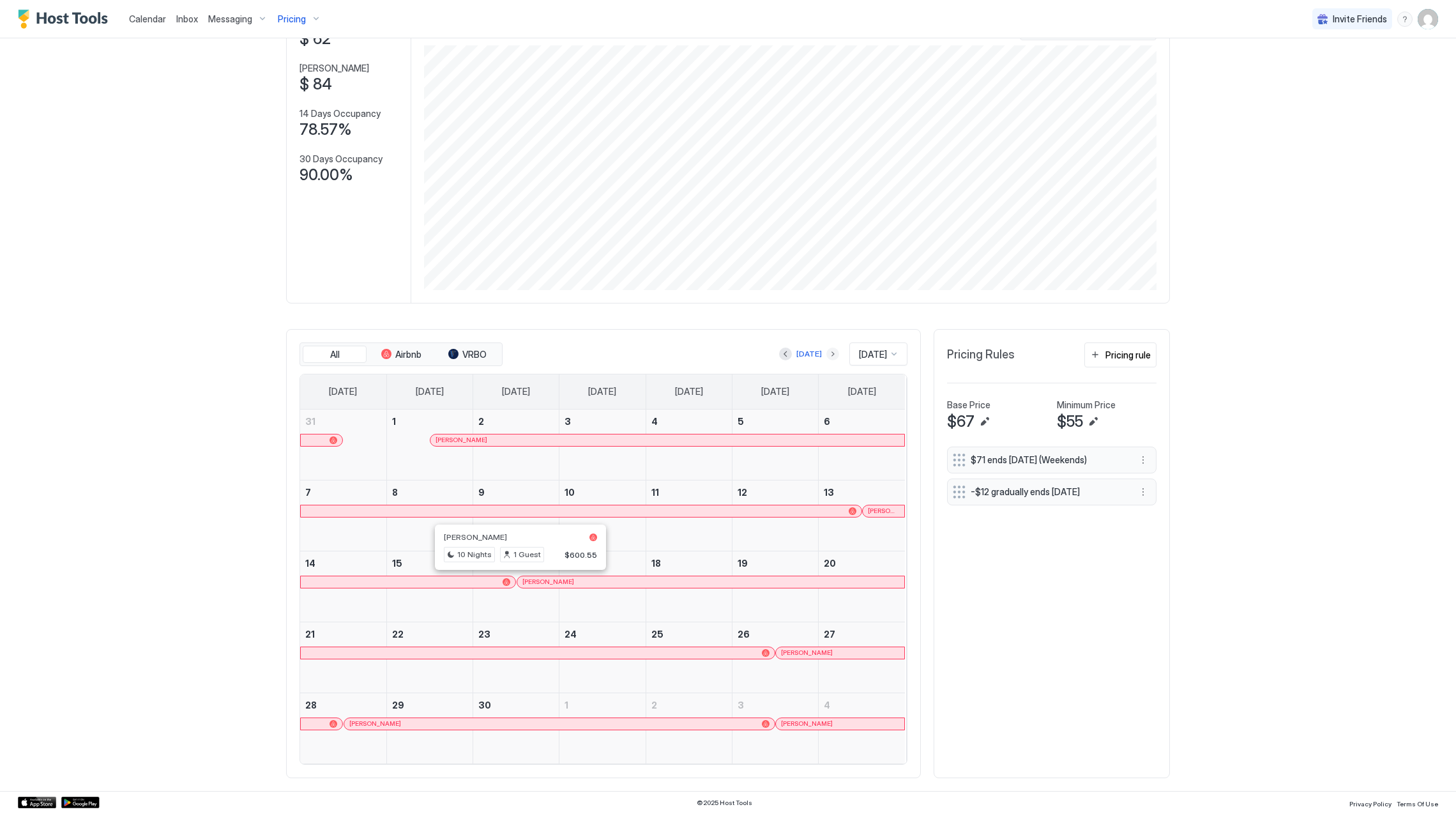
click at [826, 356] on button "Next month" at bounding box center [832, 354] width 13 height 13
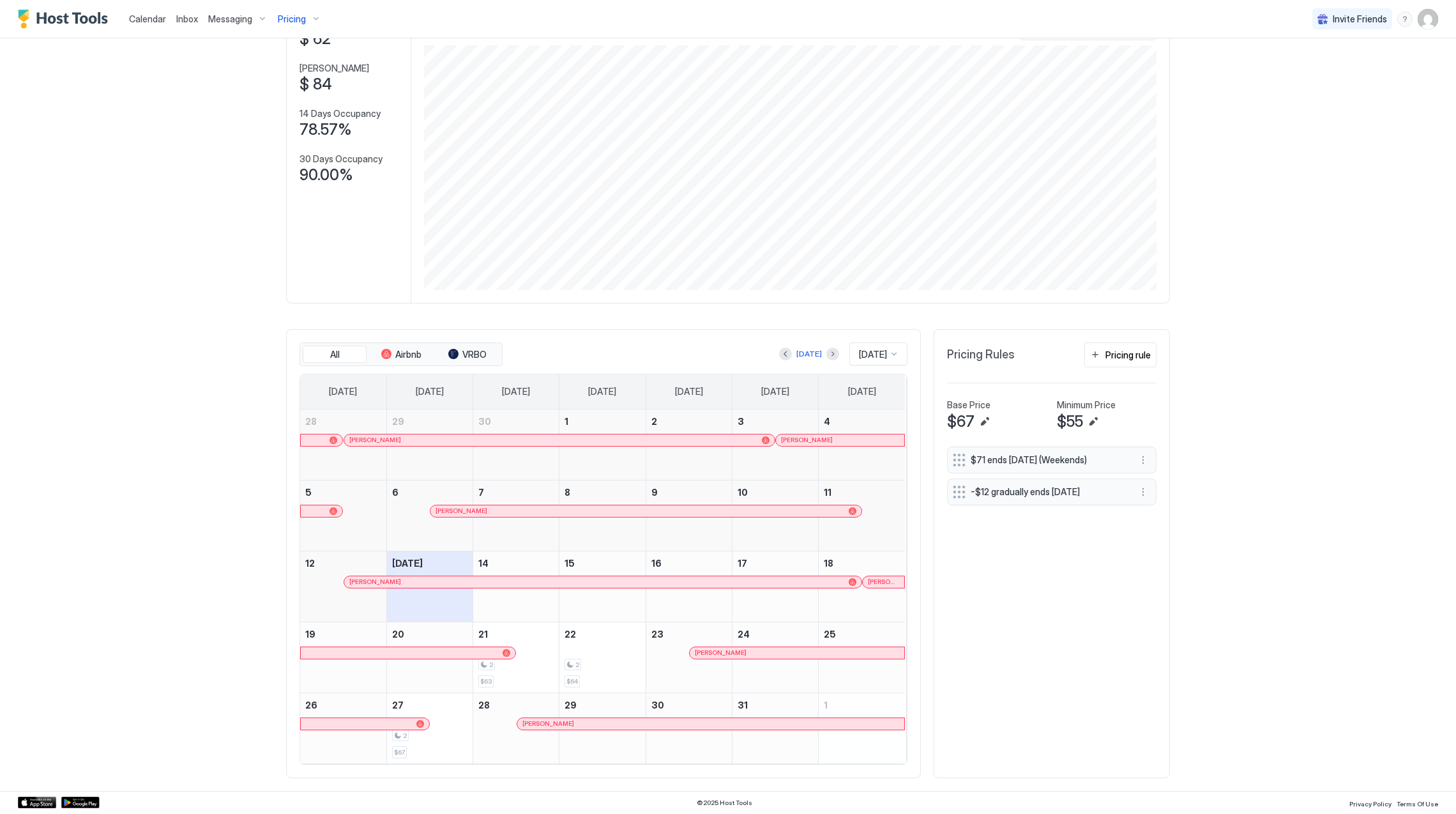
click at [811, 439] on span "[PERSON_NAME]" at bounding box center [806, 439] width 52 height 8
click at [521, 511] on div "[PERSON_NAME]" at bounding box center [639, 510] width 408 height 8
click at [535, 583] on div "[PERSON_NAME]" at bounding box center [596, 581] width 494 height 8
click at [779, 353] on button "Previous month" at bounding box center [785, 354] width 13 height 13
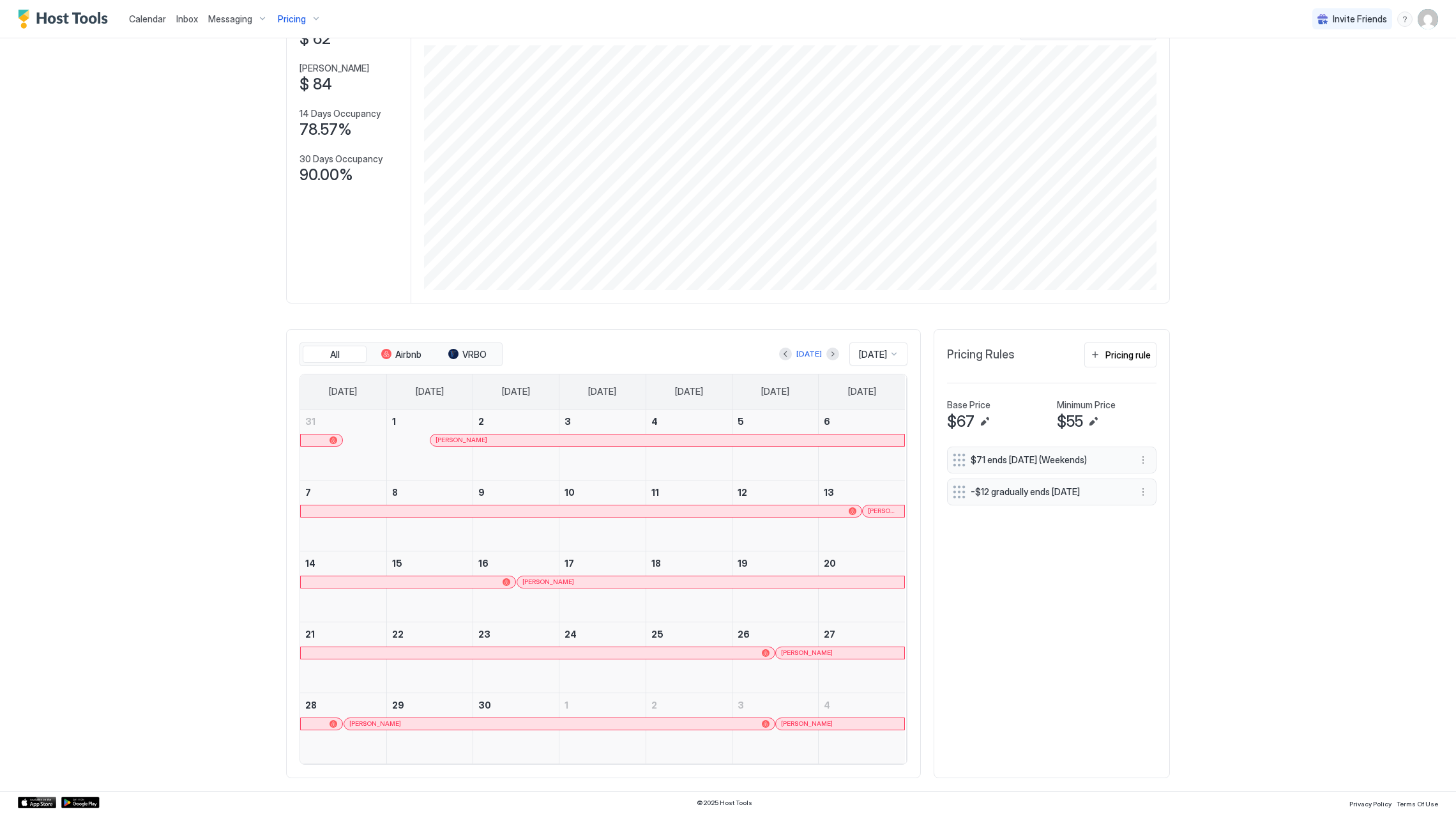
click at [641, 577] on div "[PERSON_NAME]" at bounding box center [711, 581] width 377 height 8
click at [787, 647] on div "[PERSON_NAME]" at bounding box center [840, 652] width 128 height 11
click at [573, 721] on div at bounding box center [577, 723] width 10 height 10
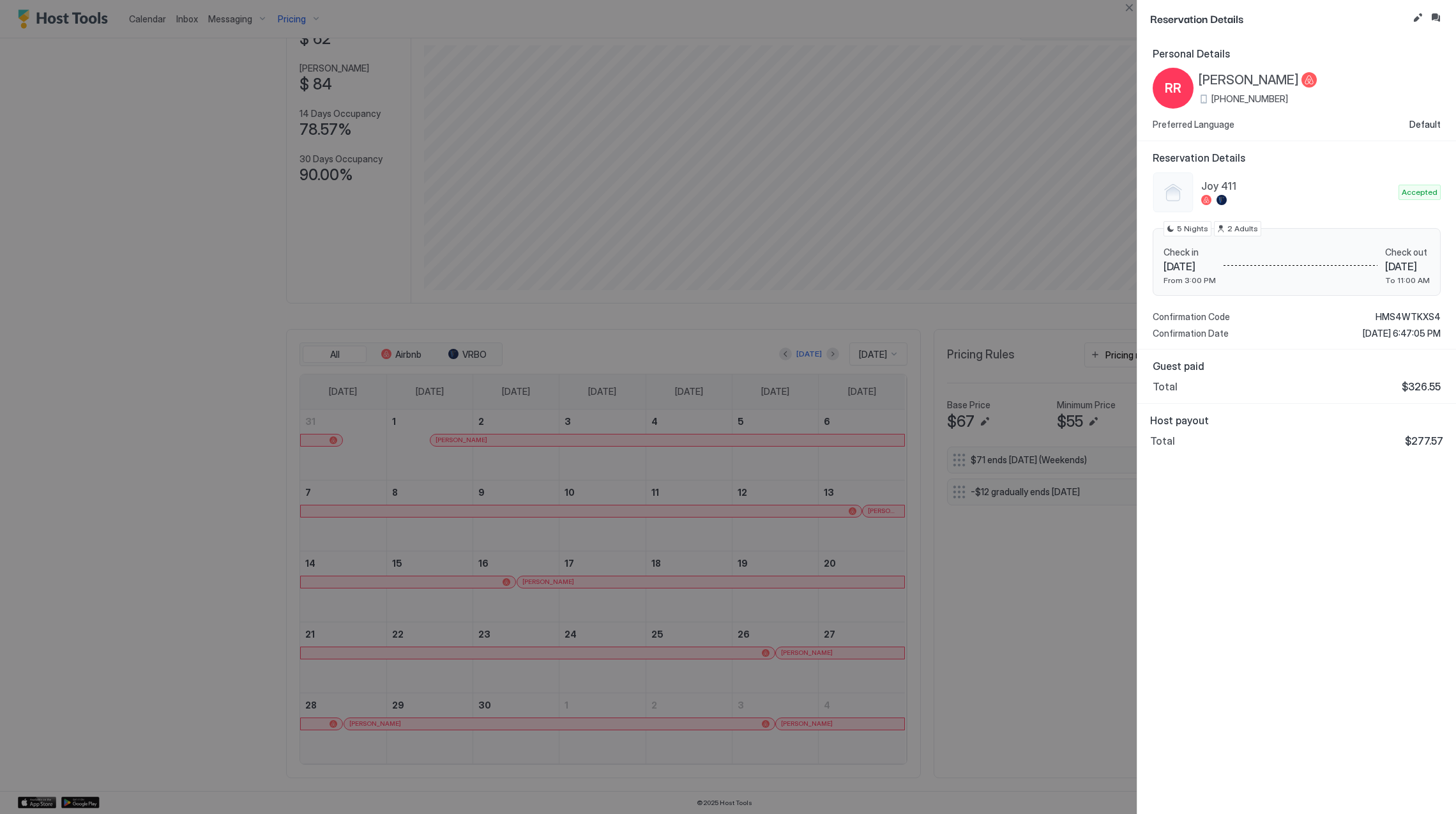
click at [760, 719] on div at bounding box center [728, 407] width 1456 height 814
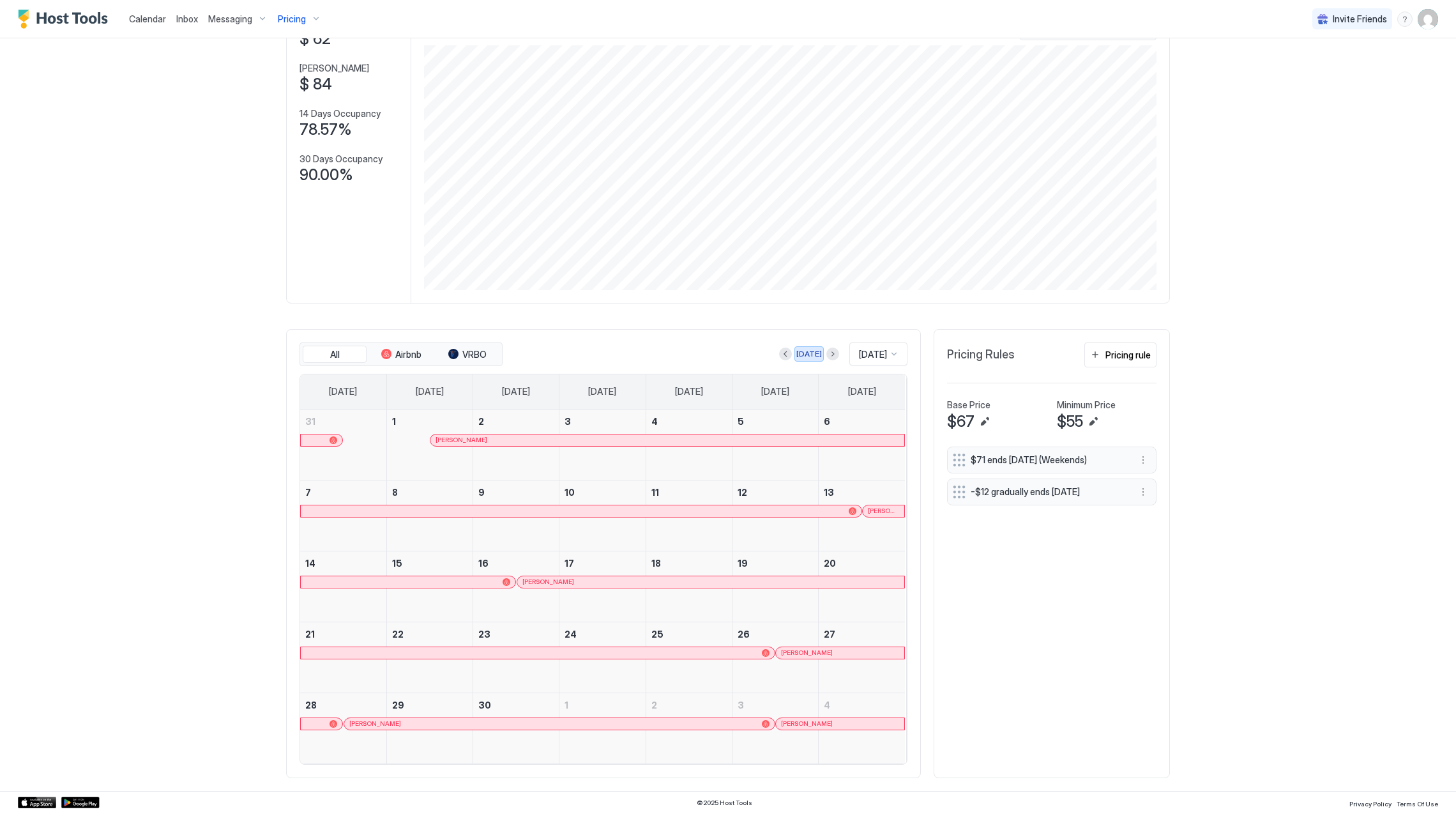
click at [802, 354] on div "[DATE]" at bounding box center [809, 354] width 26 height 11
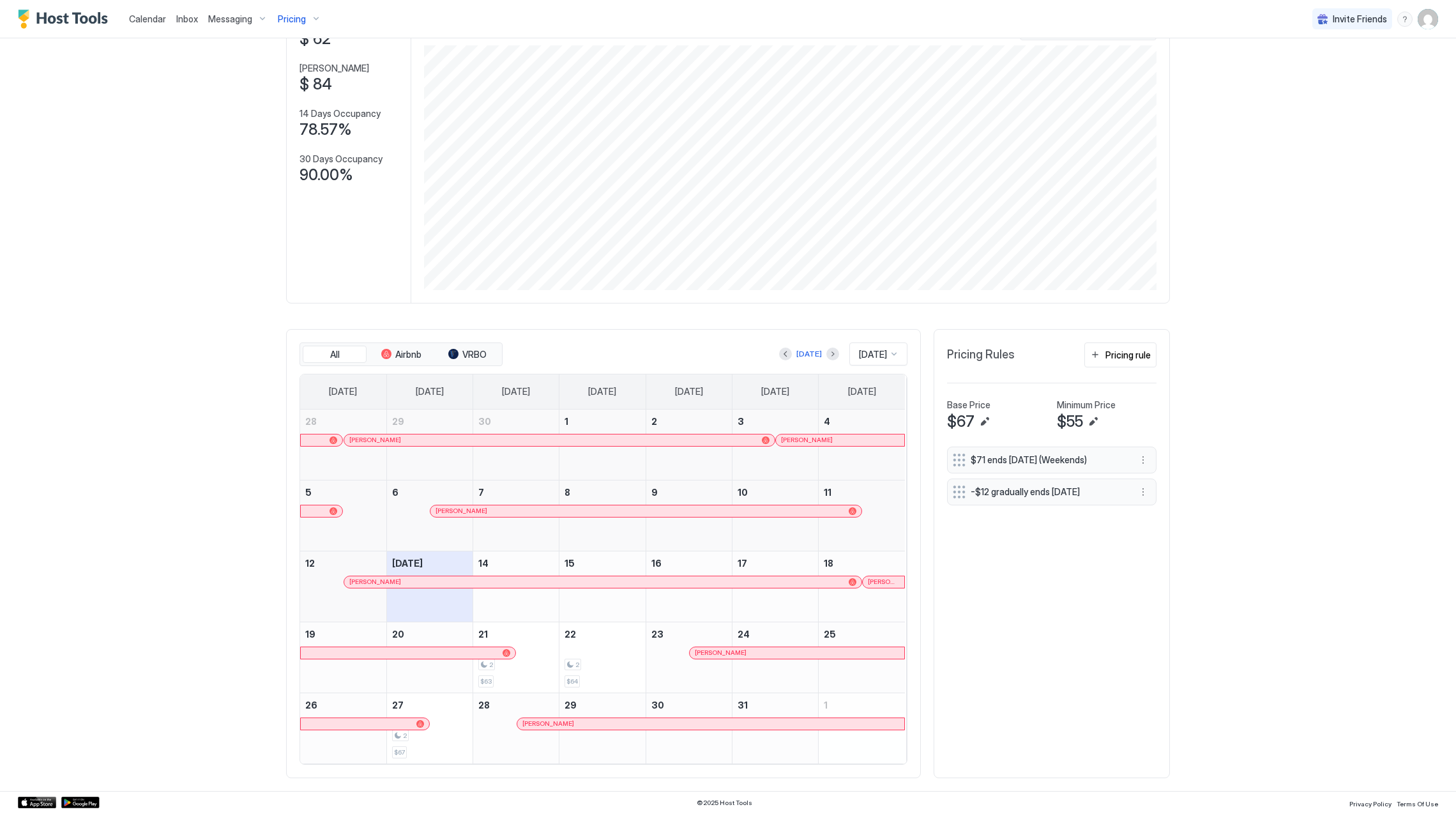
click at [458, 441] on div "[PERSON_NAME]" at bounding box center [553, 439] width 408 height 8
click at [829, 433] on link "[PERSON_NAME]" at bounding box center [840, 439] width 130 height 13
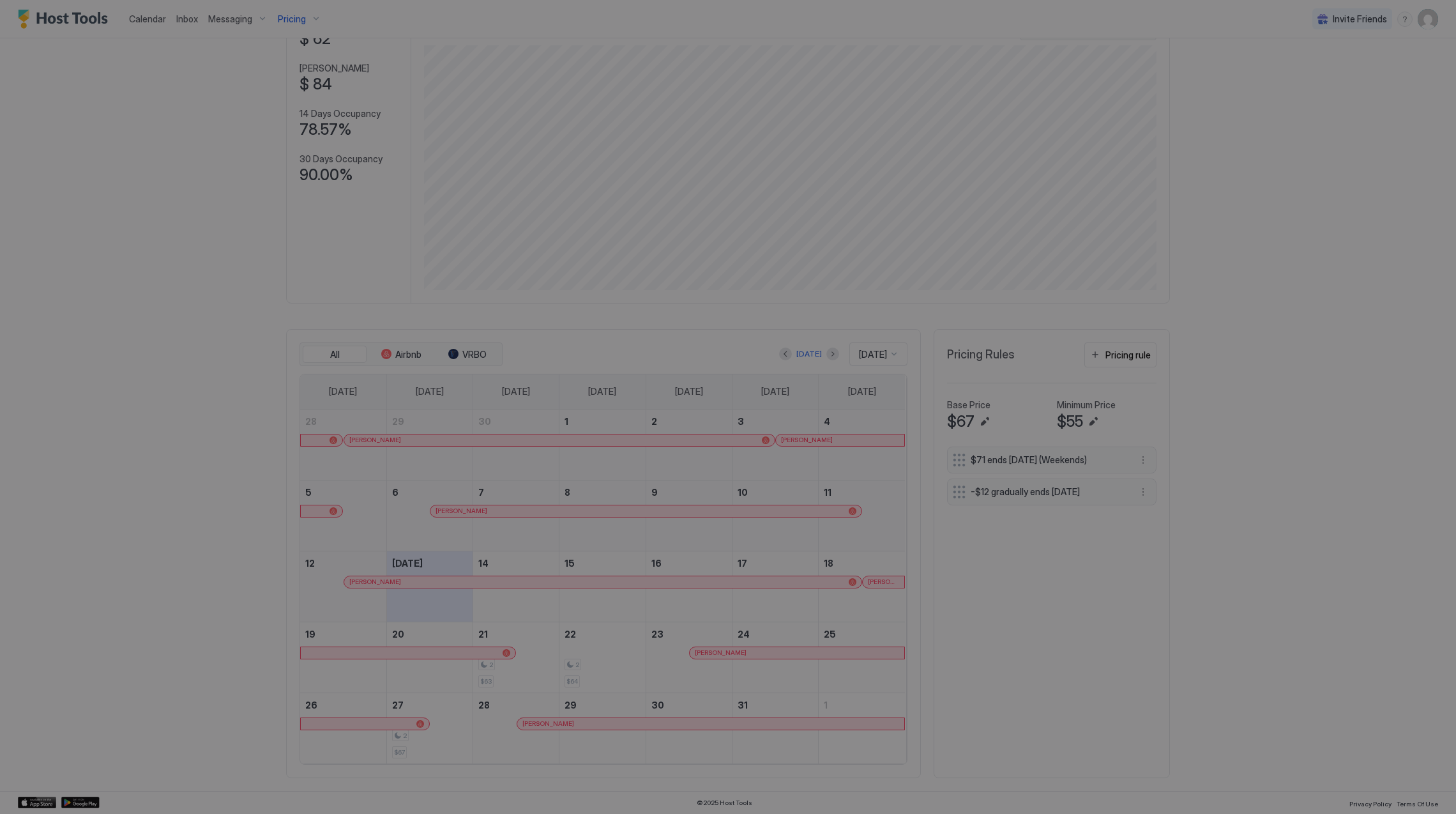
click at [829, 441] on div at bounding box center [728, 407] width 1456 height 814
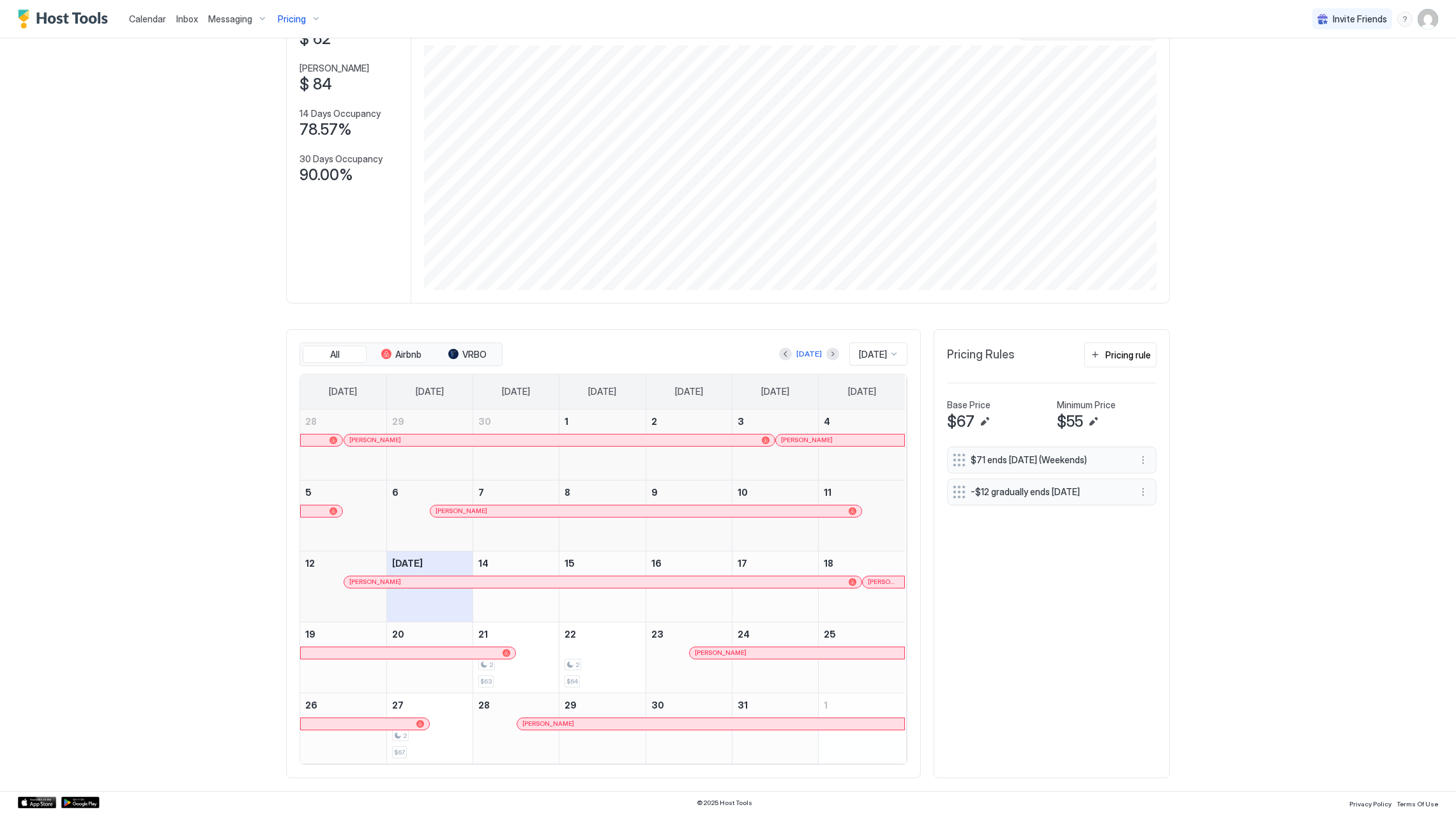
click at [829, 441] on div "[PERSON_NAME]" at bounding box center [840, 439] width 118 height 8
click at [506, 505] on div "[PERSON_NAME]" at bounding box center [646, 510] width 431 height 11
click at [422, 581] on div "[PERSON_NAME]" at bounding box center [596, 581] width 494 height 8
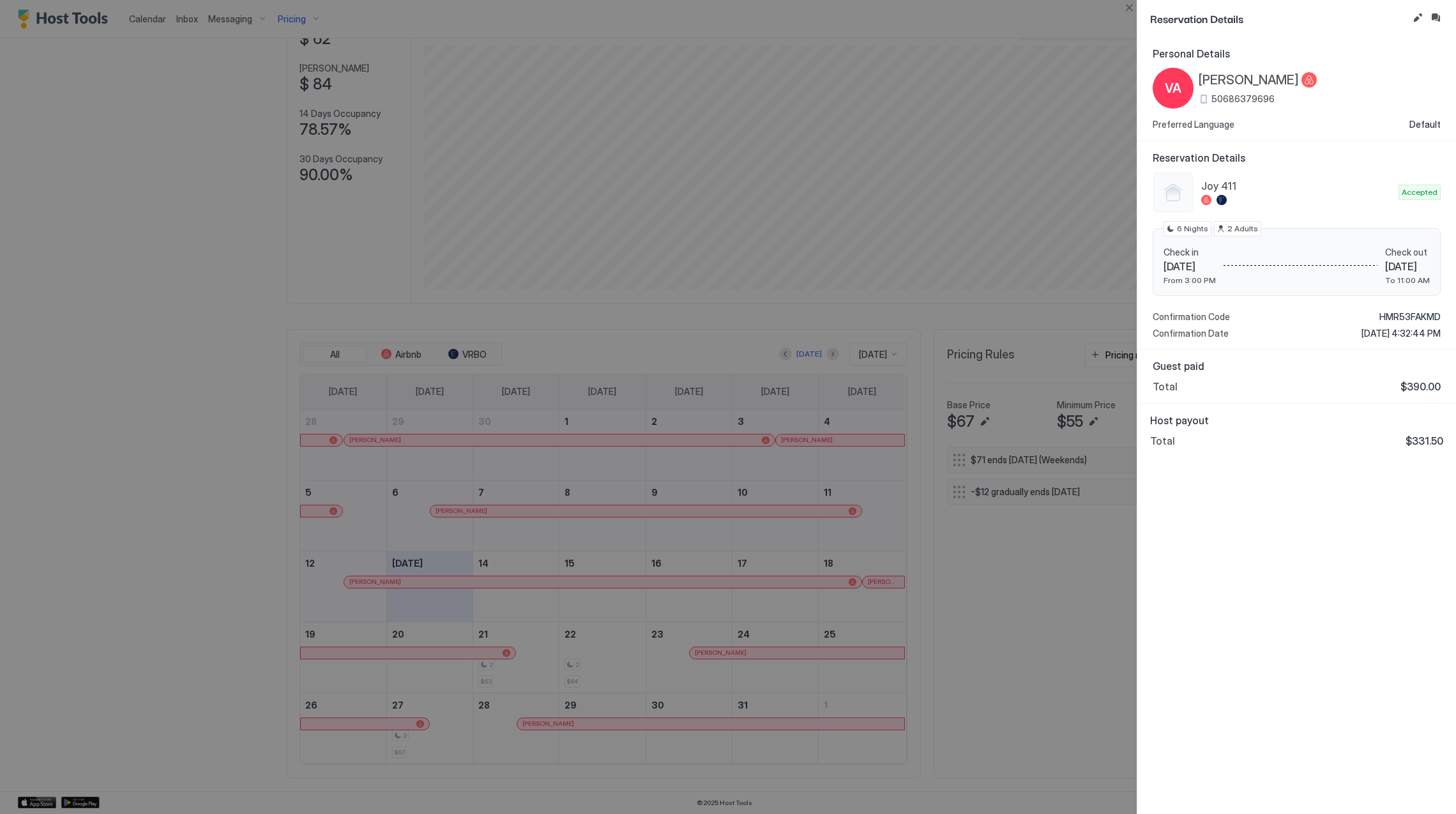
drag, startPoint x: 220, startPoint y: 40, endPoint x: 230, endPoint y: 29, distance: 14.9
click at [220, 41] on div at bounding box center [728, 407] width 1456 height 814
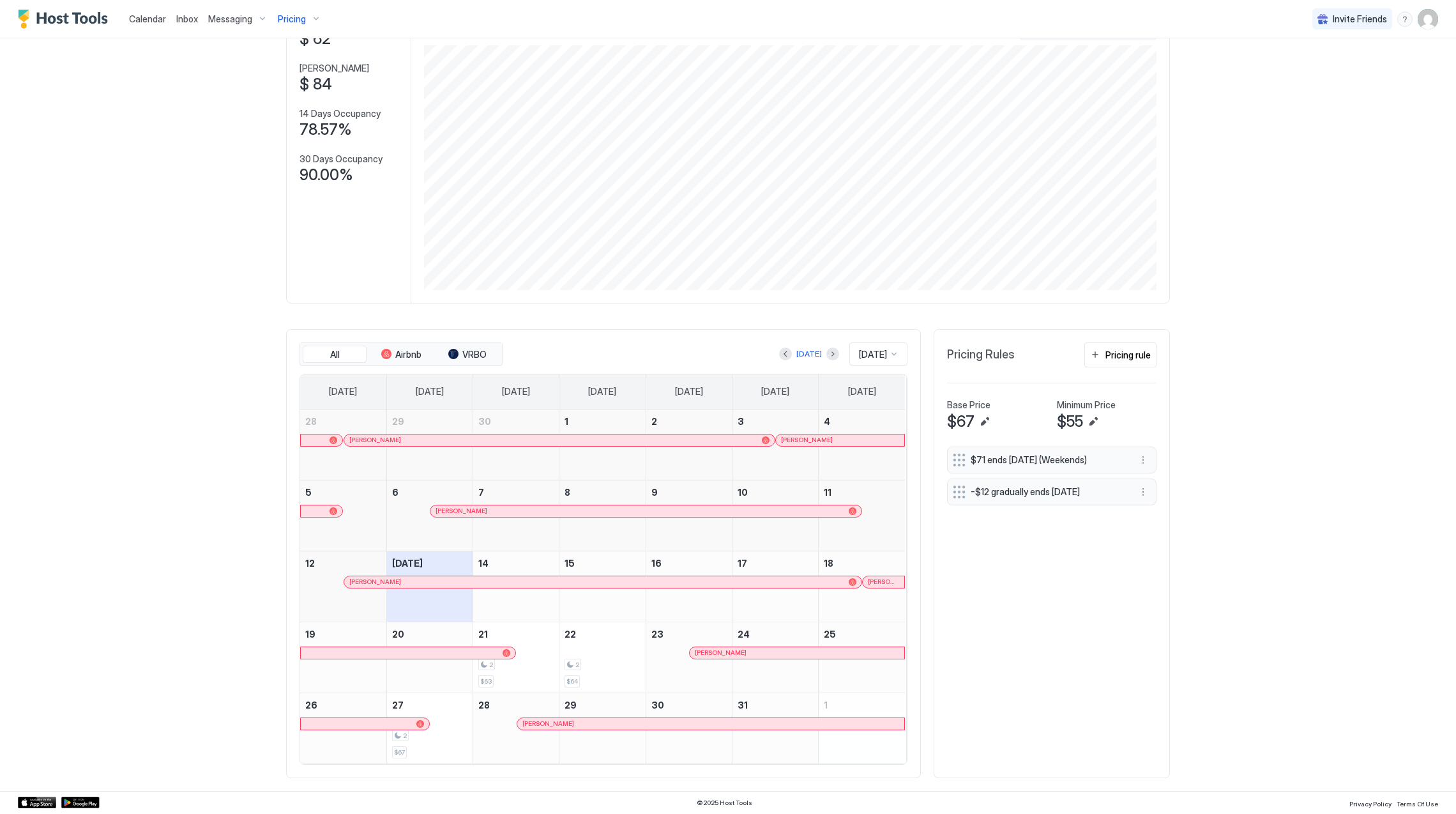
click at [293, 4] on button "Pricing" at bounding box center [299, 19] width 53 height 38
click at [634, 338] on div "All Airbnb VRBO [DATE] [DATE] [DATE] [DATE] [DATE] [DATE] [DATE] [DATE] [DATE] …" at bounding box center [603, 554] width 635 height 449
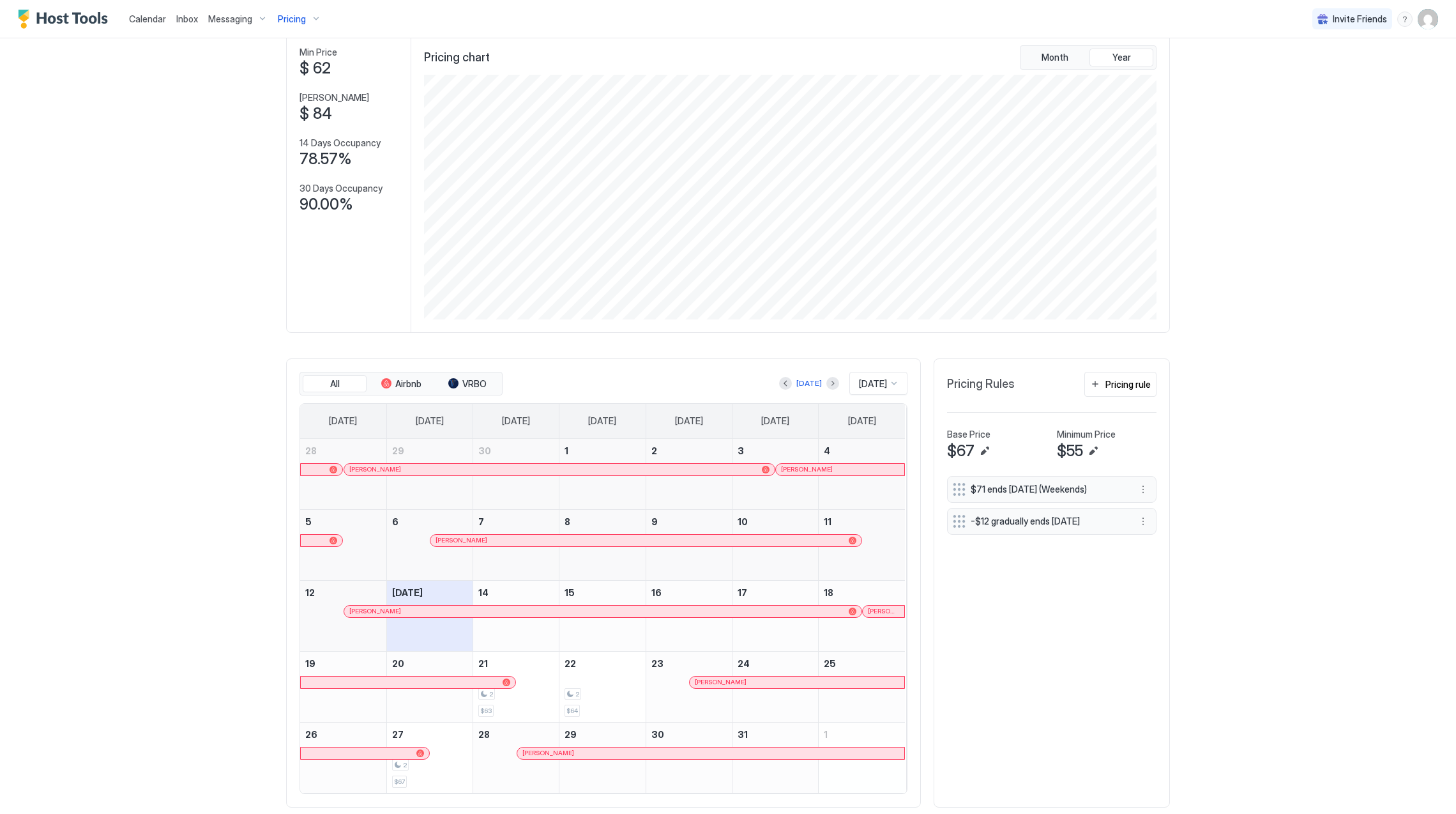
scroll to position [102, 0]
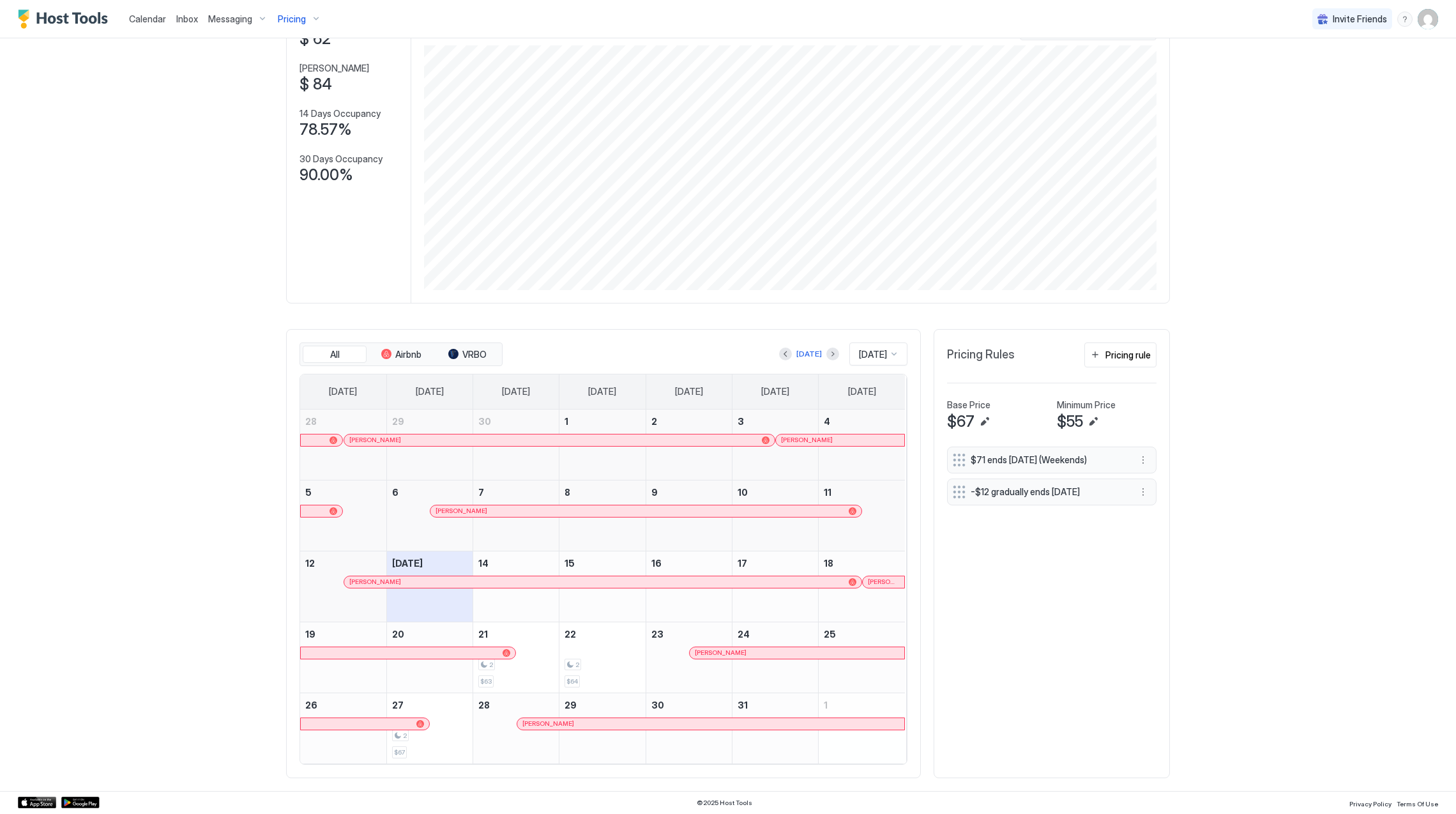
click at [315, 20] on div "Pricing" at bounding box center [299, 19] width 53 height 22
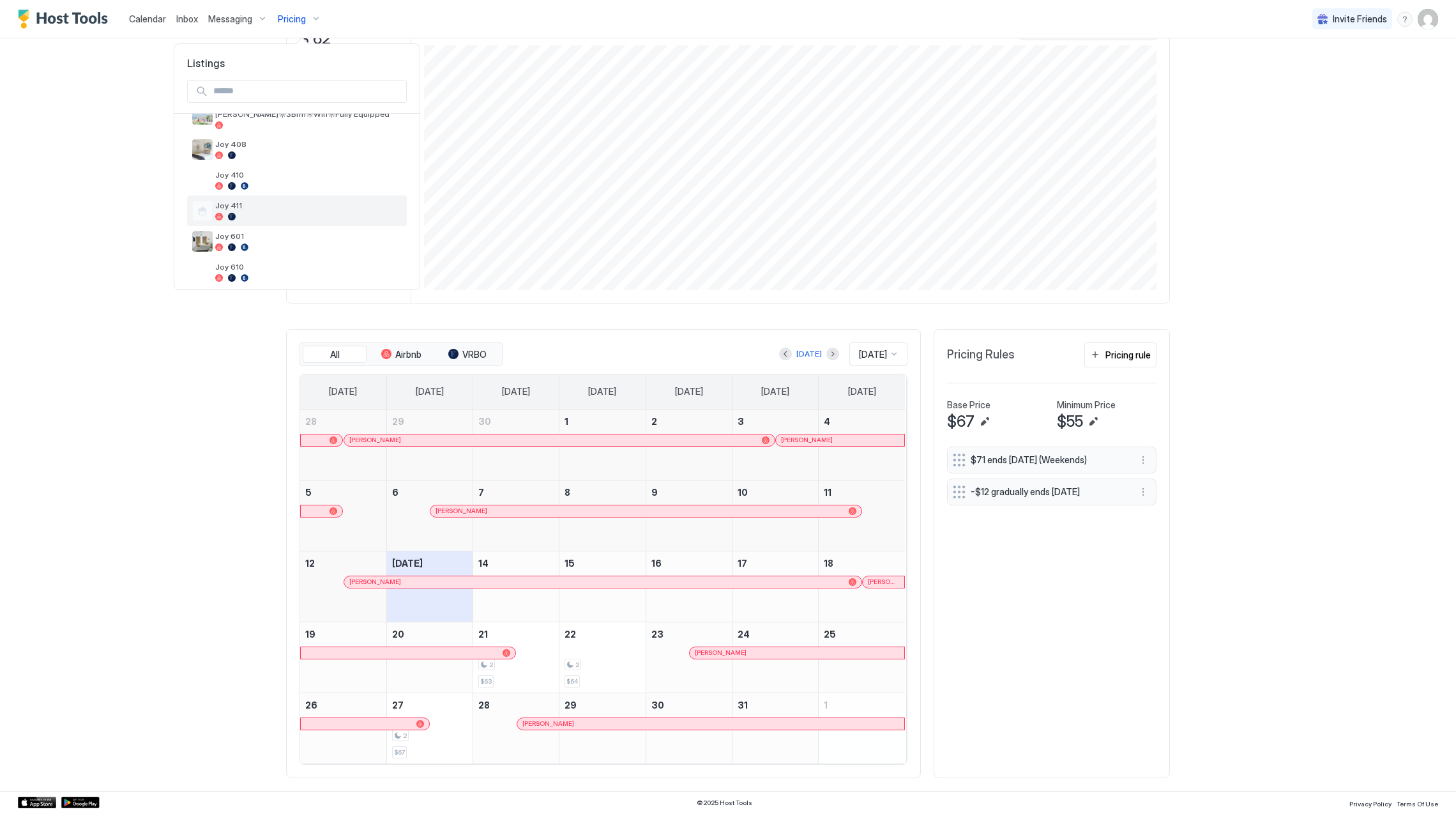
scroll to position [256, 0]
click at [279, 200] on div at bounding box center [308, 202] width 187 height 7
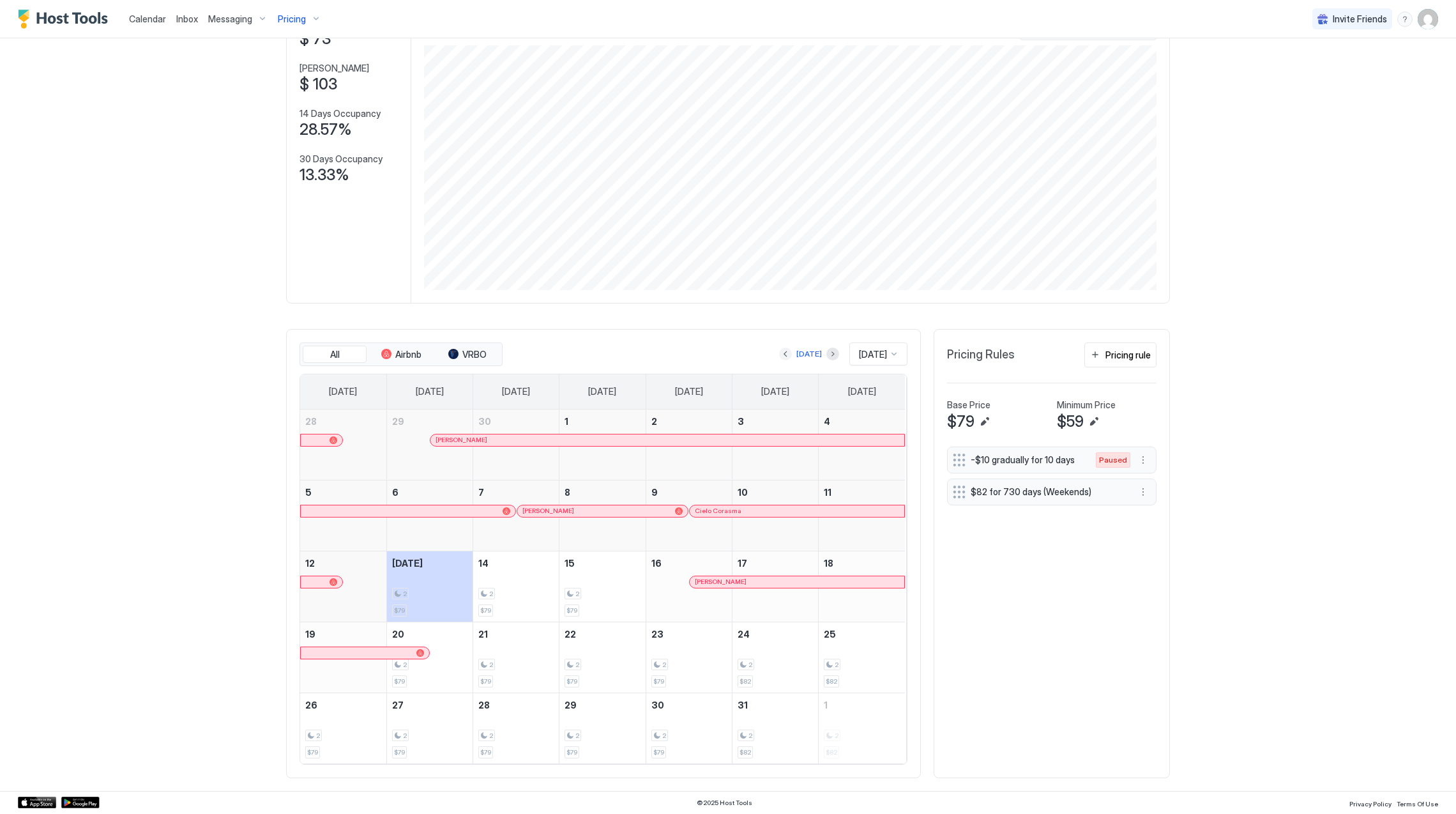
click at [779, 356] on button "Previous month" at bounding box center [785, 354] width 13 height 13
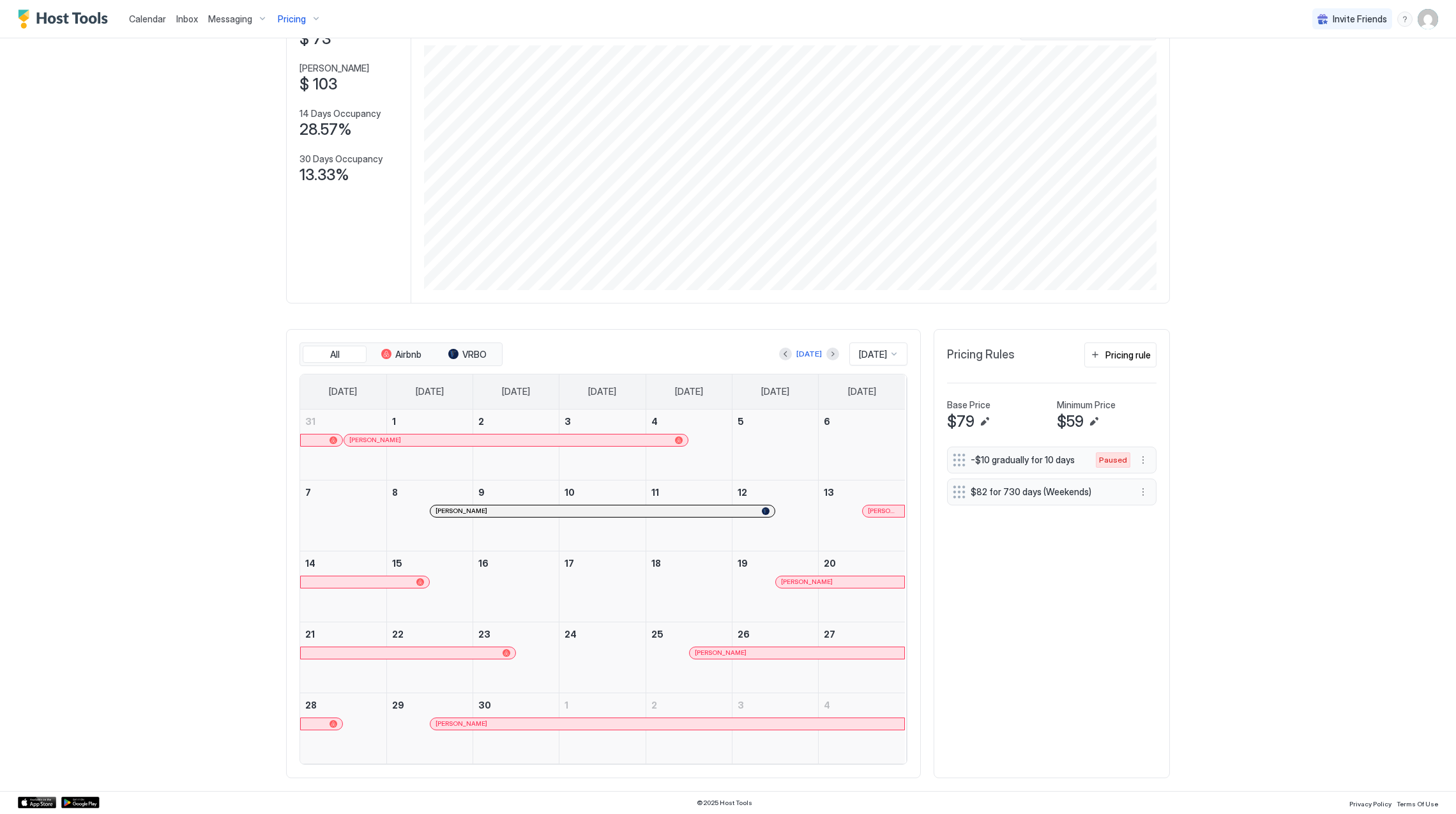
click at [790, 578] on div "[PERSON_NAME]" at bounding box center [840, 581] width 118 height 8
click at [721, 647] on div "[PERSON_NAME]" at bounding box center [796, 652] width 214 height 11
click at [593, 725] on div "[PERSON_NAME]" at bounding box center [667, 723] width 464 height 8
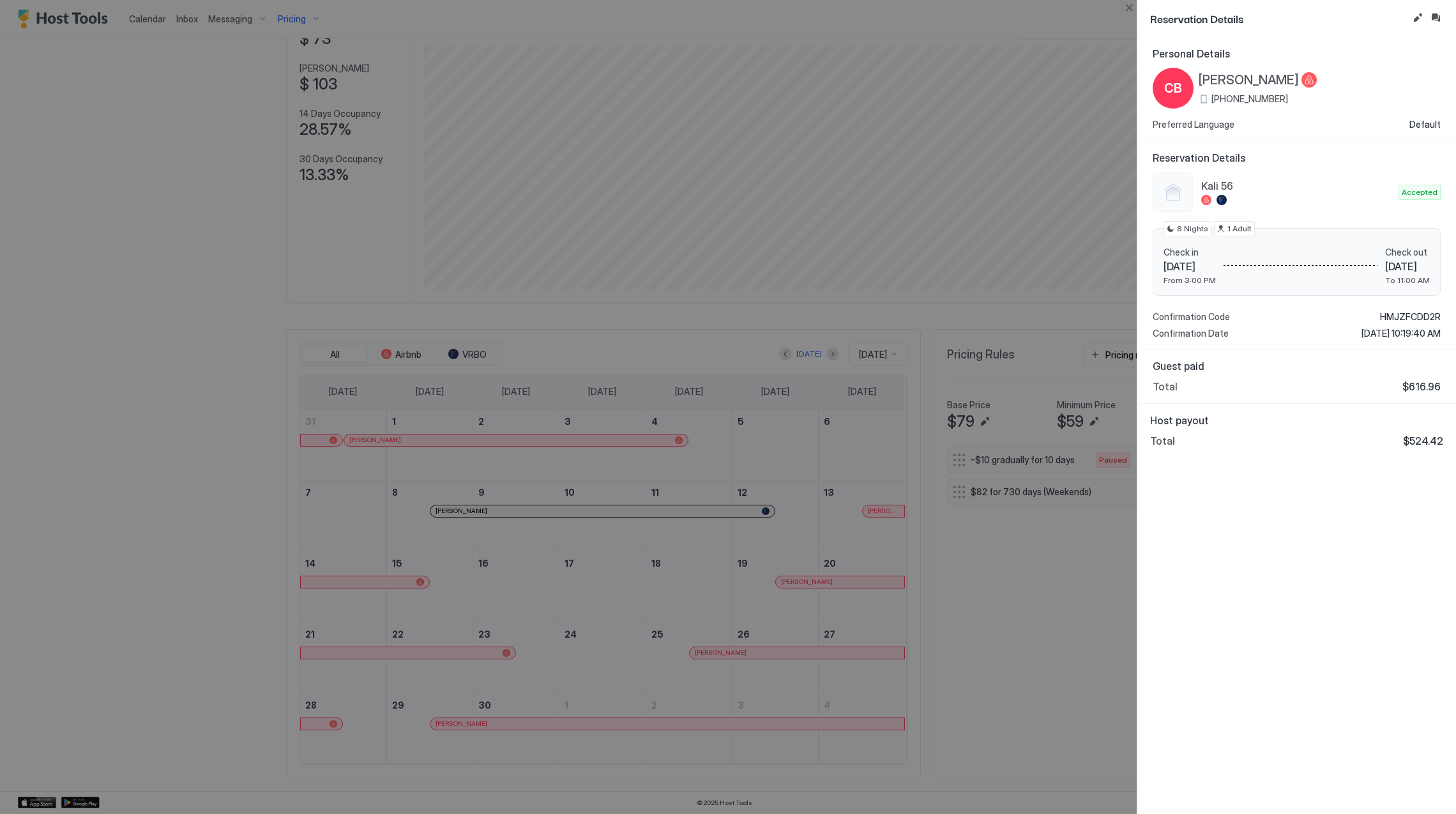
click at [1209, 74] on span "[PERSON_NAME]" at bounding box center [1248, 80] width 100 height 16
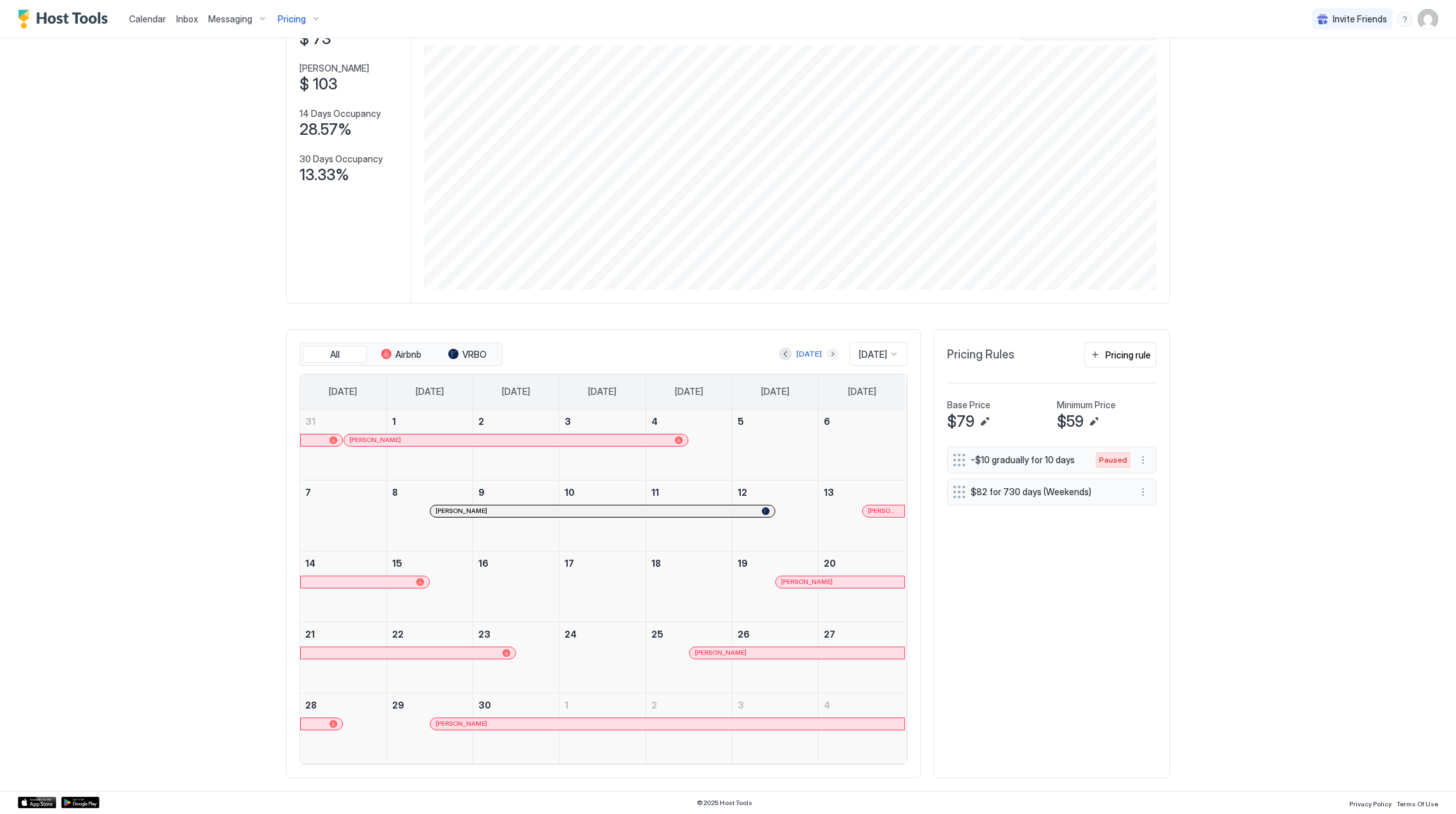
click at [826, 353] on button "Next month" at bounding box center [832, 354] width 13 height 13
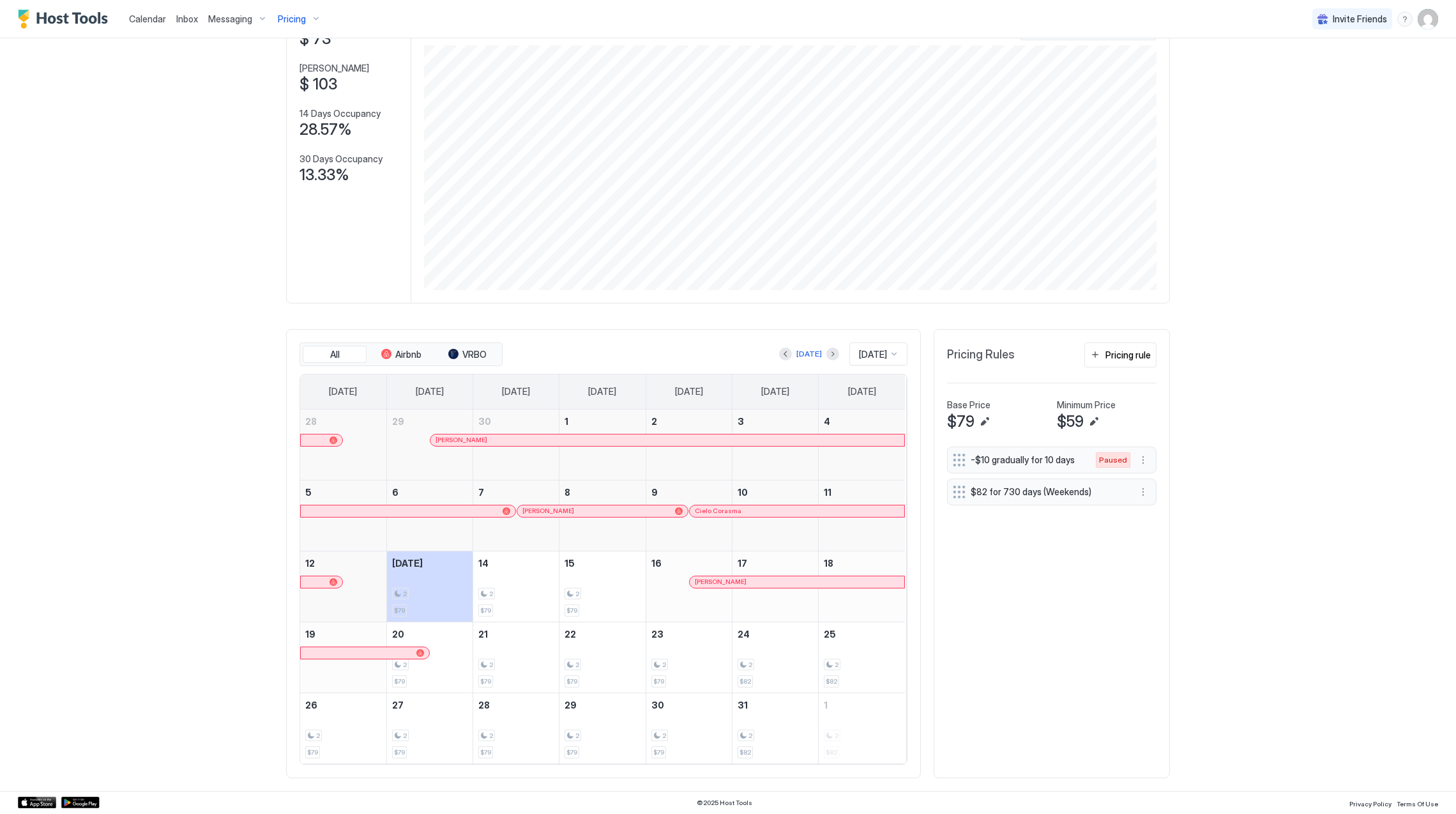
click at [550, 508] on div at bounding box center [555, 510] width 10 height 10
click at [736, 514] on div "Cielo Corasma" at bounding box center [796, 510] width 214 height 11
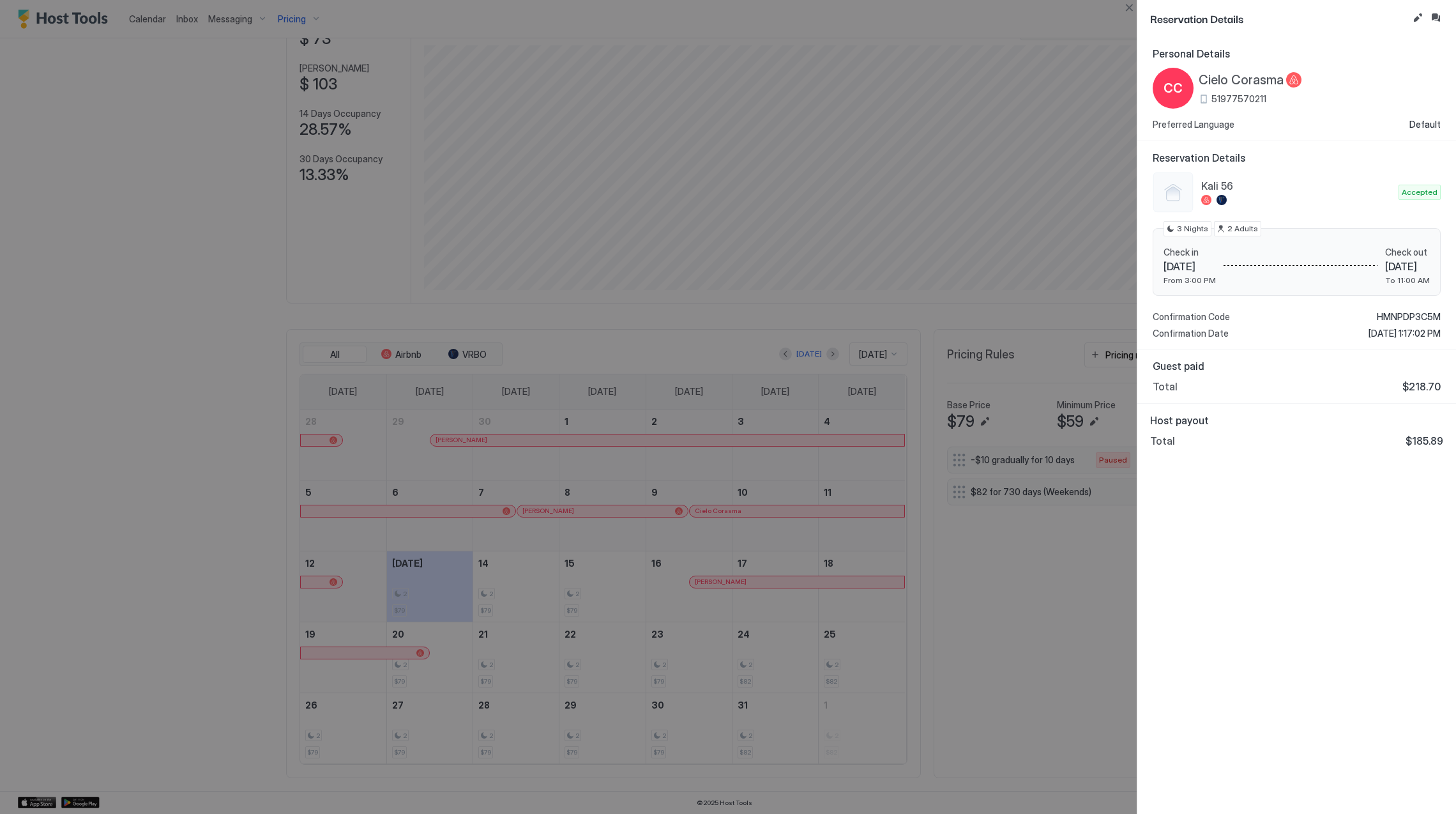
click at [768, 491] on div at bounding box center [728, 407] width 1456 height 814
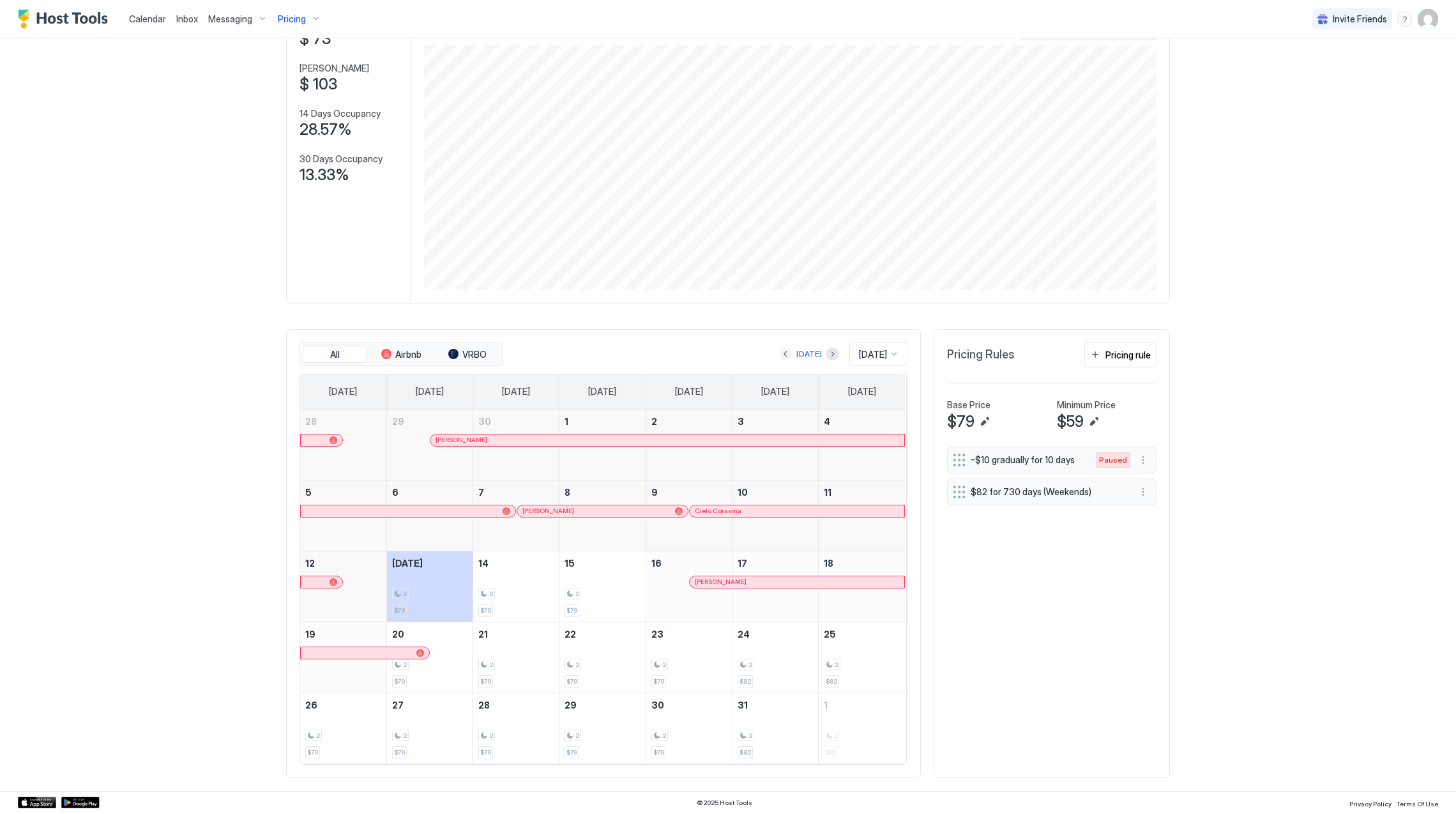
click at [779, 352] on button "Previous month" at bounding box center [785, 354] width 13 height 13
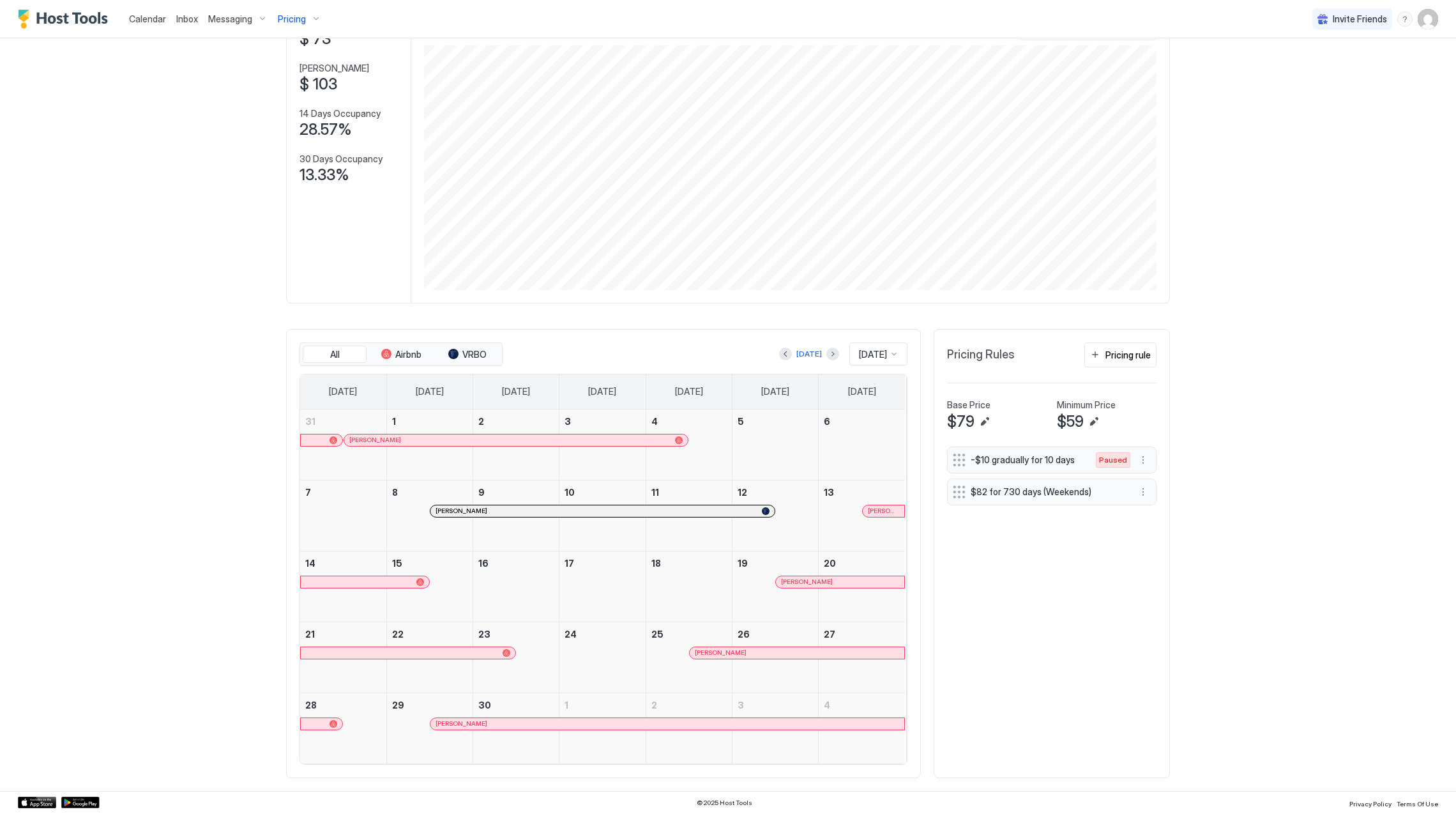
click at [503, 501] on link "9" at bounding box center [516, 492] width 86 height 24
click at [779, 352] on button "Previous month" at bounding box center [785, 354] width 13 height 13
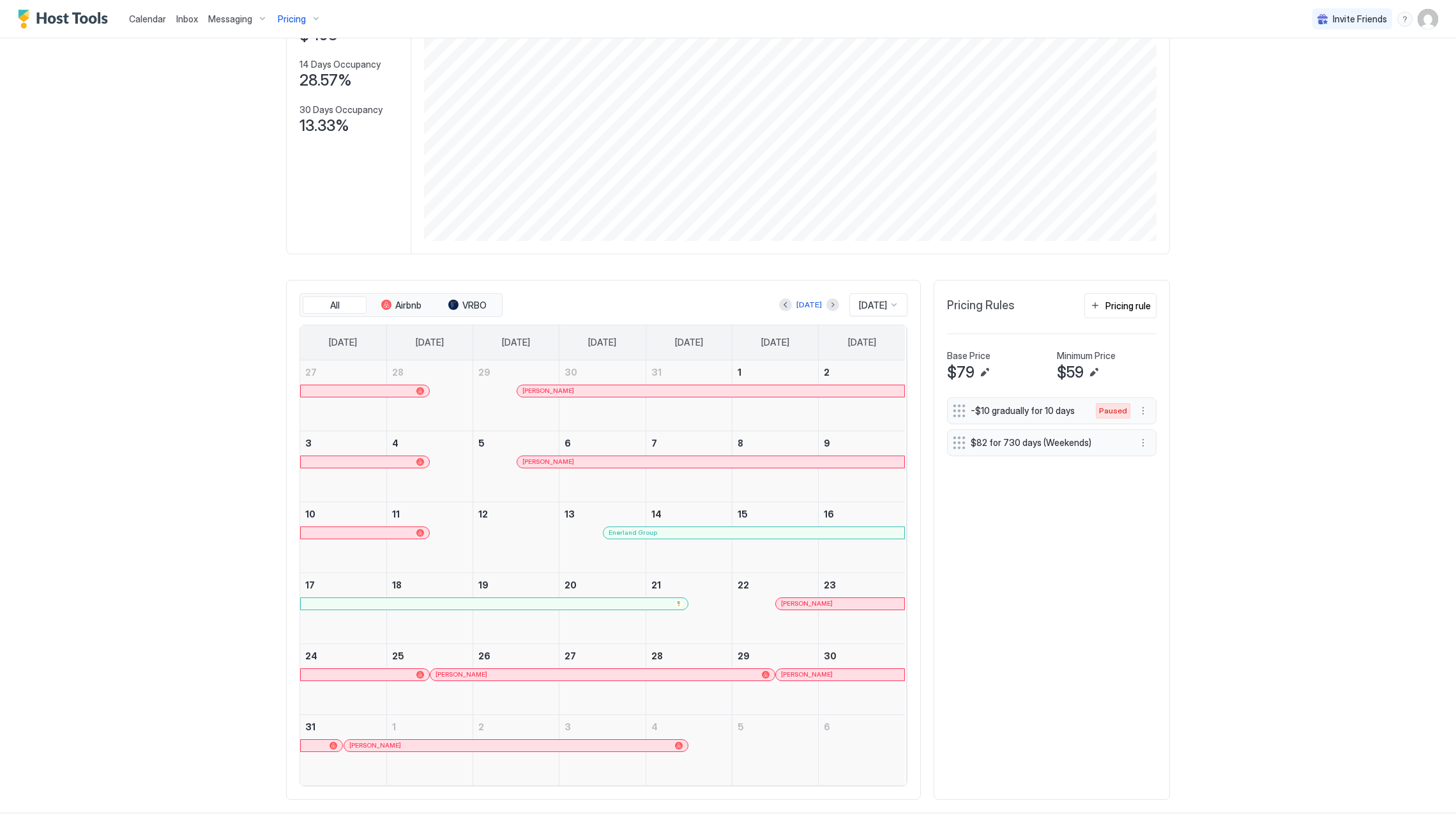
scroll to position [174, 0]
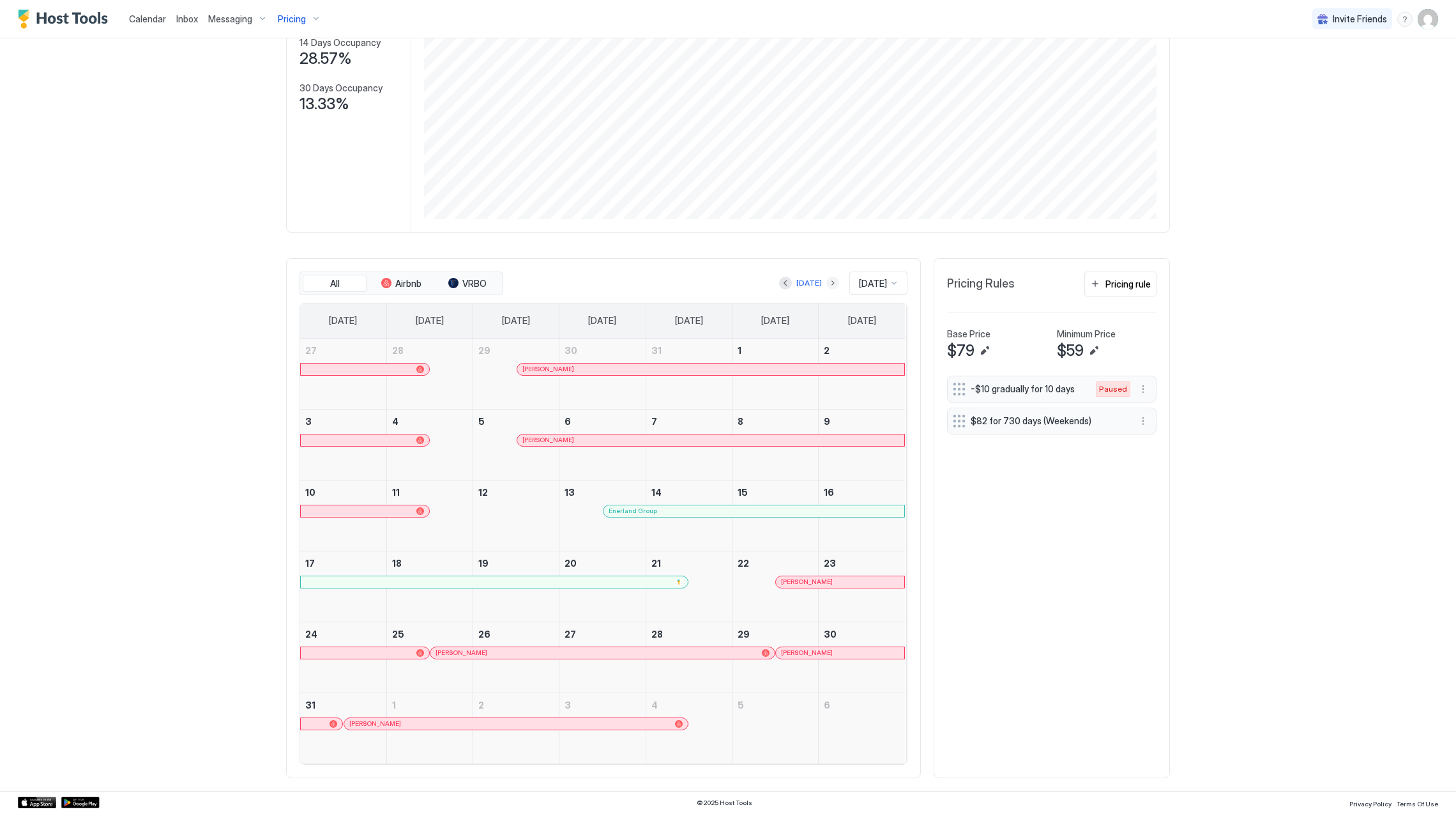
click at [826, 284] on button "Next month" at bounding box center [832, 283] width 13 height 13
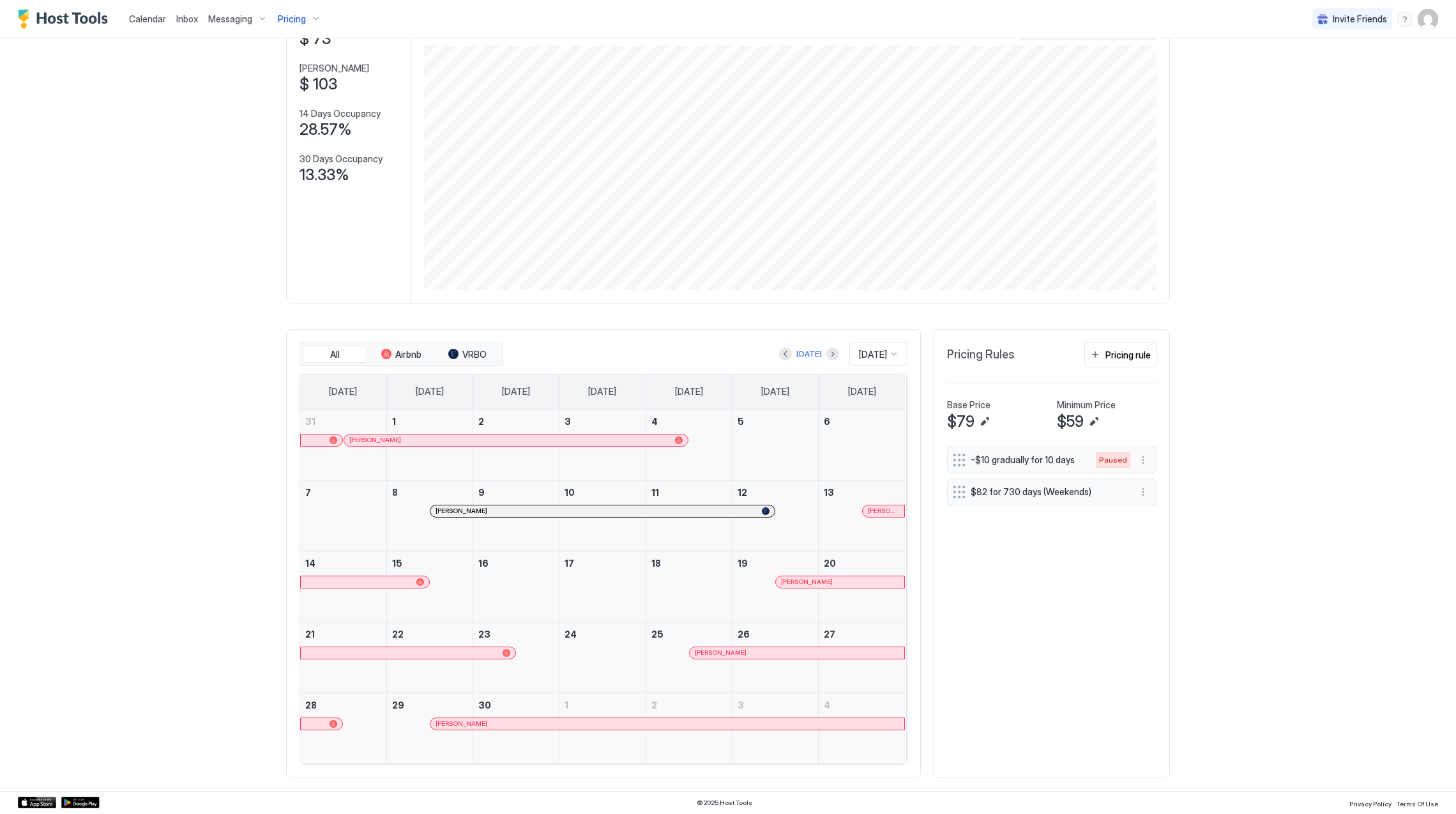
scroll to position [102, 0]
click at [869, 512] on span "[PERSON_NAME] [PERSON_NAME]" at bounding box center [883, 510] width 31 height 8
click at [794, 581] on span "[PERSON_NAME]" at bounding box center [806, 581] width 52 height 8
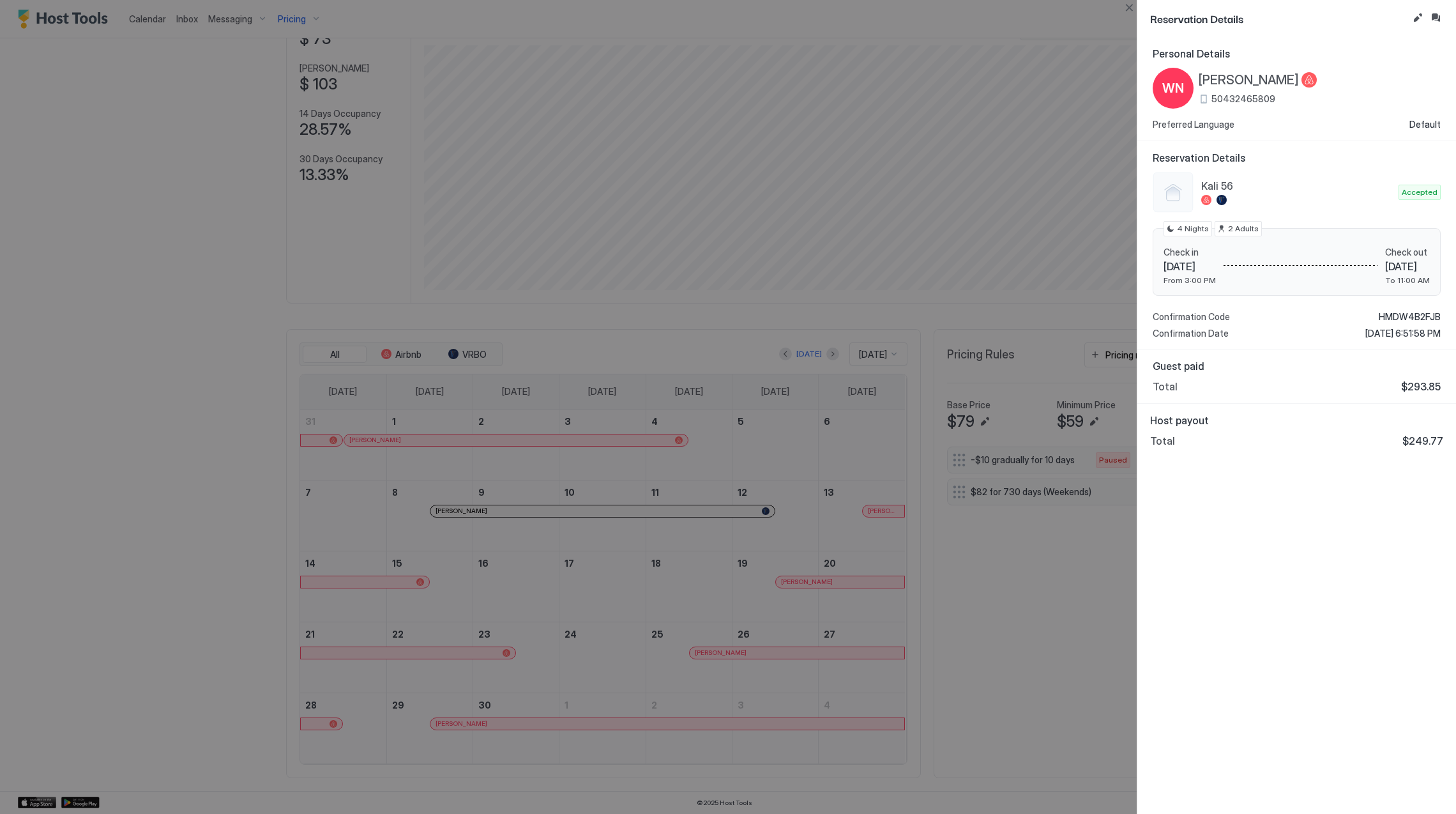
click at [1229, 78] on span "[PERSON_NAME]" at bounding box center [1248, 80] width 100 height 16
click at [1401, 318] on span "HMDW4B2FJB" at bounding box center [1410, 316] width 62 height 11
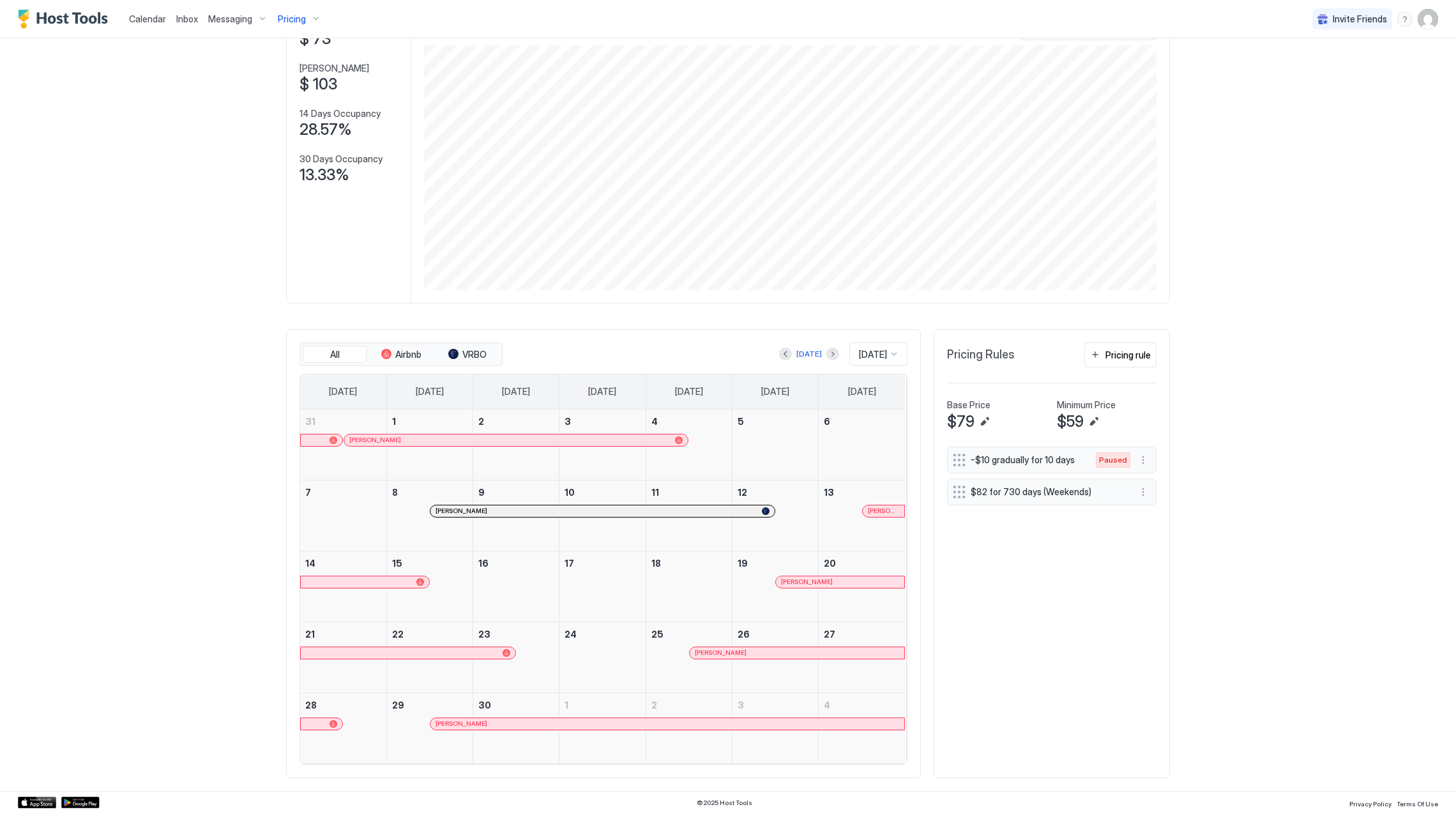
click at [712, 650] on span "[PERSON_NAME]" at bounding box center [721, 652] width 52 height 8
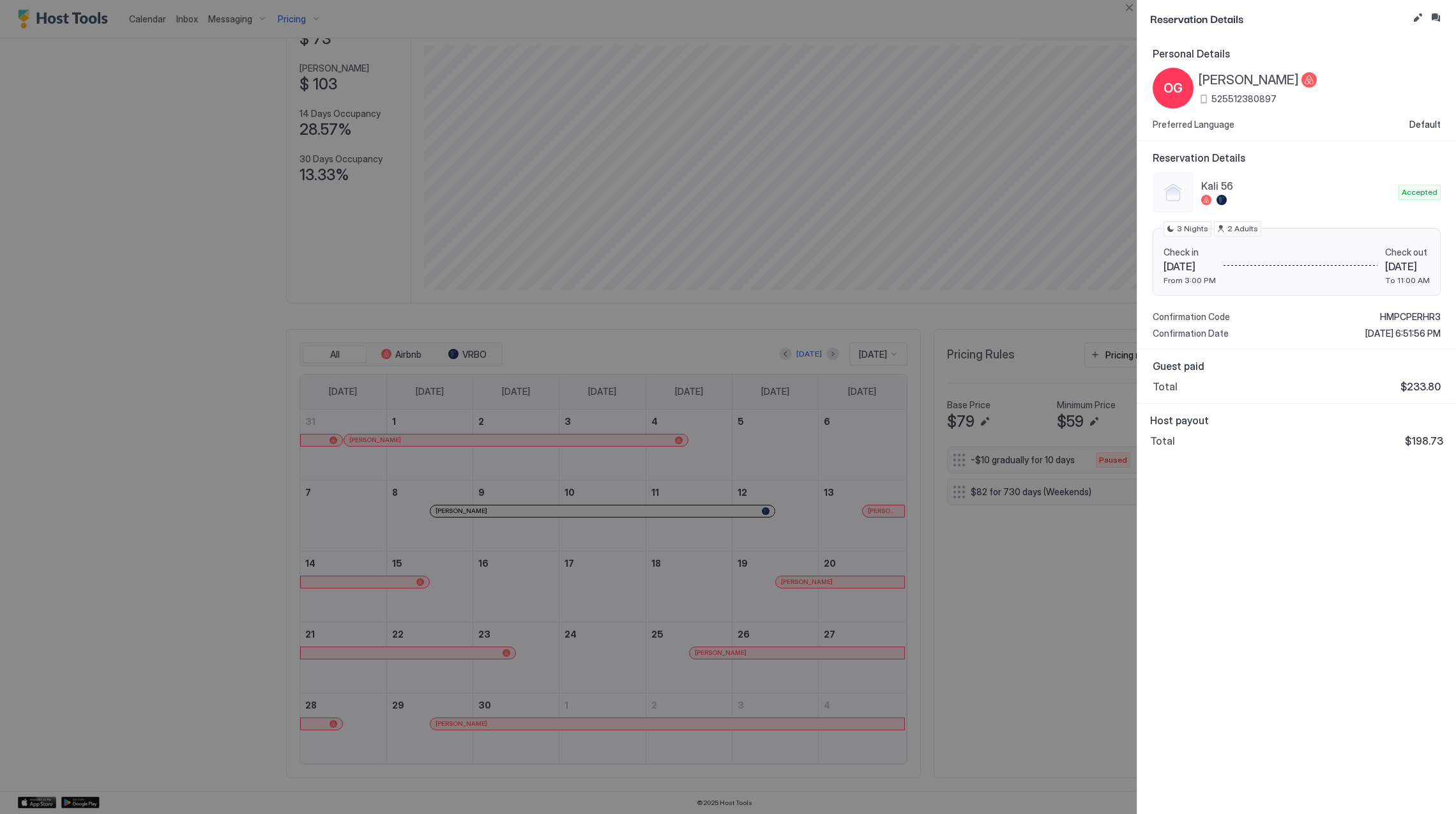
click at [1290, 83] on span "[PERSON_NAME]" at bounding box center [1248, 80] width 100 height 16
click at [1392, 310] on div "[PERSON_NAME] 56 Accepted Check in [DATE] From 3:00 PM Check out [DATE] To 11:0…" at bounding box center [1296, 256] width 288 height 168
click at [1393, 312] on span "HMPCPERHR3" at bounding box center [1410, 316] width 61 height 11
click at [1291, 682] on div "Personal Details OG [PERSON_NAME] 525512380897 Preferred Language Default Reser…" at bounding box center [1296, 425] width 318 height 777
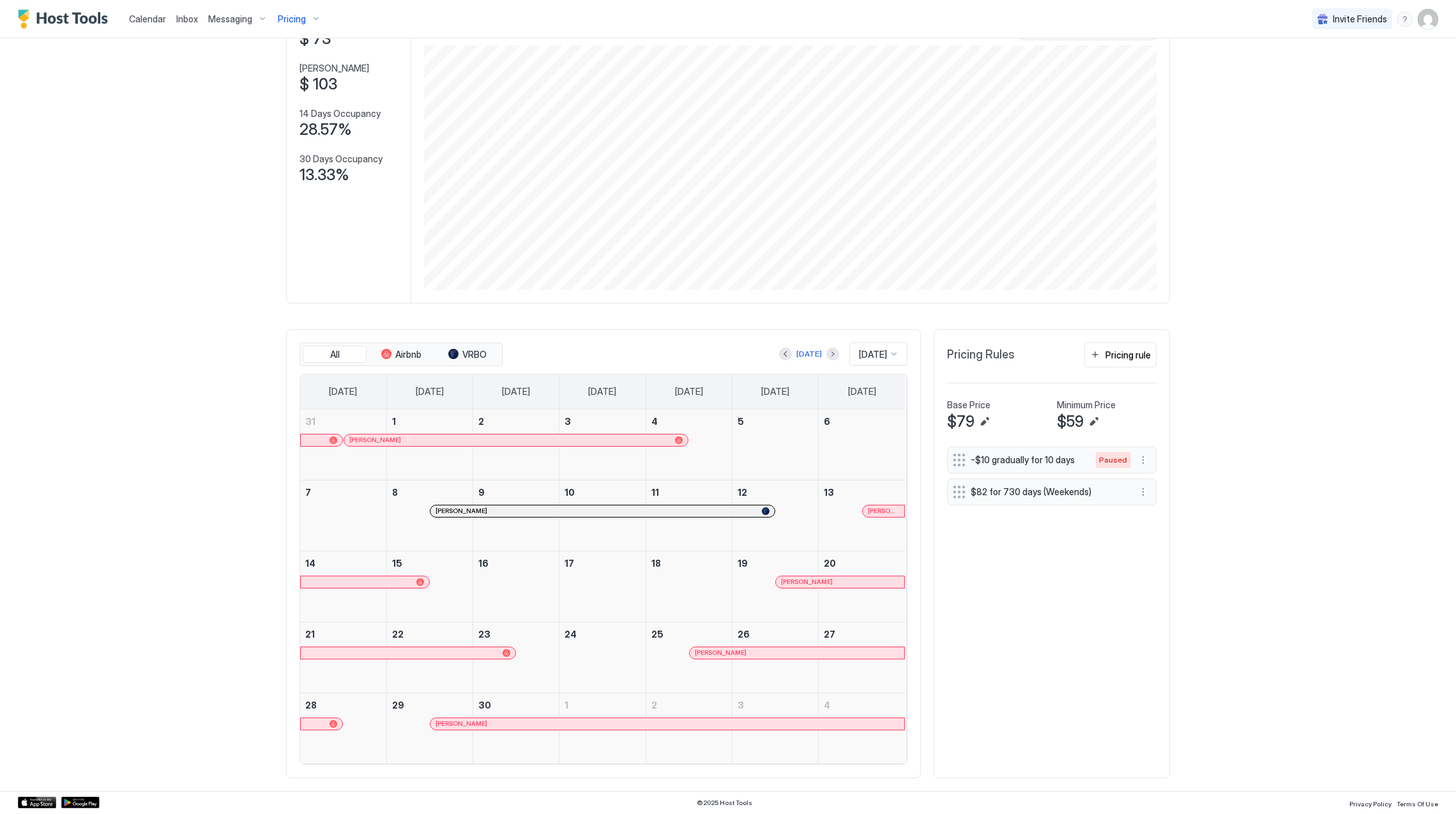
click at [547, 723] on div "[PERSON_NAME]" at bounding box center [667, 723] width 464 height 8
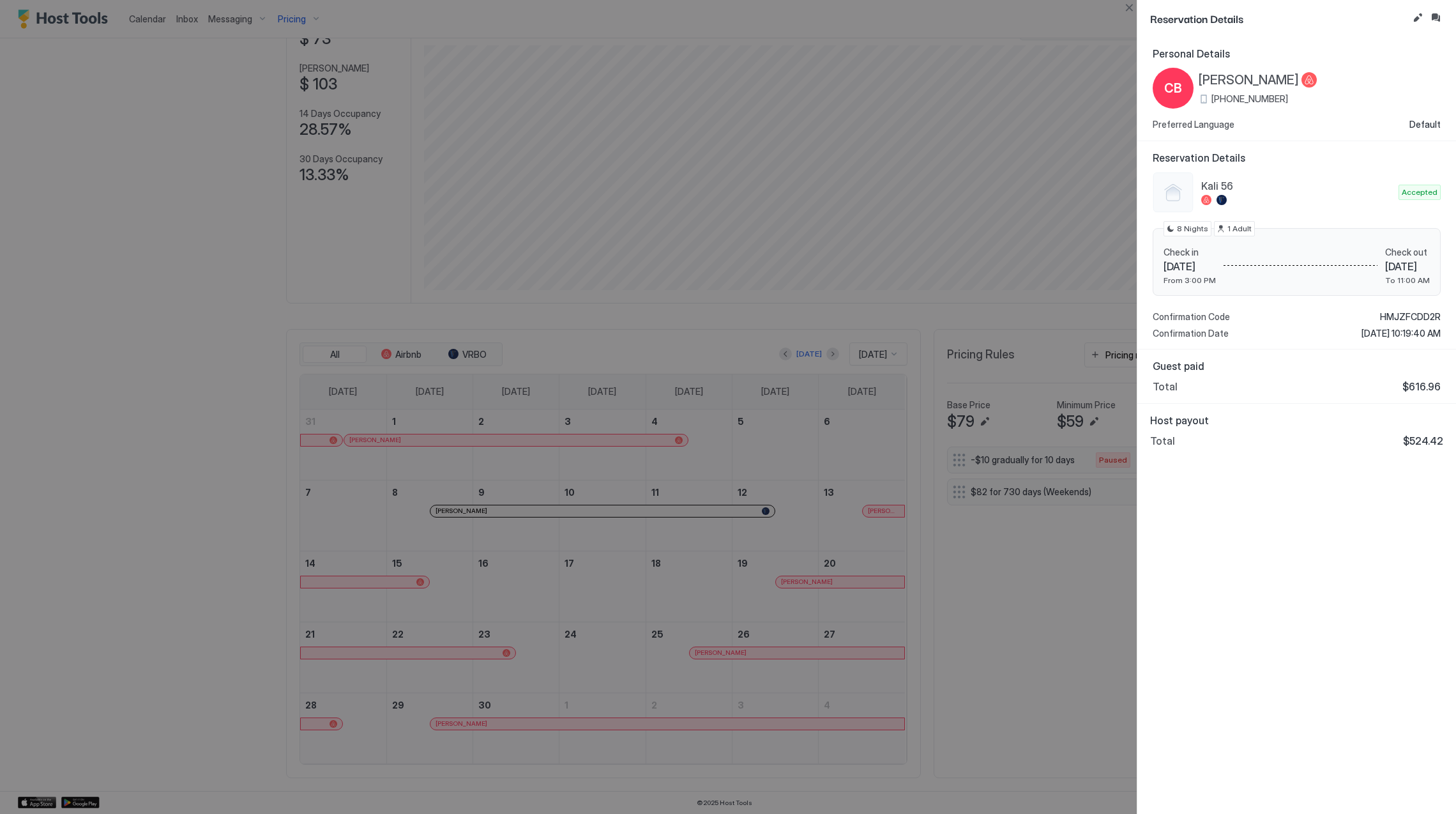
click at [1254, 77] on span "[PERSON_NAME]" at bounding box center [1248, 80] width 100 height 16
click at [1413, 312] on span "HMJZFCDD2R" at bounding box center [1410, 316] width 61 height 11
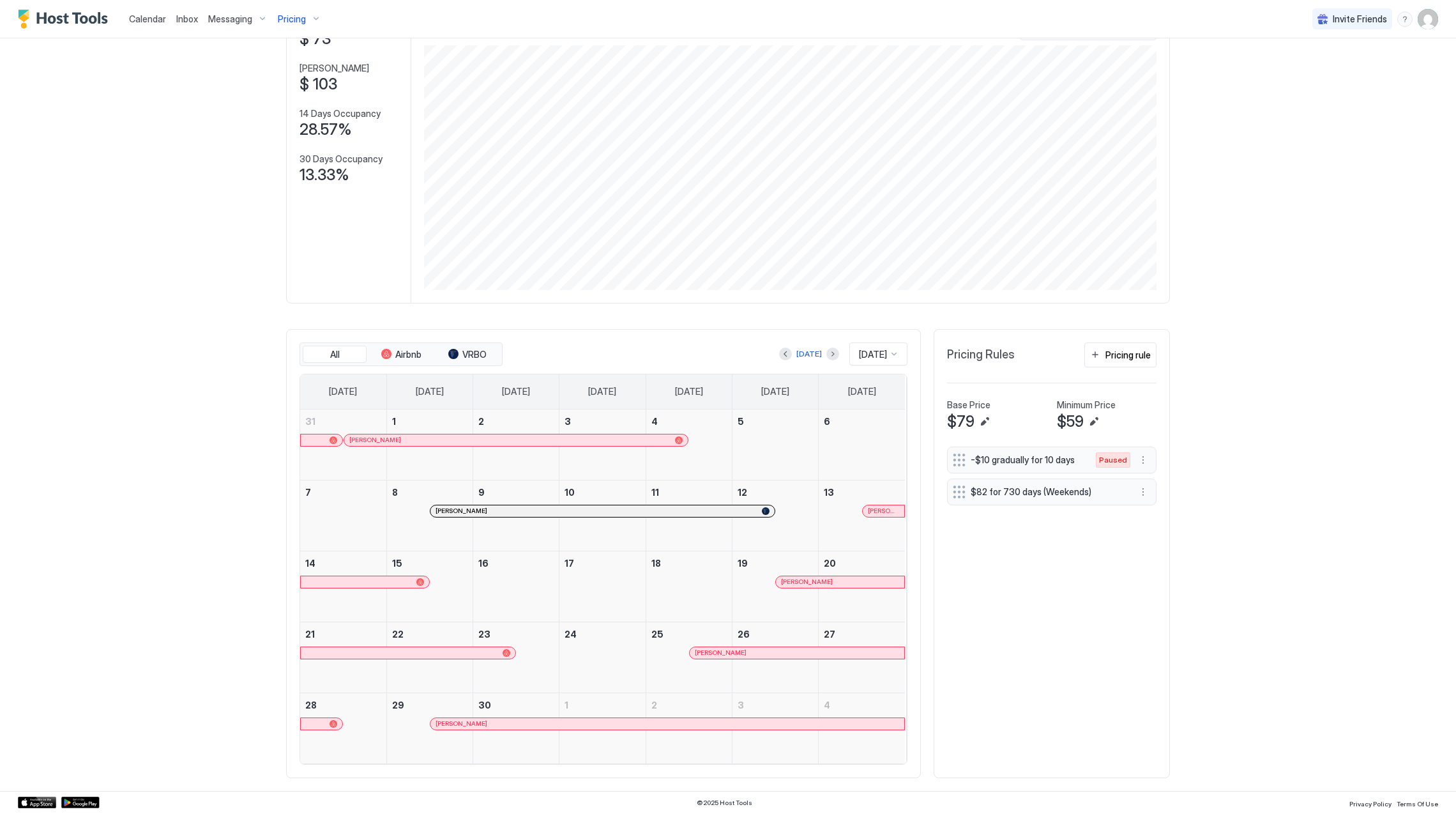
click at [754, 724] on div "[PERSON_NAME]" at bounding box center [667, 723] width 464 height 8
click at [826, 352] on button "Next month" at bounding box center [832, 354] width 13 height 13
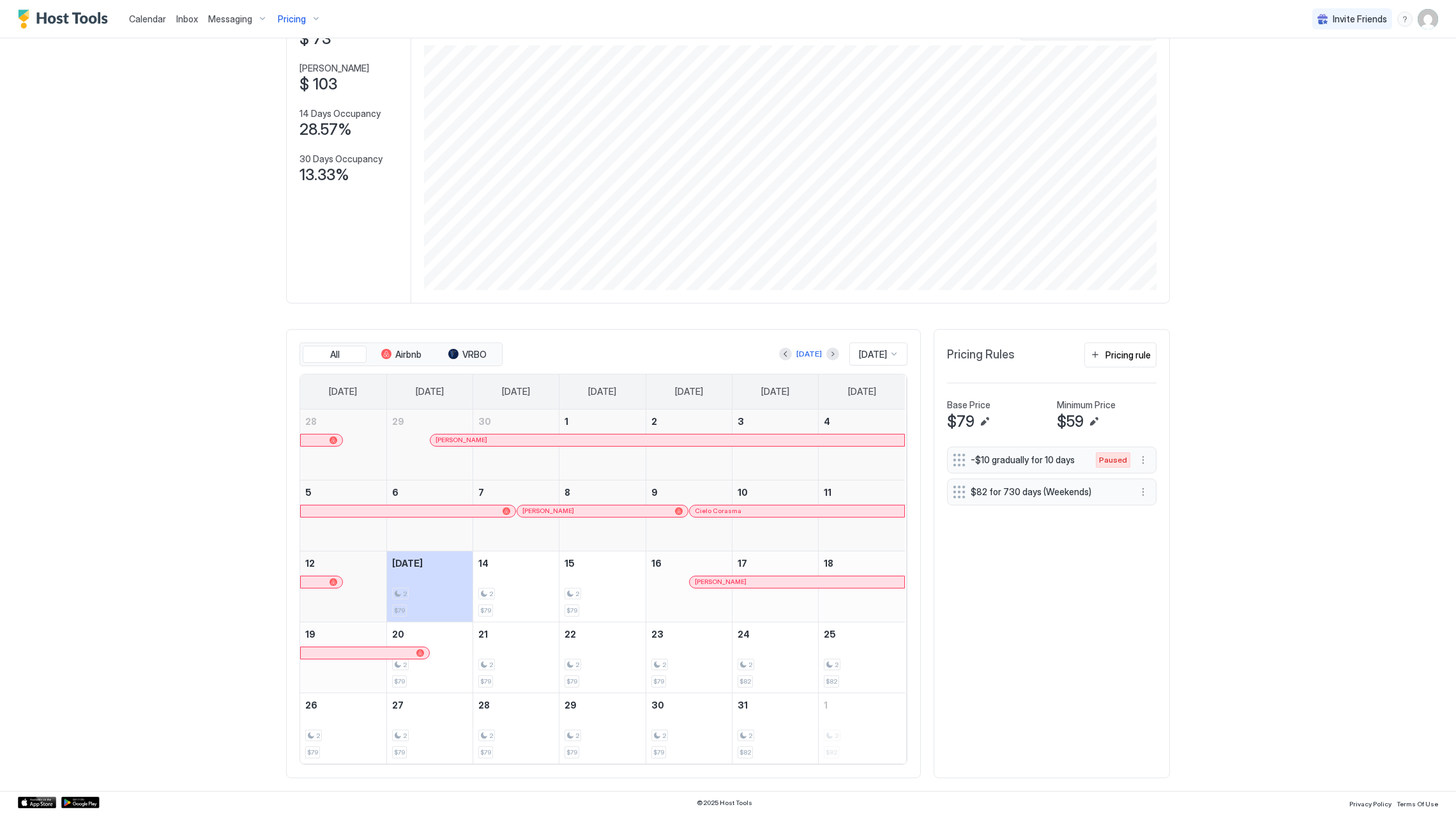
click at [545, 512] on span "[PERSON_NAME]" at bounding box center [548, 510] width 52 height 8
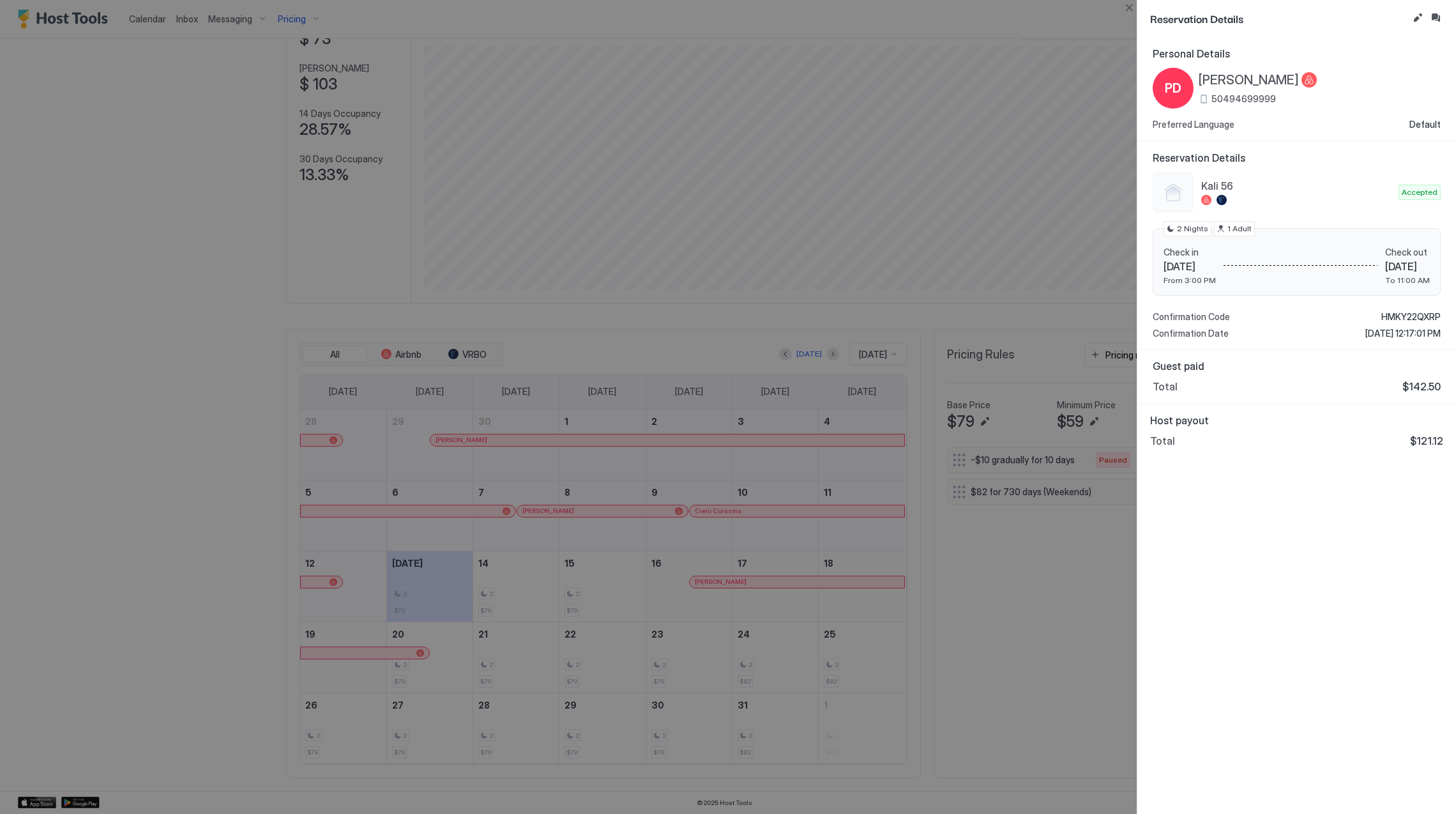
click at [1242, 80] on span "[PERSON_NAME]" at bounding box center [1248, 80] width 100 height 16
click at [1390, 318] on span "HMKY22QXRP" at bounding box center [1411, 316] width 59 height 11
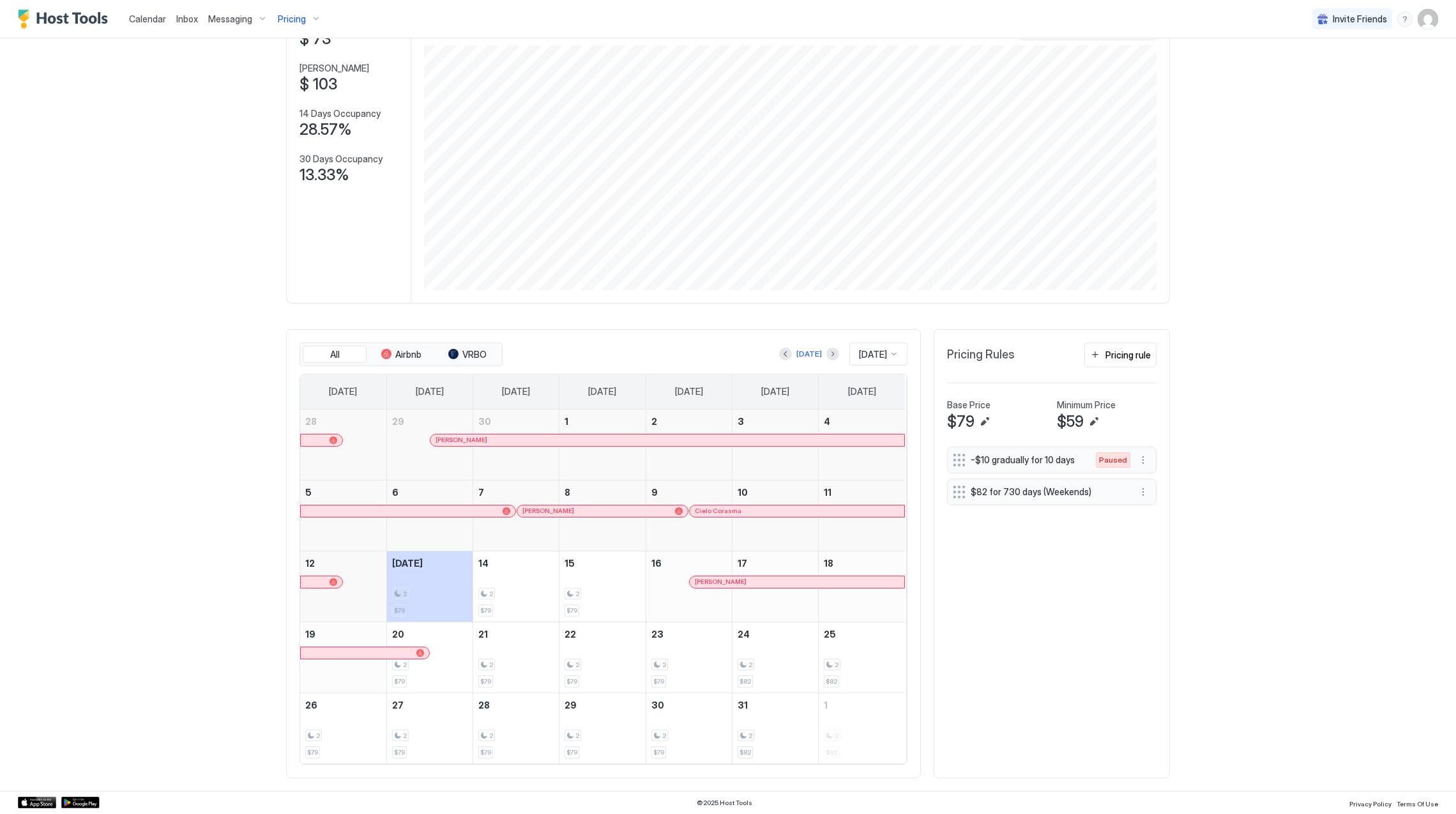
click at [762, 510] on div "Cielo Corasma" at bounding box center [797, 510] width 204 height 8
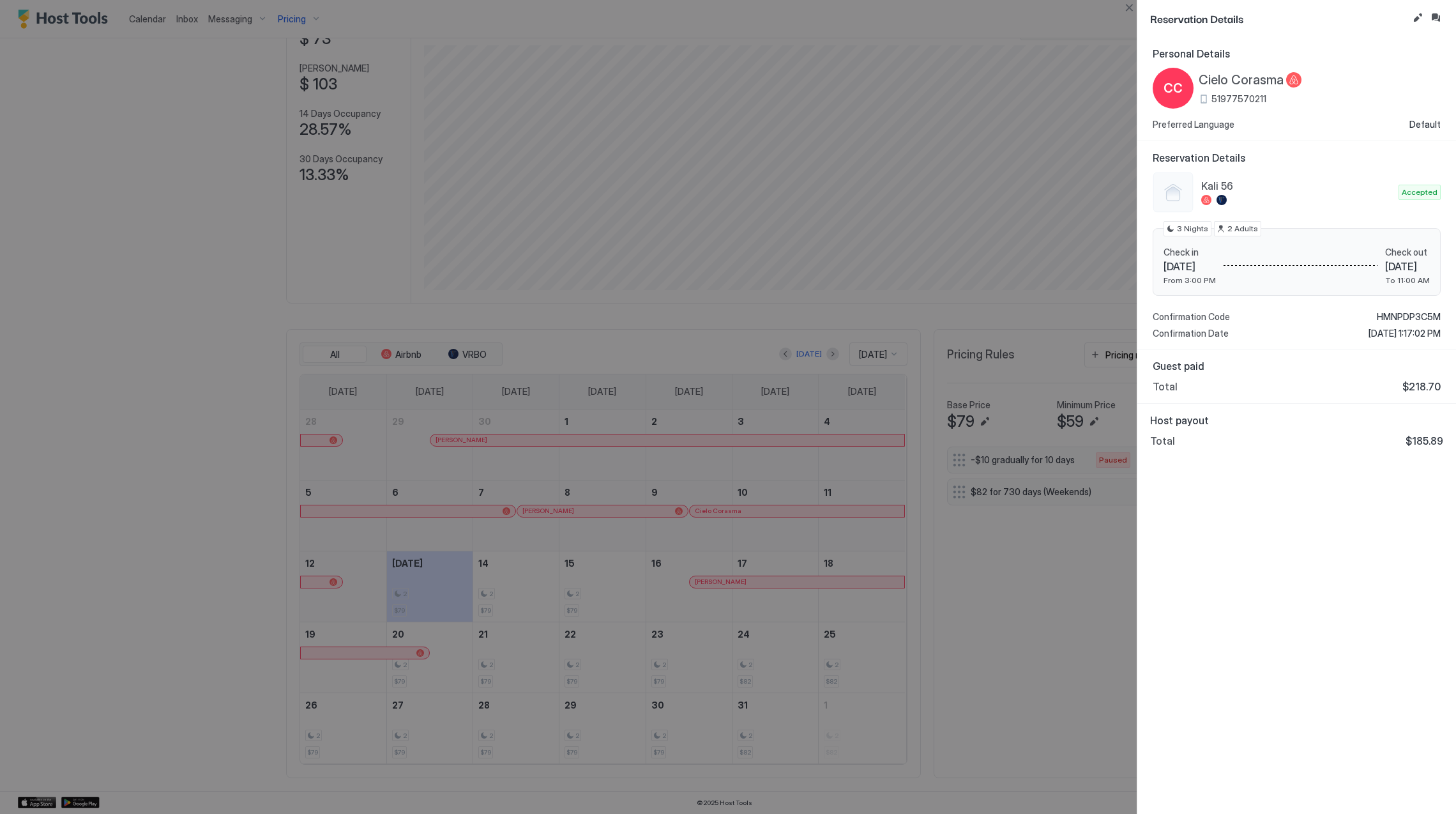
click at [1244, 74] on span "Cielo Corasma" at bounding box center [1241, 80] width 85 height 16
click at [1392, 310] on div "Kali 56 Accepted Check in [DATE] From 3:00 PM Check out [DATE] To 11:00 AM 3 Ni…" at bounding box center [1296, 256] width 288 height 168
click at [1393, 315] on span "HMNPDP3C5M" at bounding box center [1409, 316] width 64 height 11
click at [565, 577] on div at bounding box center [728, 407] width 1456 height 814
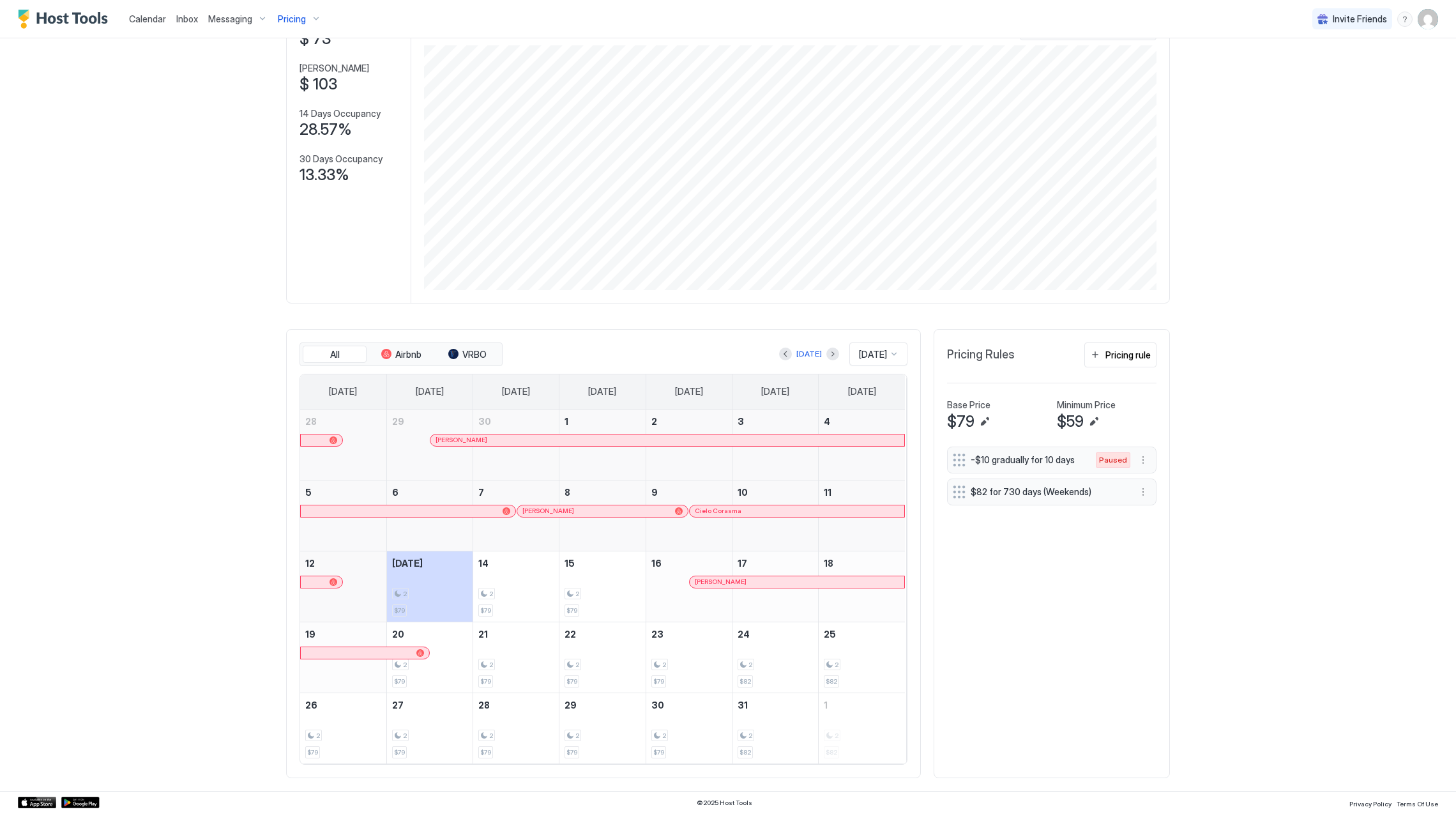
click at [282, 9] on div "Pricing" at bounding box center [299, 19] width 53 height 22
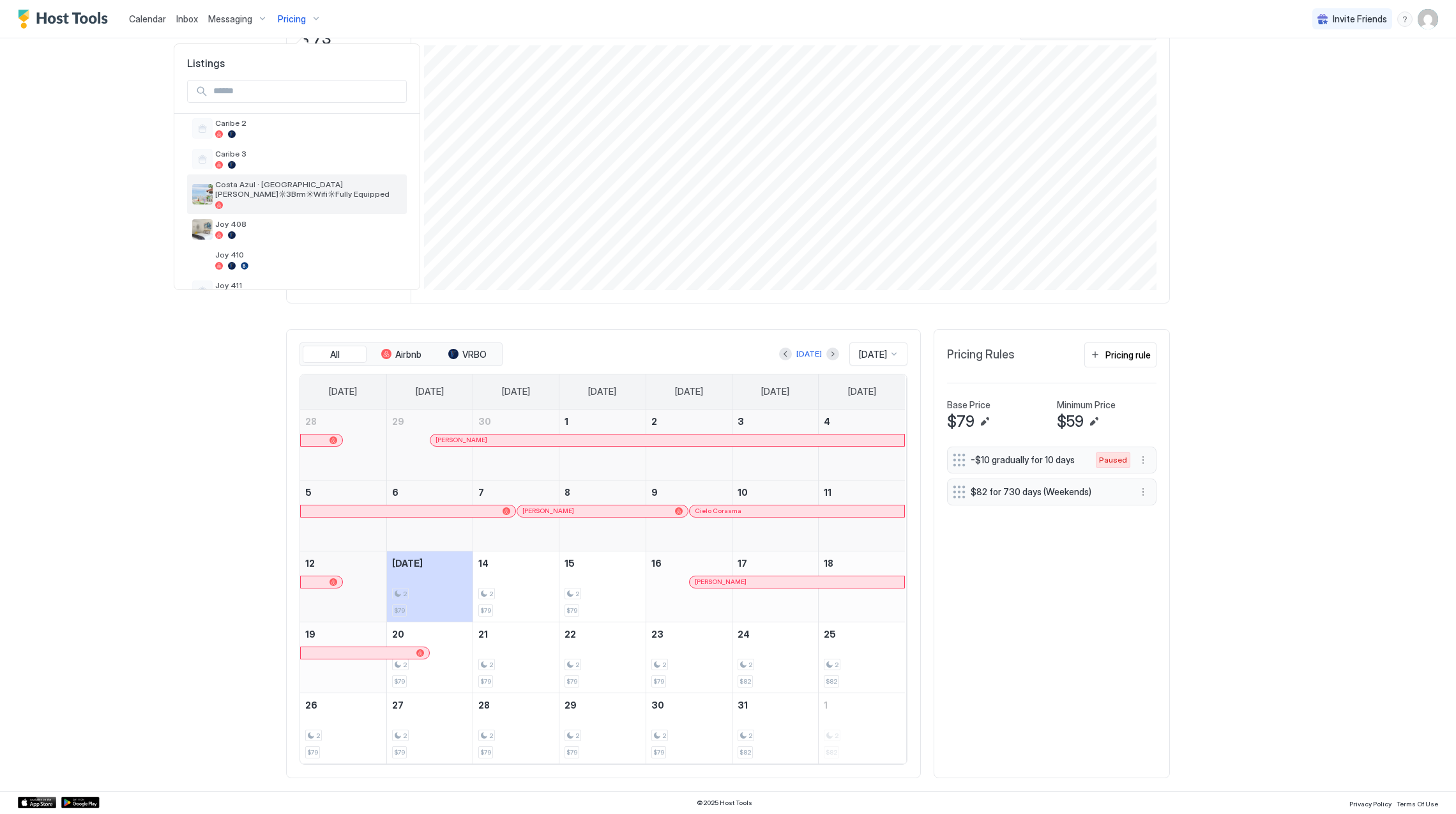
scroll to position [85, 0]
click at [307, 175] on span "Costa Azul · [GEOGRAPHIC_DATA] [PERSON_NAME]☼3Brm☼Wifi☼Fully Equipped" at bounding box center [308, 174] width 187 height 19
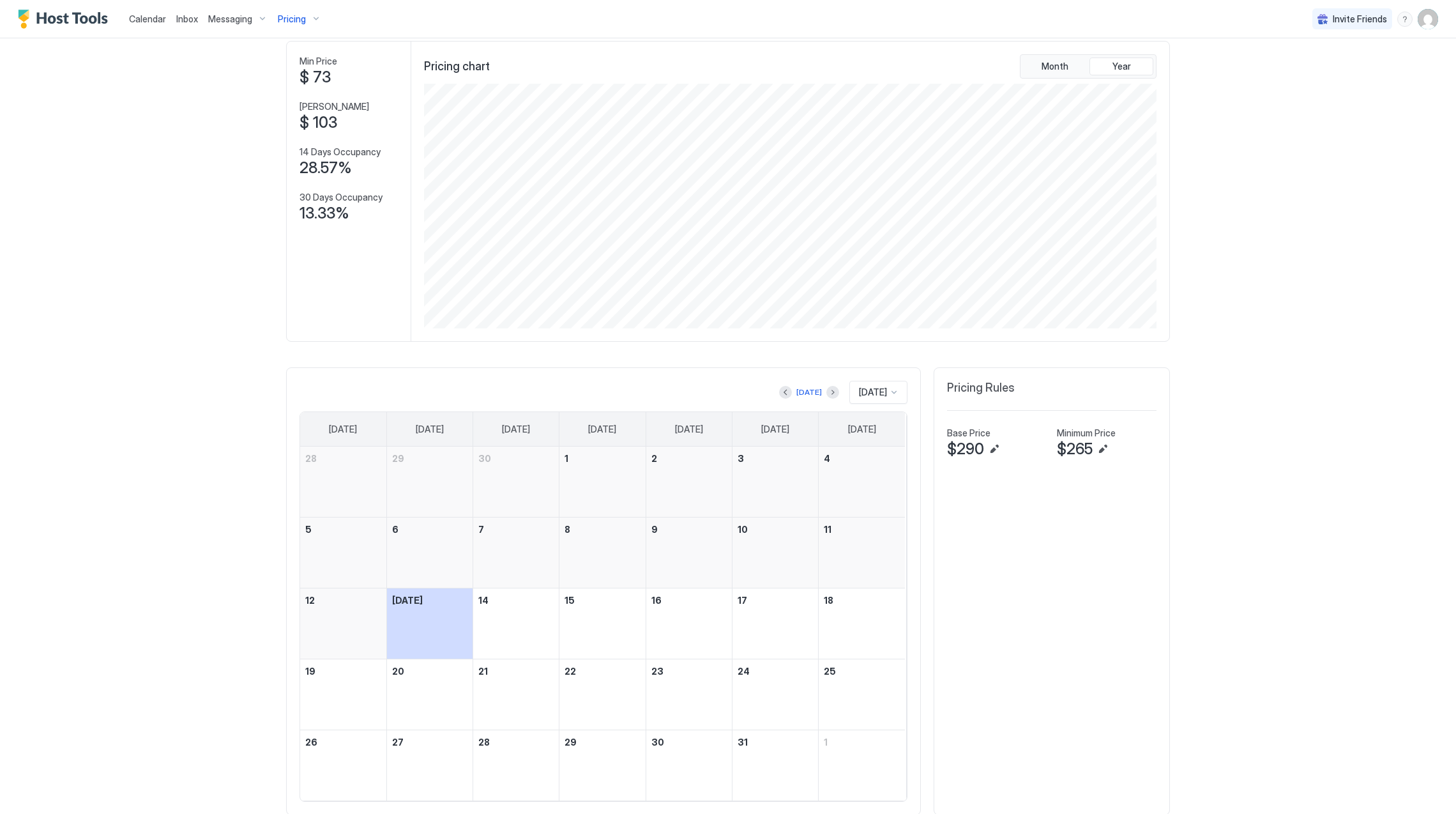
scroll to position [143, 0]
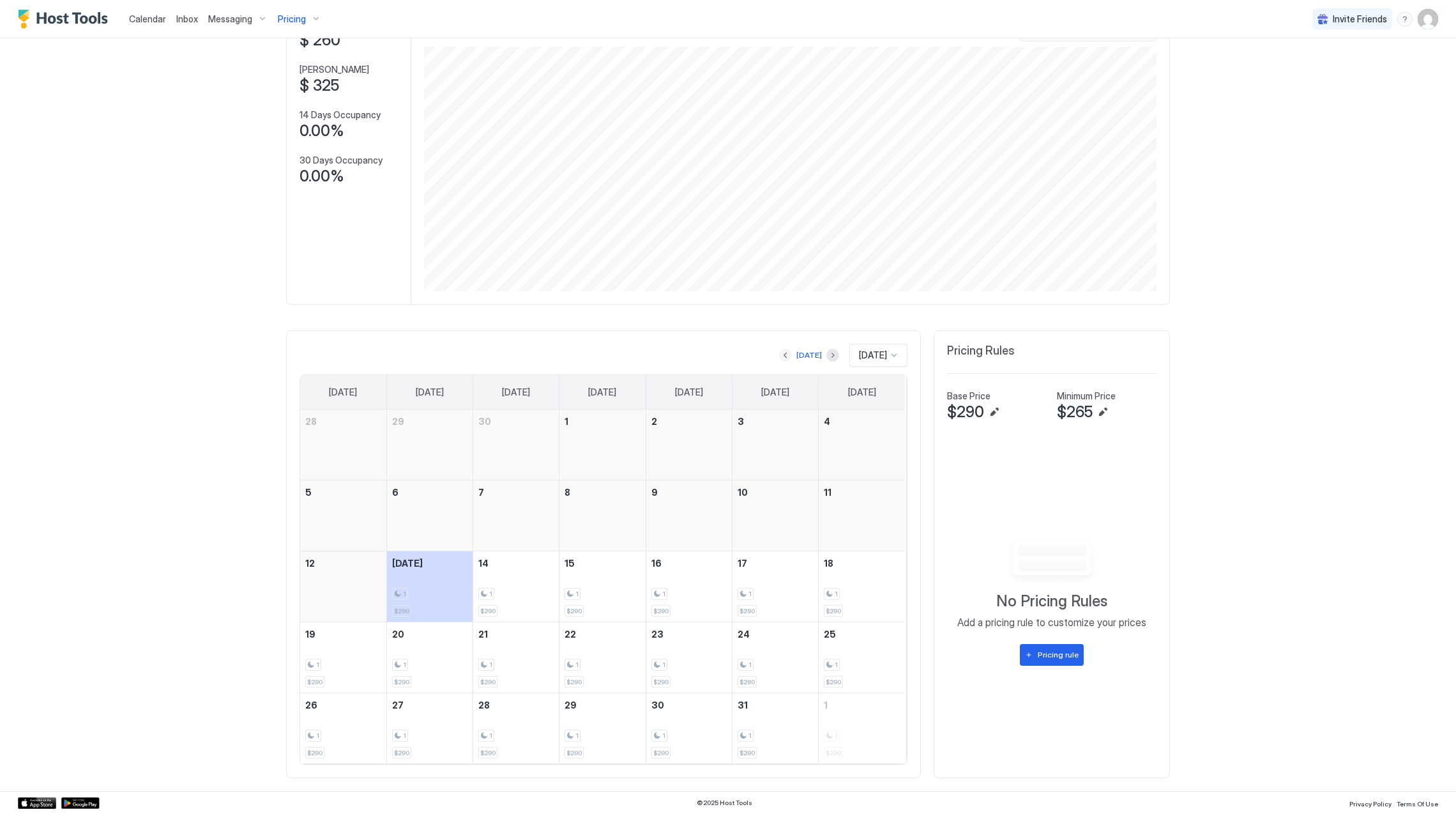
click at [779, 349] on button "Previous month" at bounding box center [785, 355] width 13 height 13
click at [826, 354] on button "Next month" at bounding box center [832, 355] width 13 height 13
drag, startPoint x: 83, startPoint y: 18, endPoint x: 86, endPoint y: 34, distance: 16.3
click at [83, 18] on img "Host Tools Logo" at bounding box center [66, 19] width 96 height 19
